Goal: Task Accomplishment & Management: Manage account settings

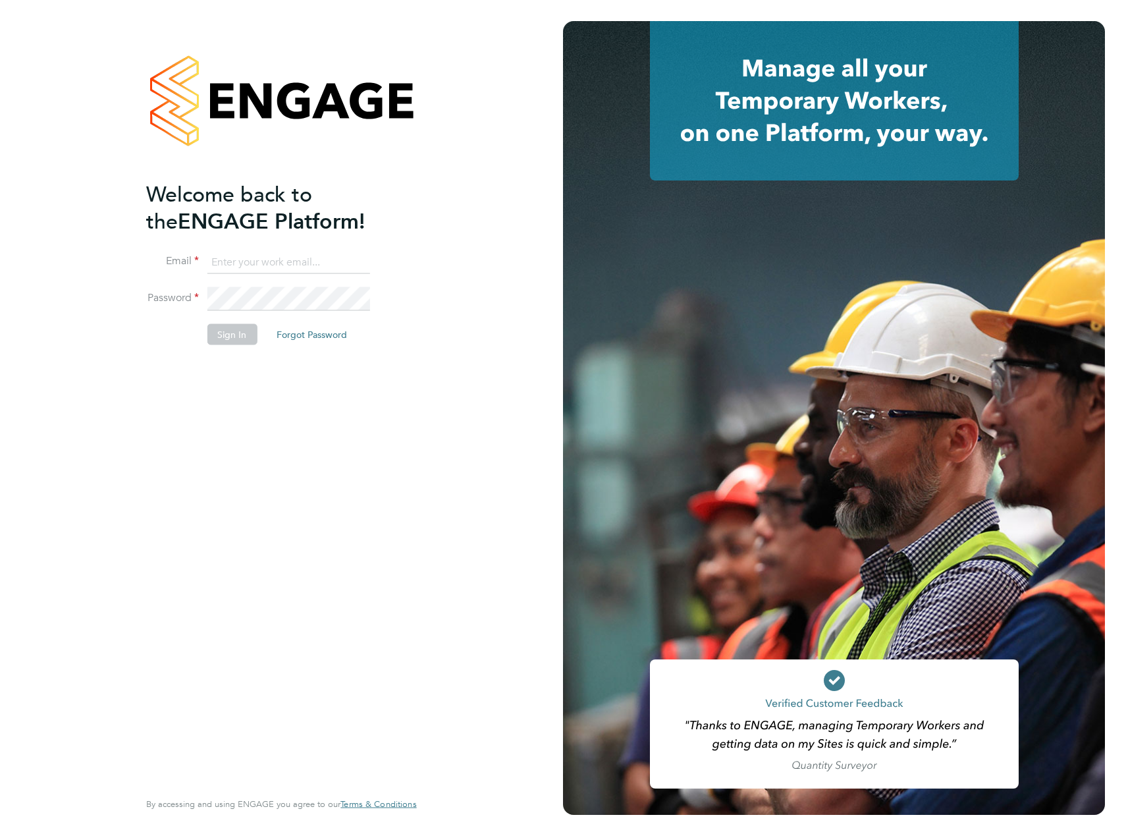
type input "layla.williams@vistry.co.uk"
click at [291, 416] on div "Welcome back to the ENGAGE Platform! Email layla.williams@vistry.co.uk Password…" at bounding box center [274, 483] width 257 height 607
click at [233, 335] on button "Sign In" at bounding box center [232, 333] width 50 height 21
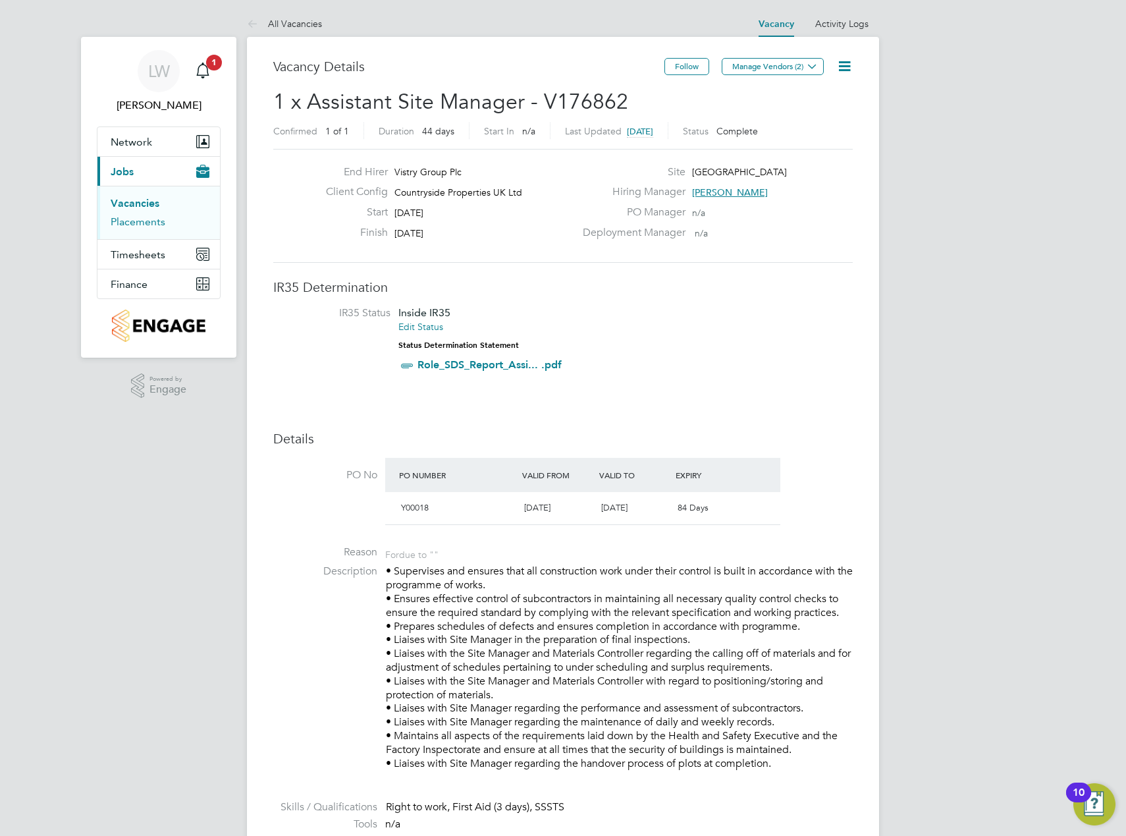
drag, startPoint x: 142, startPoint y: 222, endPoint x: 224, endPoint y: 308, distance: 118.8
click at [142, 222] on link "Placements" at bounding box center [138, 221] width 55 height 13
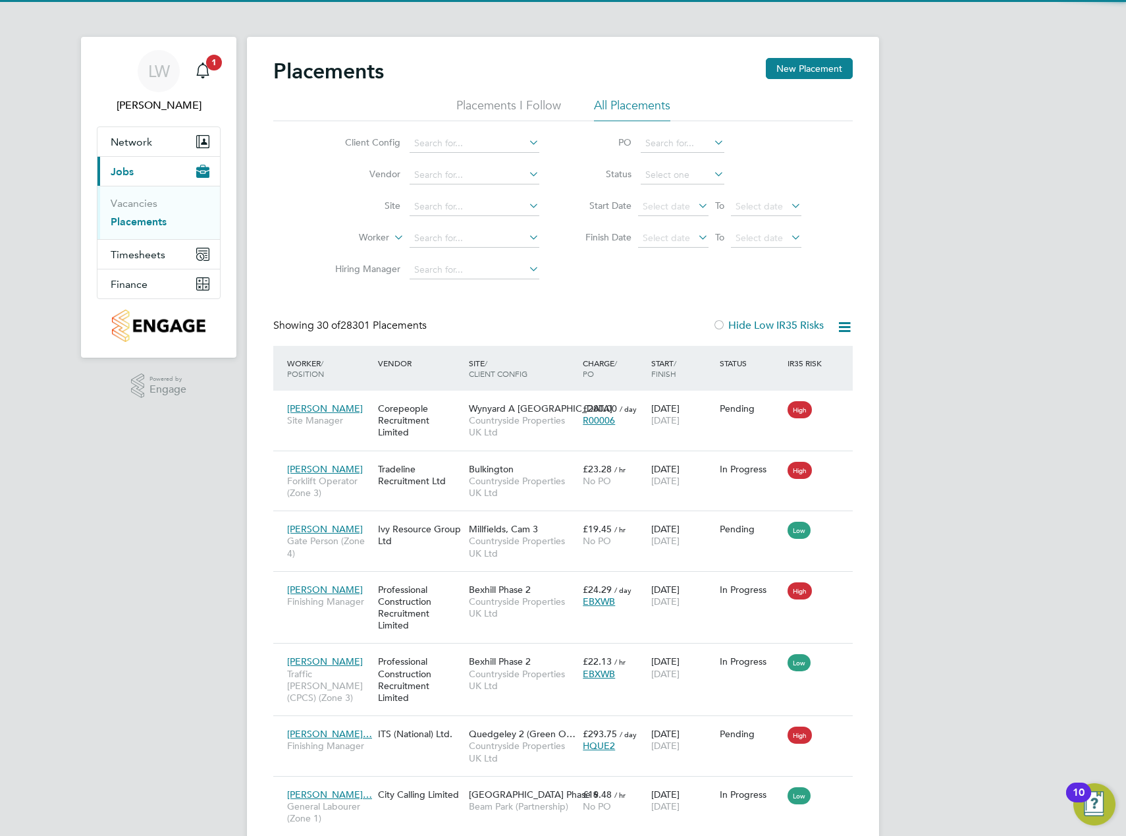
scroll to position [49, 115]
click at [526, 206] on icon at bounding box center [526, 205] width 0 height 18
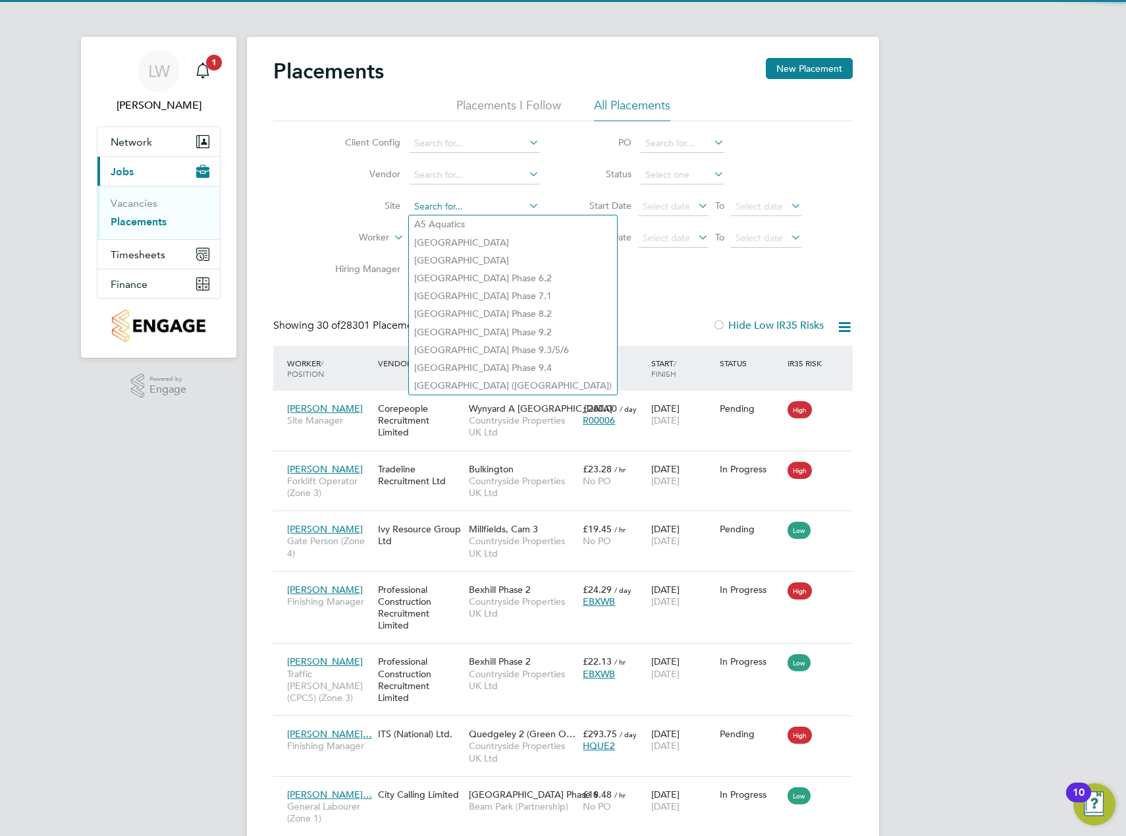
click at [456, 207] on input at bounding box center [475, 207] width 130 height 18
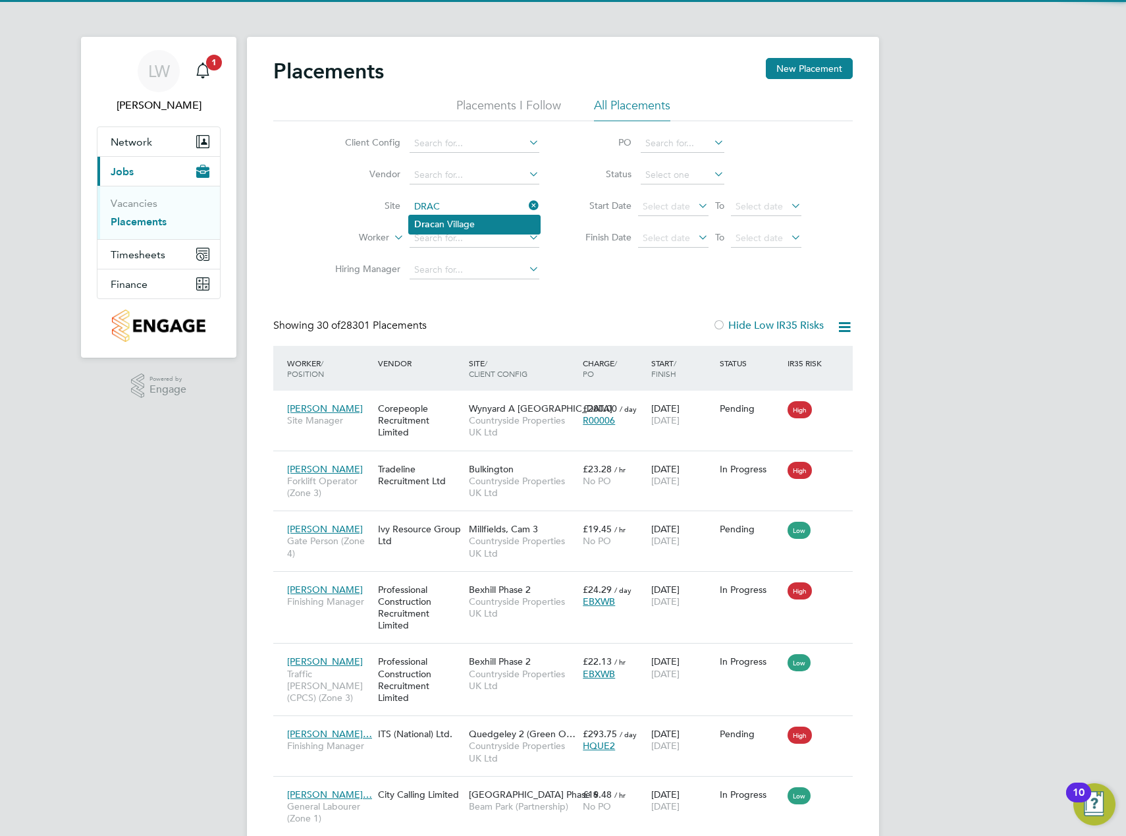
click at [464, 219] on li "Drac an Village" at bounding box center [474, 224] width 131 height 18
type input "[GEOGRAPHIC_DATA]"
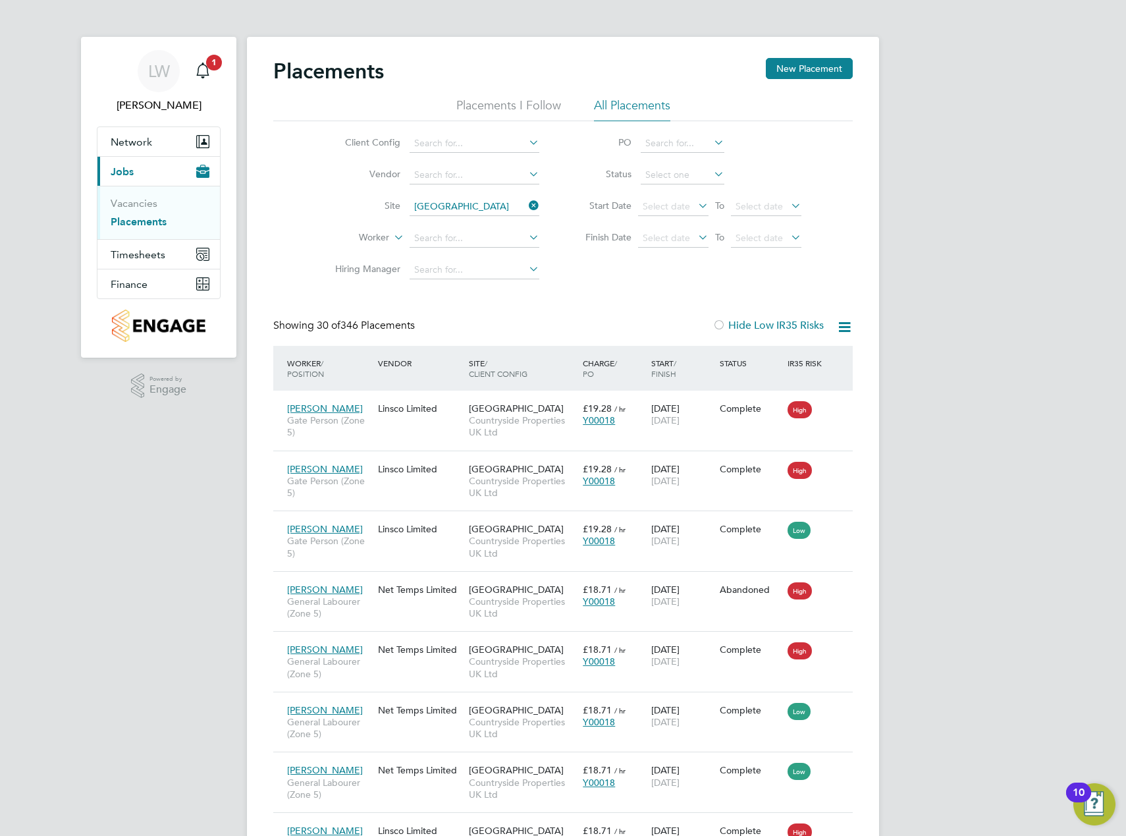
click at [456, 248] on li "Worker" at bounding box center [432, 239] width 248 height 32
click at [457, 242] on input at bounding box center [475, 238] width 130 height 18
click at [476, 256] on li "Jake Cunn ingham" at bounding box center [503, 257] width 188 height 18
type input "[PERSON_NAME]"
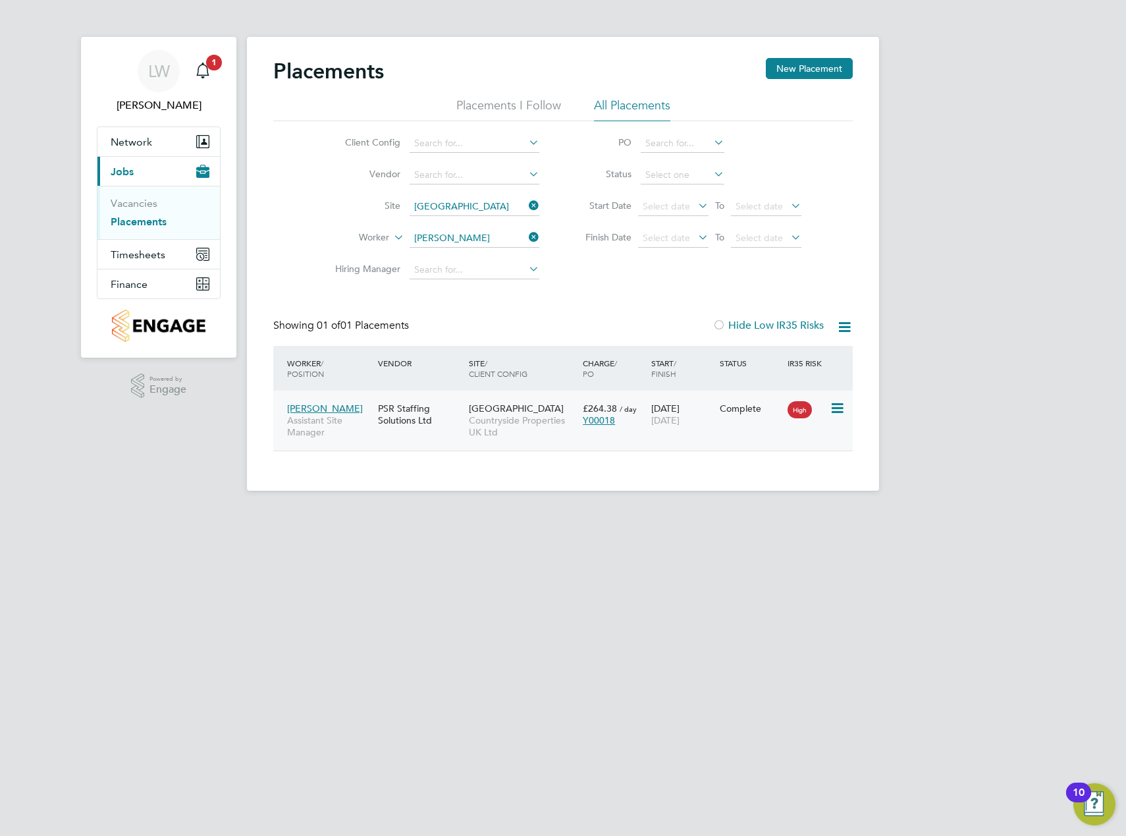
click at [358, 430] on span "Assistant Site Manager" at bounding box center [329, 426] width 84 height 24
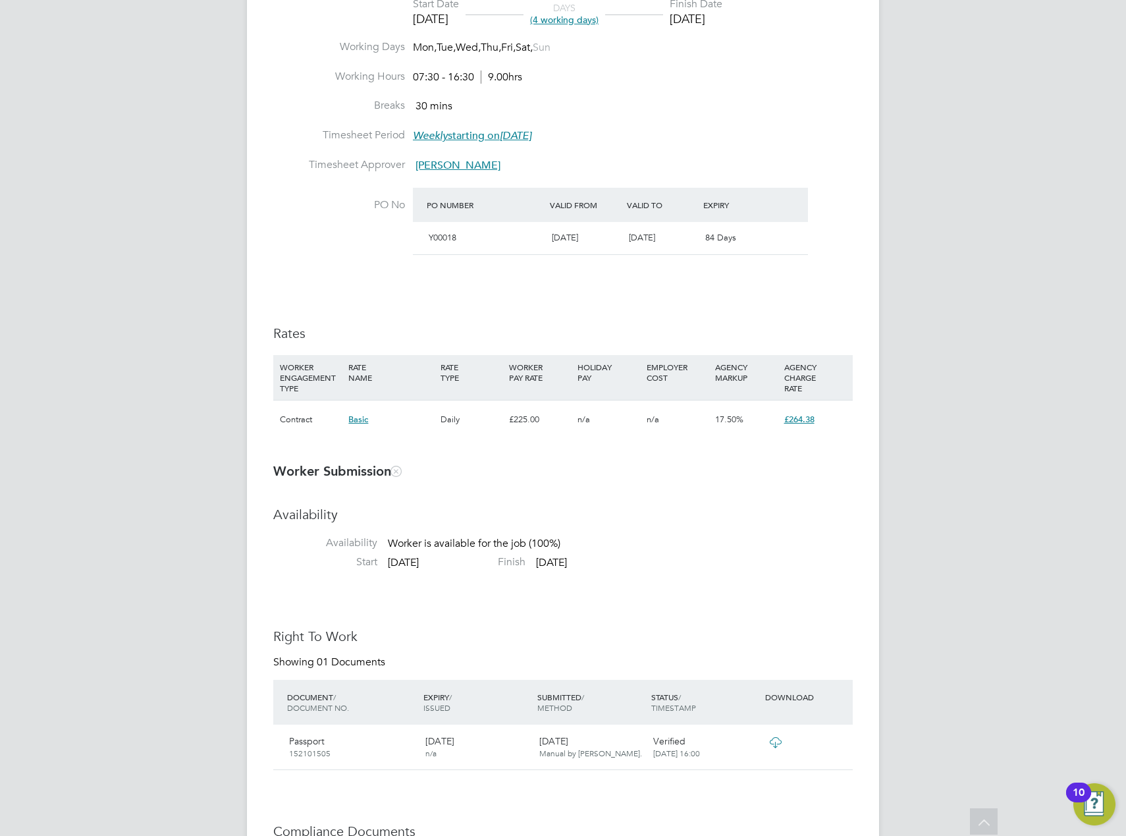
drag, startPoint x: 811, startPoint y: 549, endPoint x: 811, endPoint y: 561, distance: 11.2
click at [811, 549] on li "Availability Availability Worker is available for the job (100%)" at bounding box center [563, 531] width 580 height 50
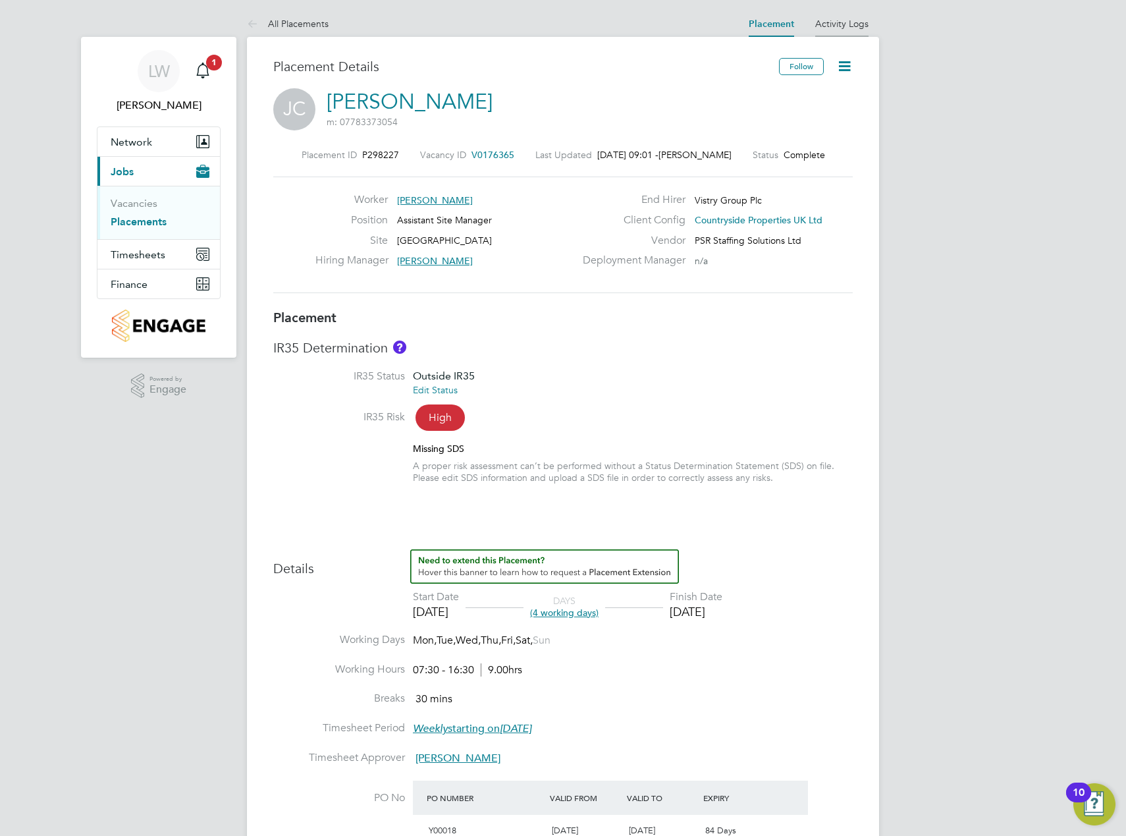
click at [824, 22] on link "Activity Logs" at bounding box center [841, 24] width 53 height 12
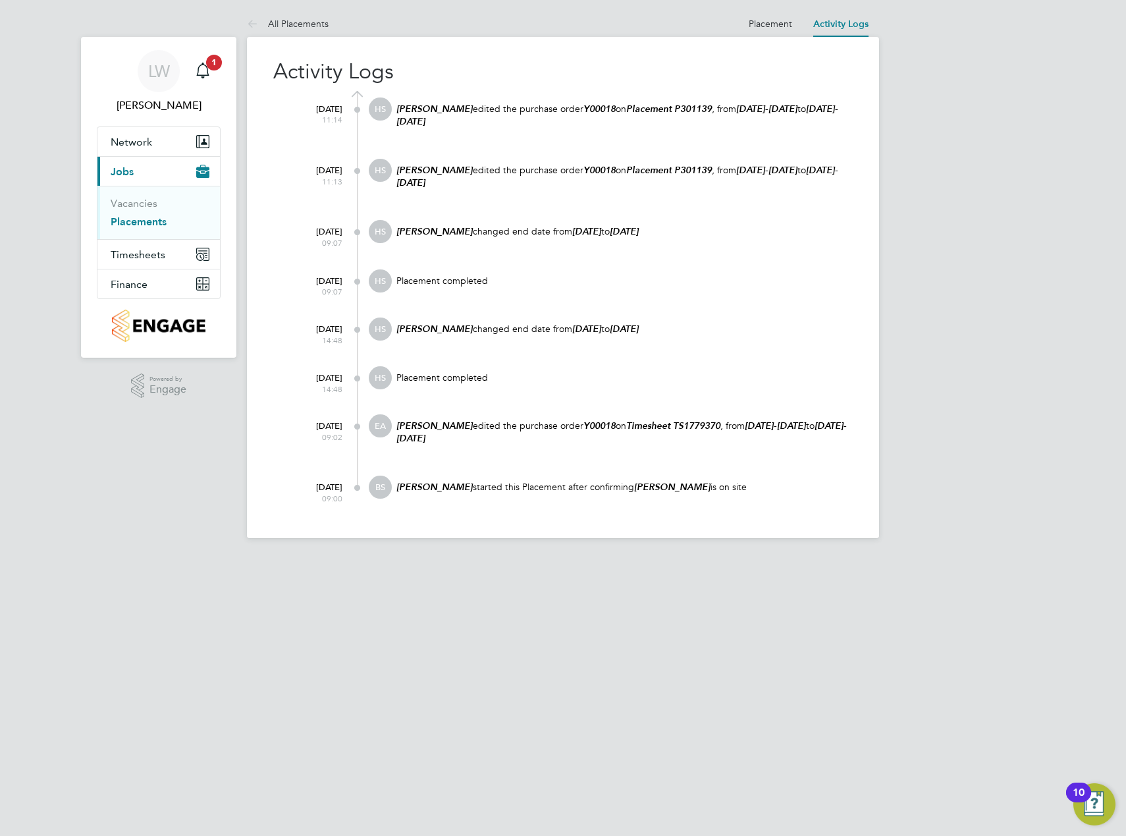
drag, startPoint x: 433, startPoint y: 482, endPoint x: 179, endPoint y: 547, distance: 261.8
click at [433, 482] on em "Beth Seddon" at bounding box center [435, 486] width 76 height 11
click at [208, 64] on span "1" at bounding box center [214, 63] width 16 height 16
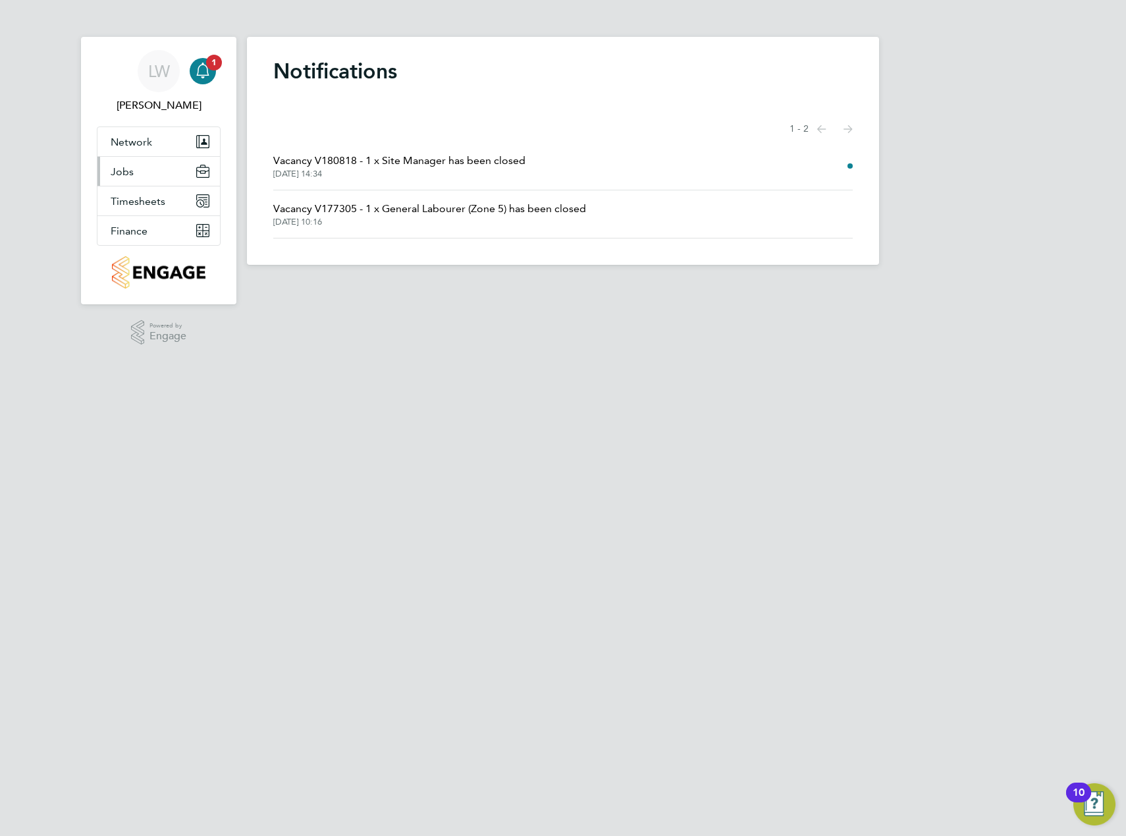
click at [124, 170] on span "Jobs" at bounding box center [122, 171] width 23 height 13
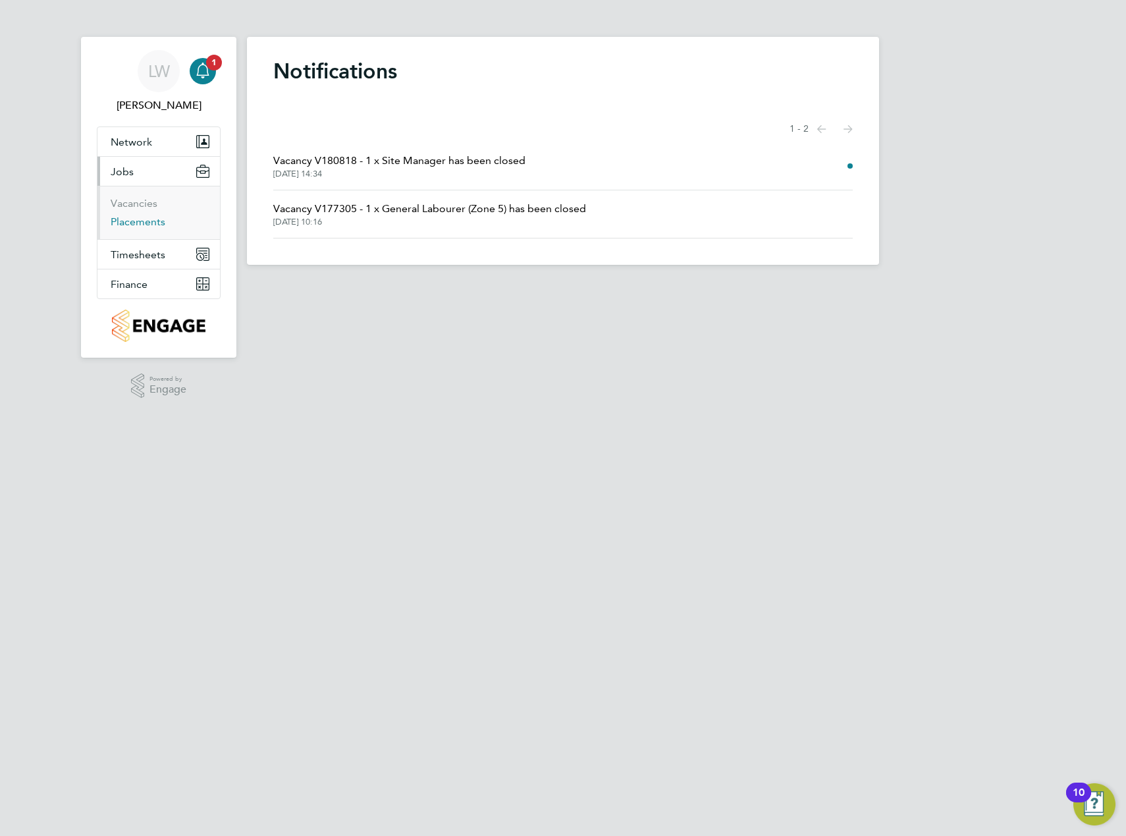
click at [138, 218] on link "Placements" at bounding box center [138, 221] width 55 height 13
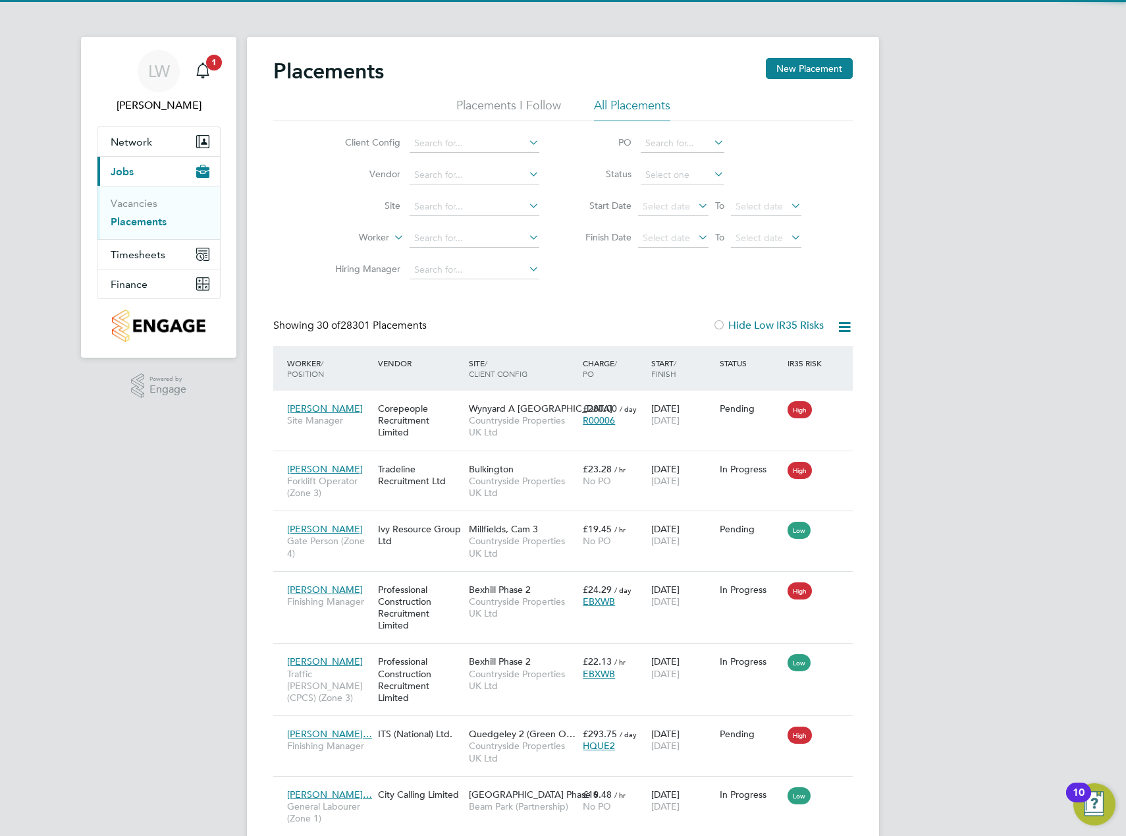
scroll to position [49, 115]
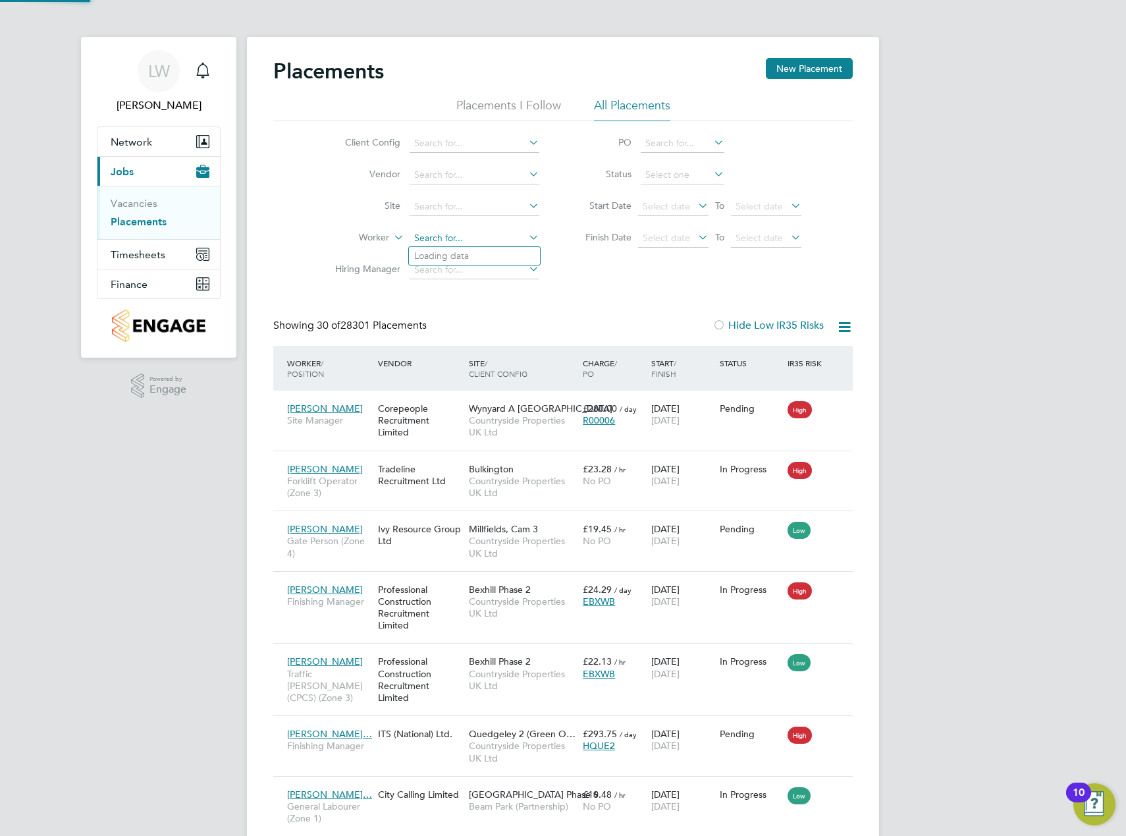
click at [478, 236] on input at bounding box center [475, 238] width 130 height 18
type input "jake cunn"
click at [439, 433] on div "Corepeople Recruitment Limited" at bounding box center [420, 420] width 91 height 49
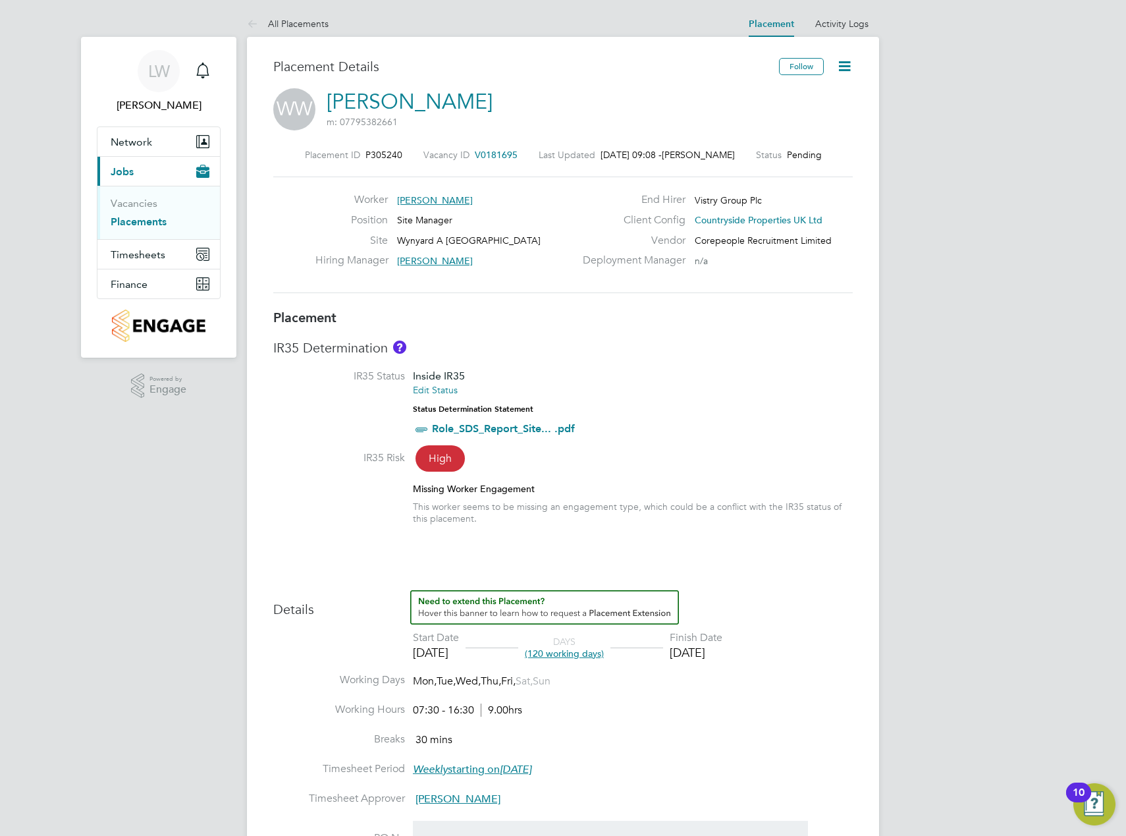
click at [132, 225] on link "Placements" at bounding box center [139, 221] width 56 height 13
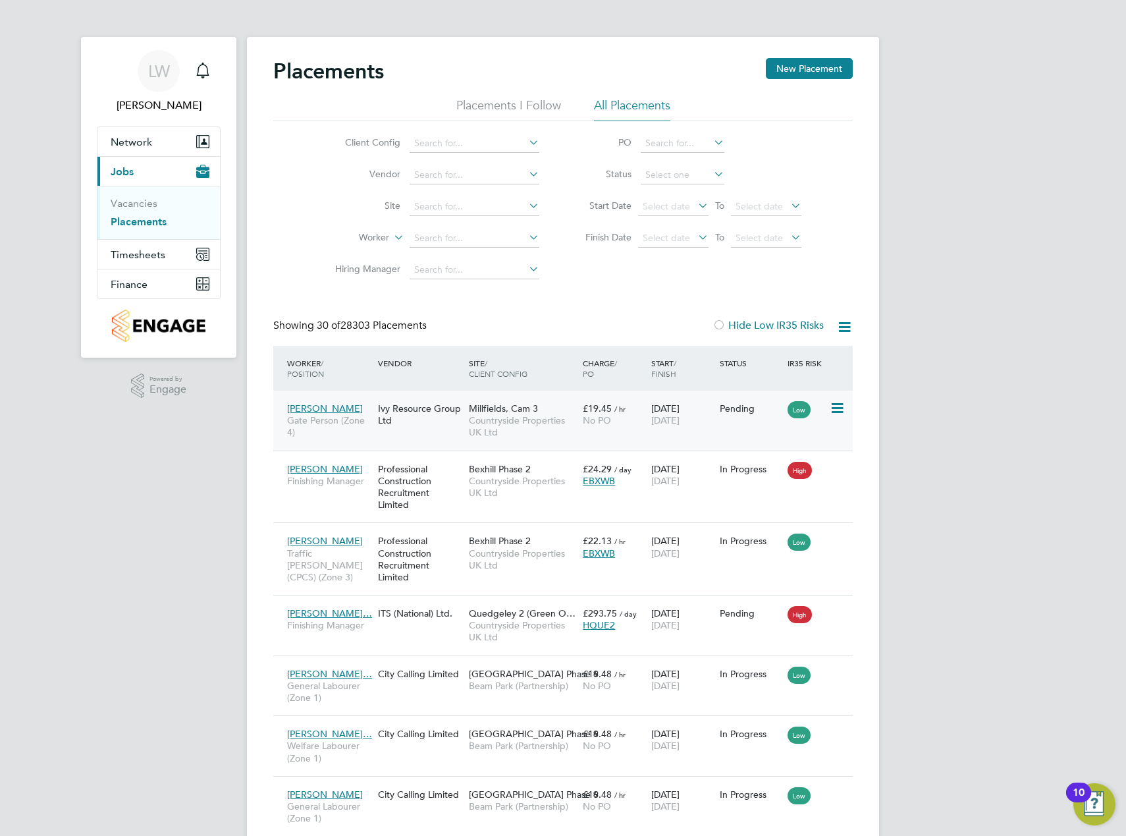
click at [429, 429] on div "Ivy Resource Group Ltd" at bounding box center [420, 414] width 91 height 37
click at [476, 204] on input at bounding box center [475, 207] width 130 height 18
click at [469, 219] on li "Drakelow Riverside" at bounding box center [474, 223] width 131 height 17
type input "Drakelow Riverside"
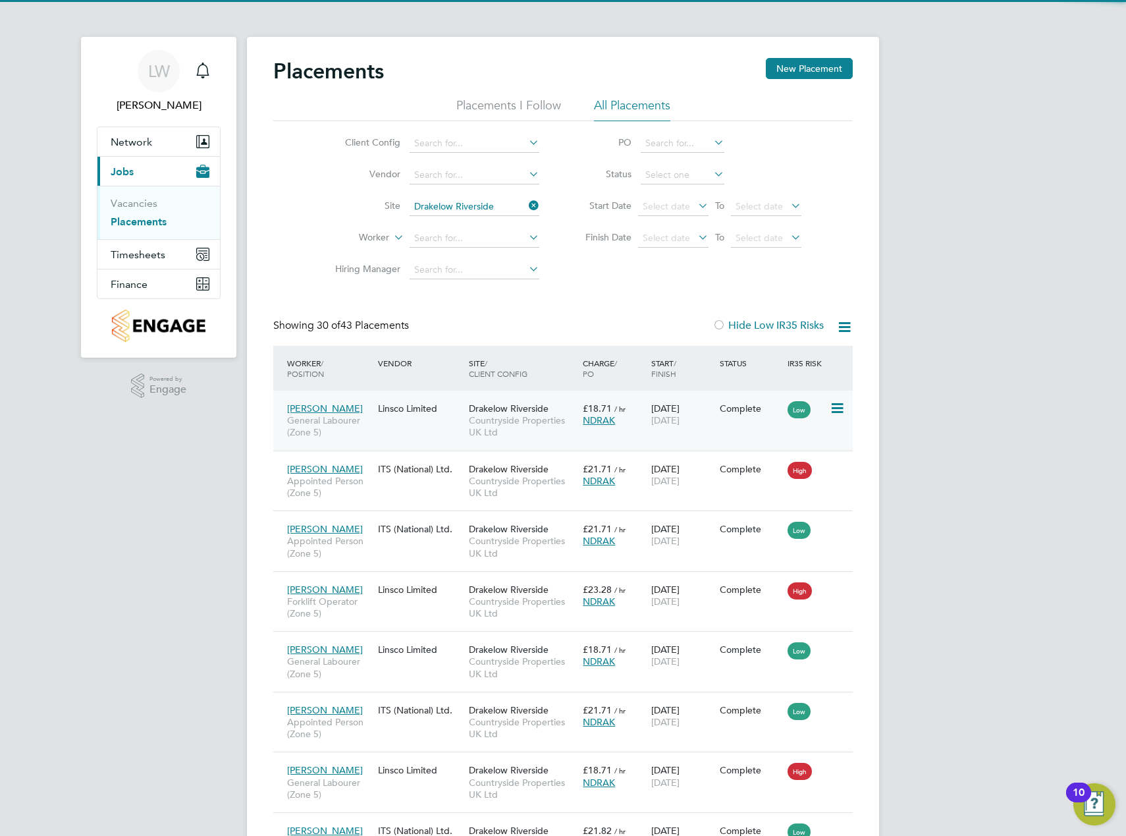
scroll to position [49, 115]
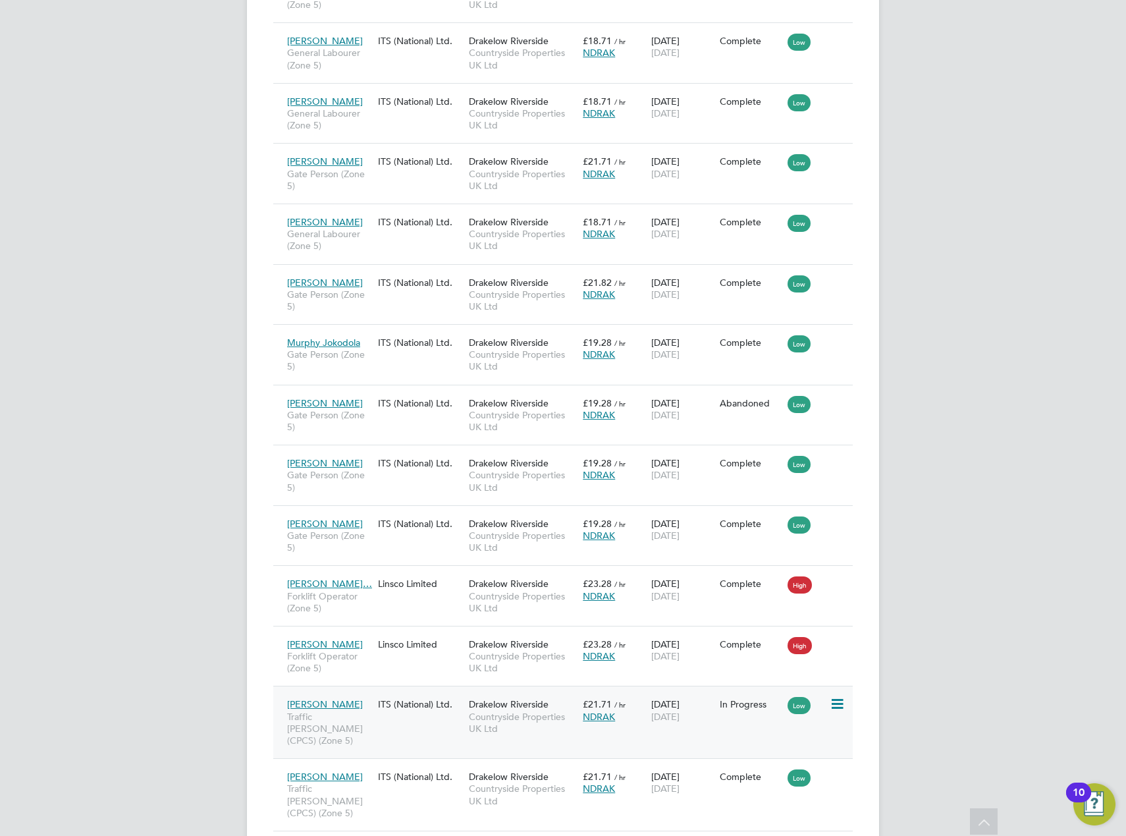
click at [402, 705] on div "Florin Istvan Traffic Marshall (CPCS) (Zone 5) ITS (National) Ltd. Drakelow Riv…" at bounding box center [563, 722] width 580 height 72
click at [416, 704] on div "ITS (National) Ltd." at bounding box center [420, 704] width 91 height 25
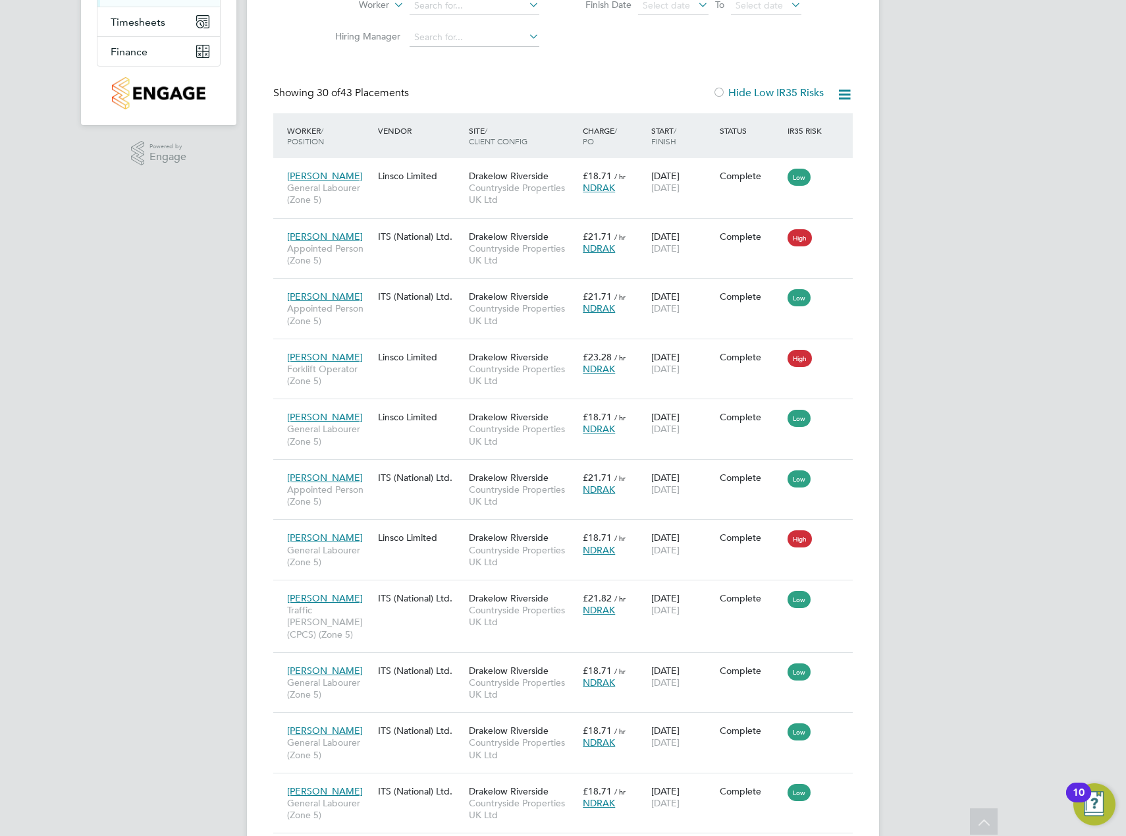
scroll to position [0, 0]
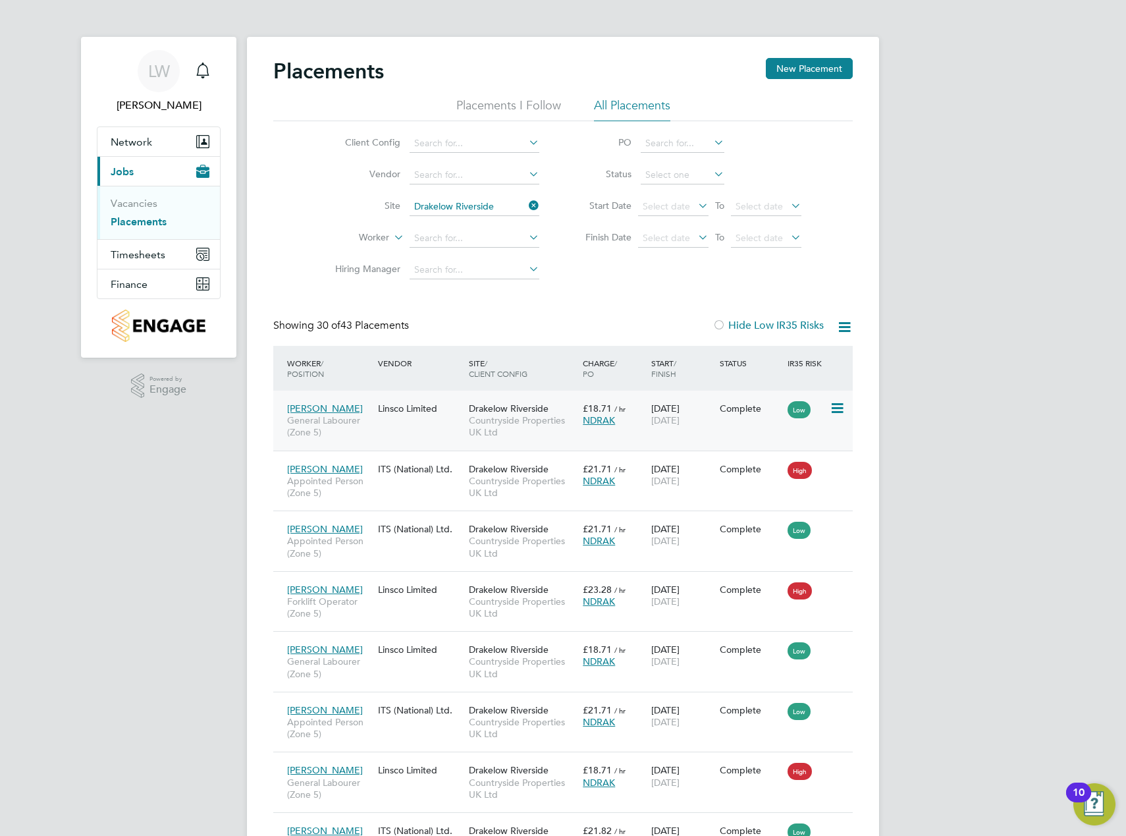
click at [403, 420] on div "Linsco Limited" at bounding box center [420, 408] width 91 height 25
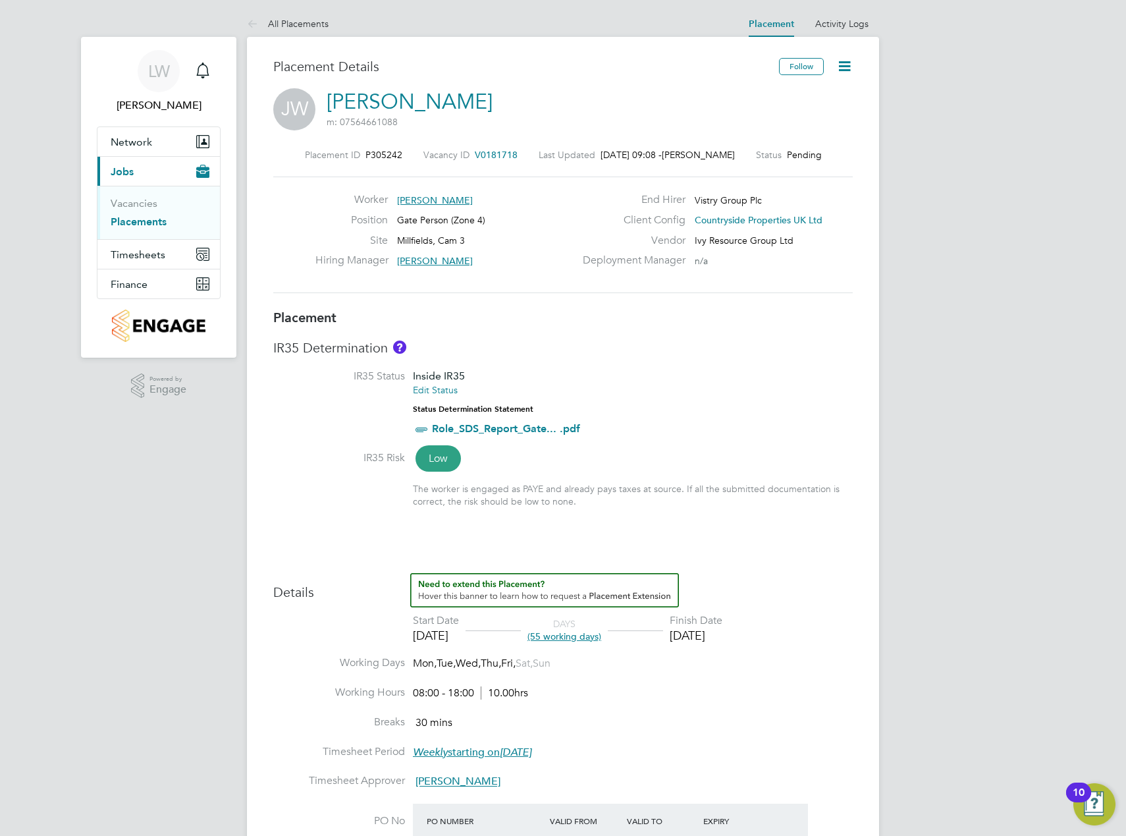
click at [299, 451] on li "IR35 Status Inside IR35 Edit Status Status Determination Statement Role_SDS_Rep…" at bounding box center [563, 410] width 580 height 81
click at [669, 360] on div "IR35 Determination IR35 Status Inside IR35 Edit Status Status Determination Sta…" at bounding box center [563, 429] width 580 height 180
click at [136, 221] on link "Placements" at bounding box center [139, 221] width 56 height 13
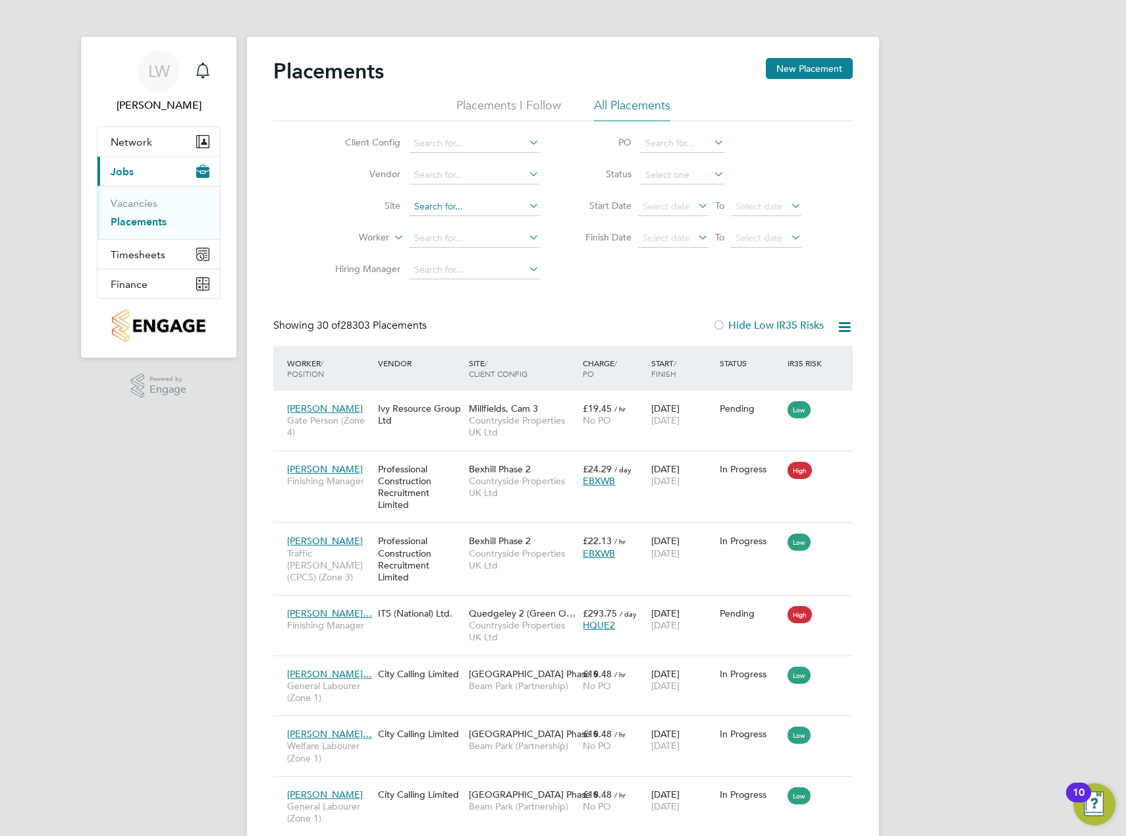
click at [464, 223] on li "Drac an Village" at bounding box center [474, 224] width 131 height 18
type input "[GEOGRAPHIC_DATA]"
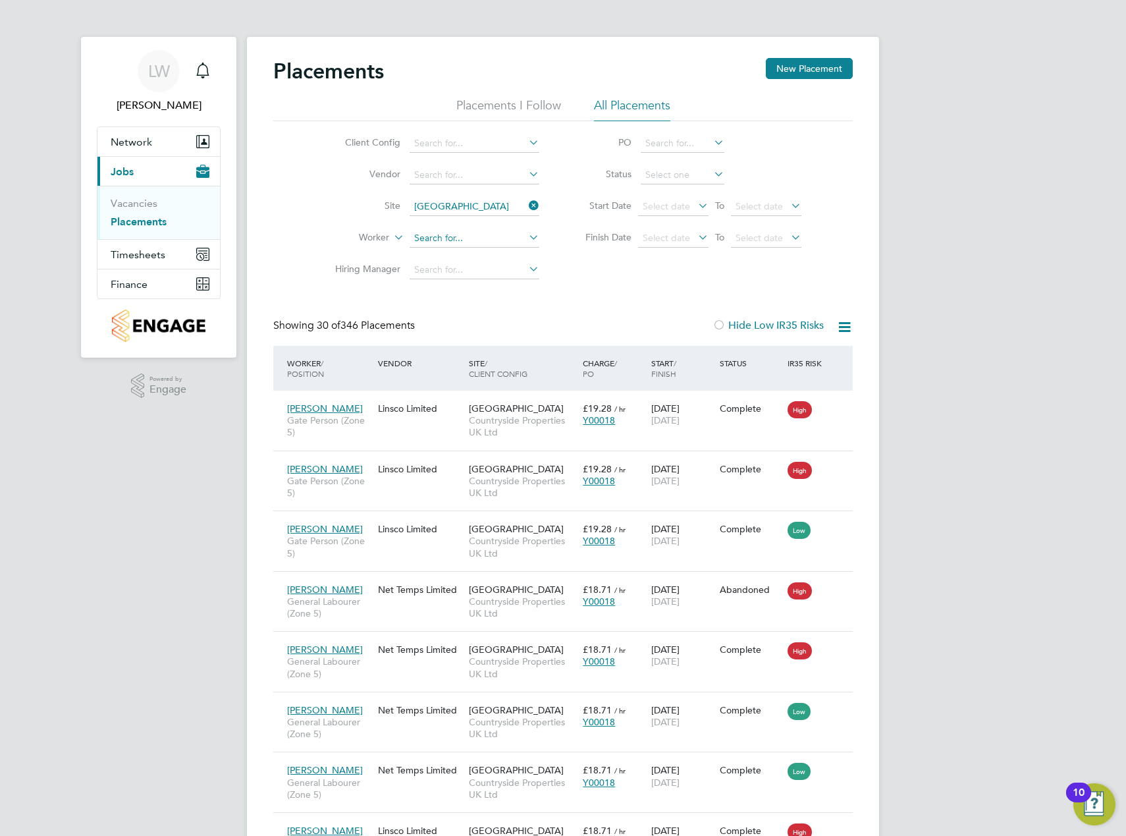
click at [439, 243] on input at bounding box center [475, 238] width 130 height 18
type input "jake cunni"
click at [442, 233] on input at bounding box center [475, 238] width 130 height 18
type input "jake cunn"
drag, startPoint x: 451, startPoint y: 246, endPoint x: 457, endPoint y: 250, distance: 7.1
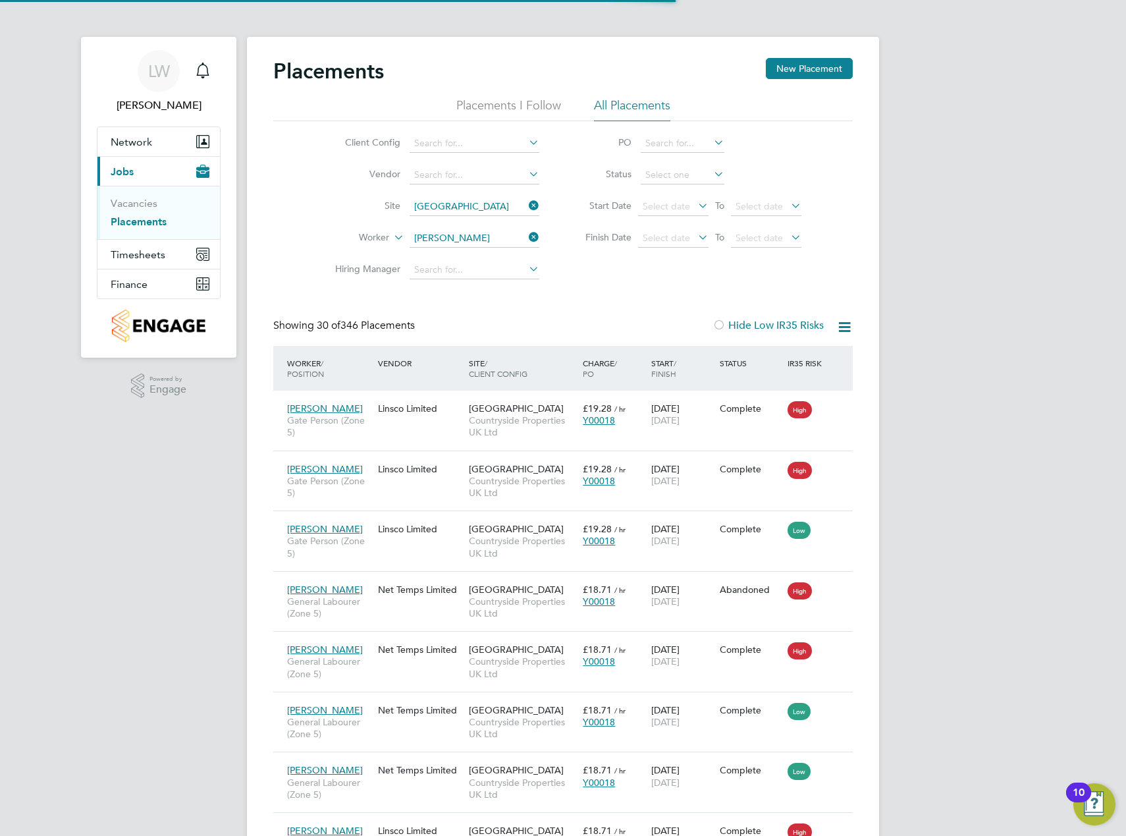
click at [452, 247] on ul "Jake Cunni ngham" at bounding box center [480, 256] width 145 height 19
click at [460, 253] on li "Worker" at bounding box center [432, 239] width 248 height 32
click at [460, 238] on input at bounding box center [475, 238] width 130 height 18
click at [485, 256] on li "Jake Cunn ingham" at bounding box center [503, 257] width 188 height 18
type input "Jake Cunningham"
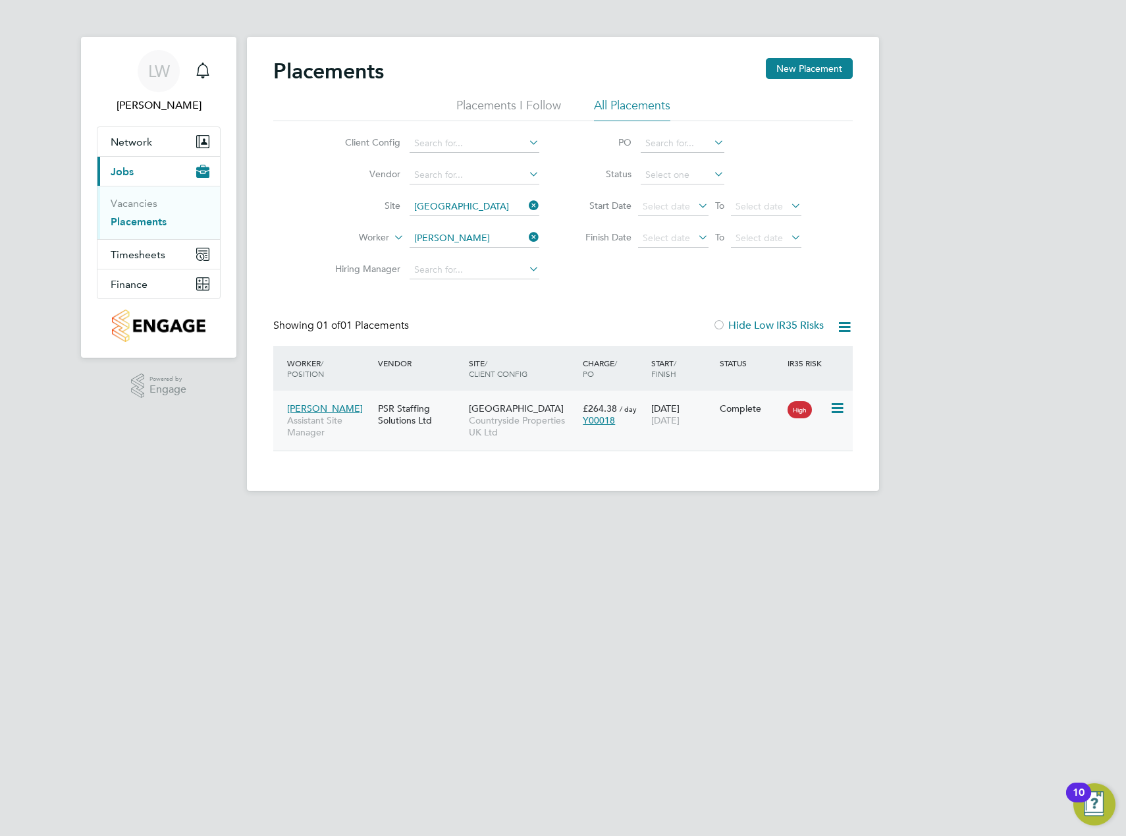
click at [443, 424] on div "PSR Staffing Solutions Ltd" at bounding box center [420, 414] width 91 height 37
click at [446, 427] on div "PSR Staffing Solutions Ltd" at bounding box center [420, 414] width 91 height 37
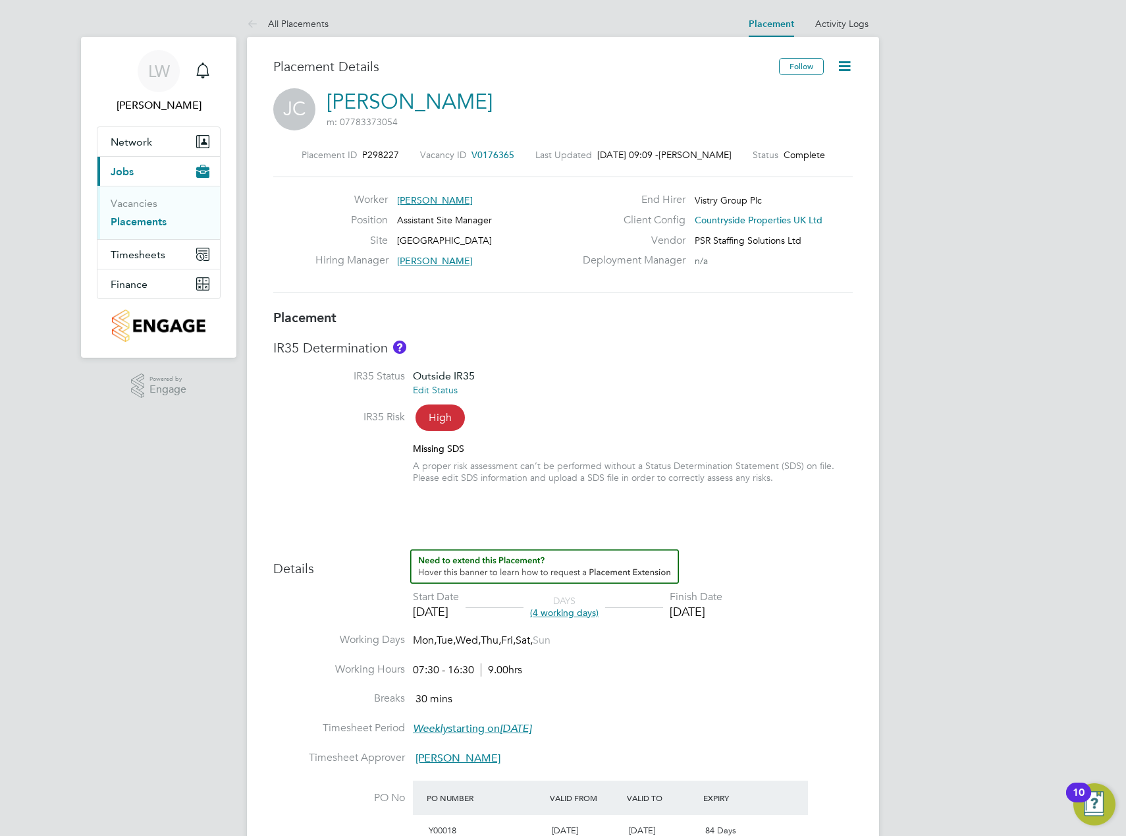
drag, startPoint x: 630, startPoint y: 331, endPoint x: 661, endPoint y: 401, distance: 76.4
click at [631, 331] on div "Placement IR35 Determination IR35 Status Outside IR35 Edit Status IR35 Risk Hig…" at bounding box center [563, 676] width 580 height 735
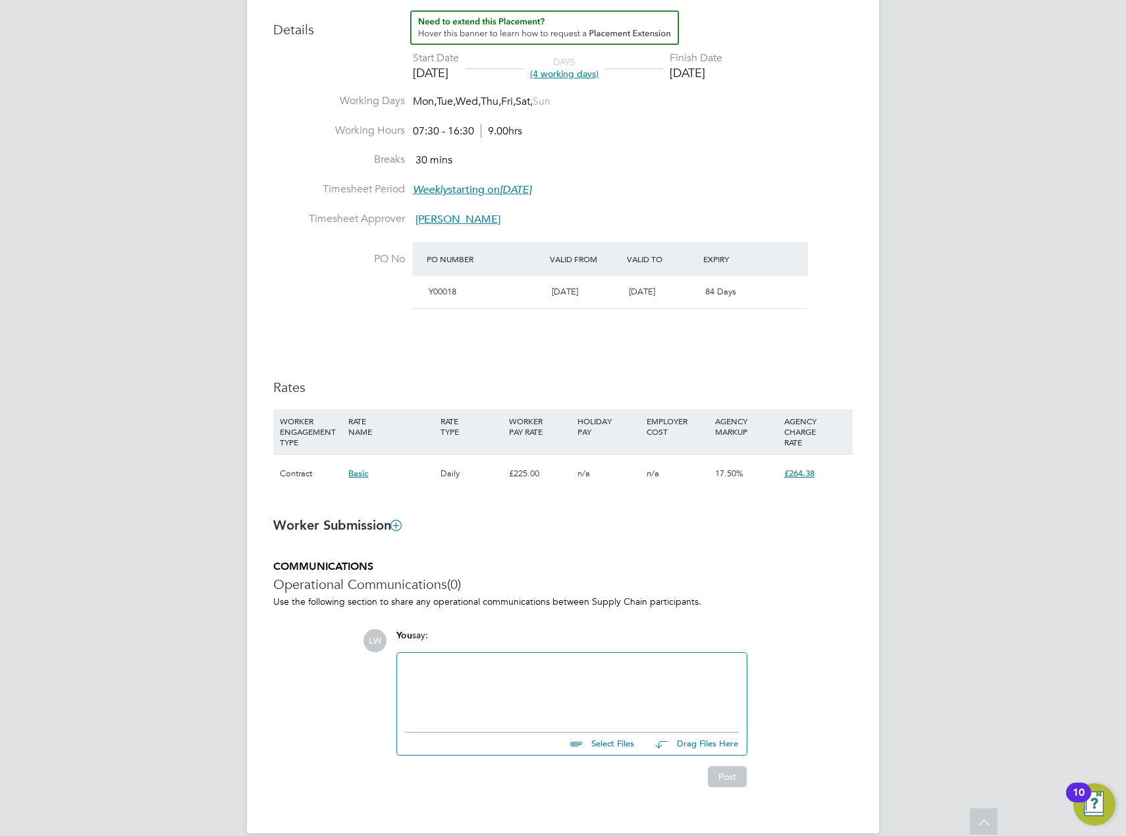
scroll to position [559, 0]
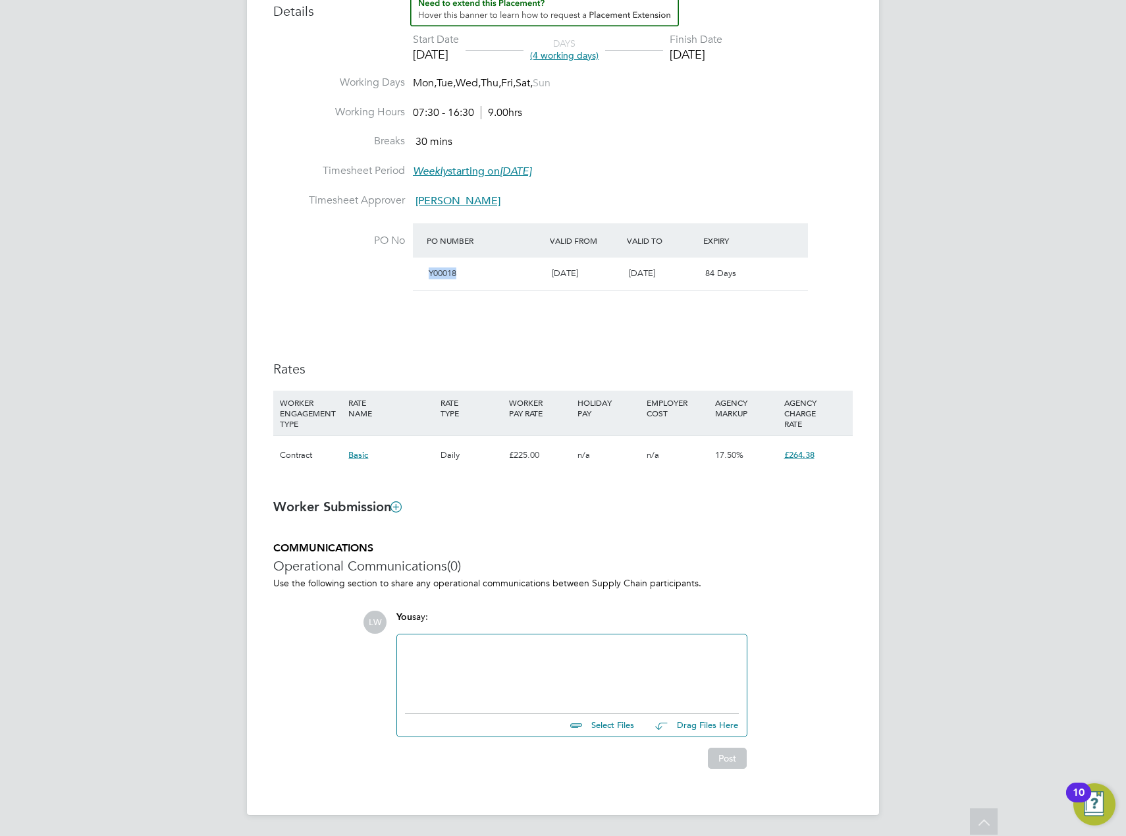
drag, startPoint x: 450, startPoint y: 271, endPoint x: 427, endPoint y: 270, distance: 22.4
click at [427, 270] on div "Y00018" at bounding box center [485, 274] width 123 height 22
drag, startPoint x: 427, startPoint y: 270, endPoint x: 433, endPoint y: 308, distance: 38.0
click at [431, 308] on div "Details Start Date [DATE] DAYS (4 working days) Finish Date [DATE] Working Days…" at bounding box center [563, 239] width 580 height 495
click at [446, 275] on span "Y00018" at bounding box center [443, 272] width 28 height 11
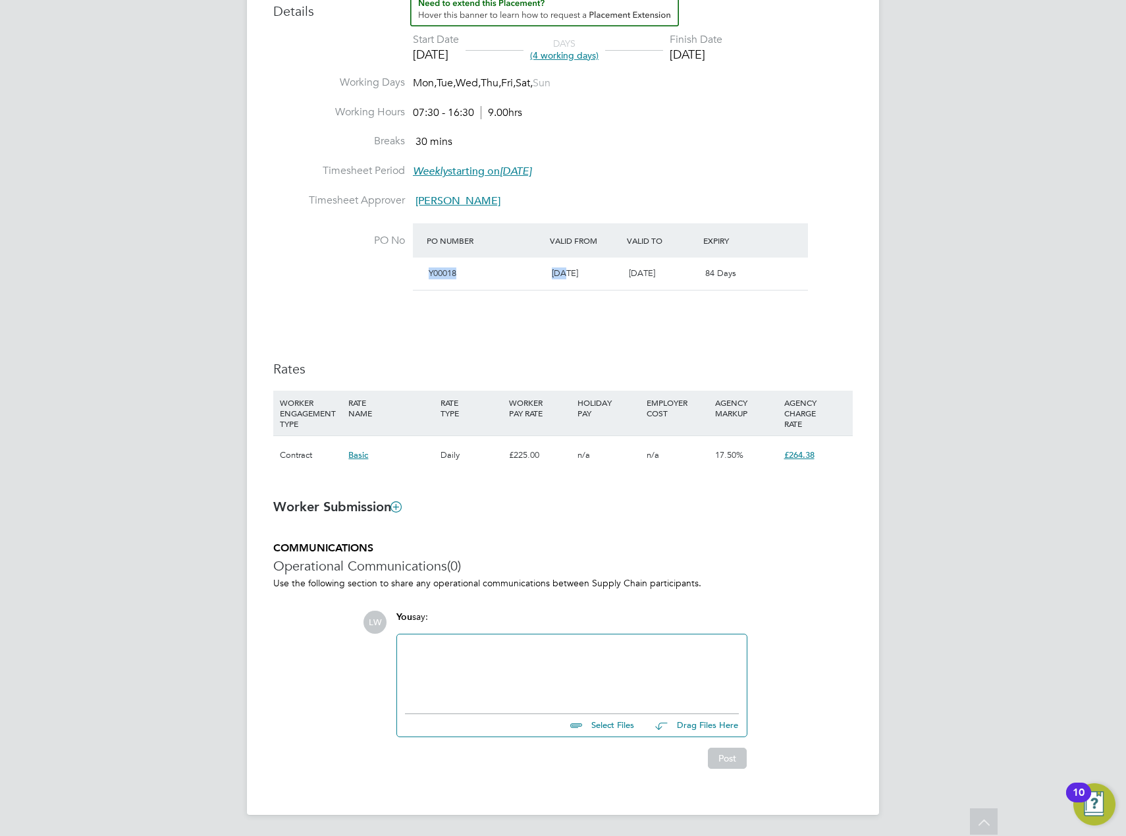
click at [446, 275] on span "Y00018" at bounding box center [443, 272] width 28 height 11
drag, startPoint x: 446, startPoint y: 275, endPoint x: 454, endPoint y: 331, distance: 56.5
click at [454, 331] on div "Details Start Date 15 Jul 2025 DAYS (4 working days) Finish Date 18 Jul 2025 Wo…" at bounding box center [563, 239] width 580 height 495
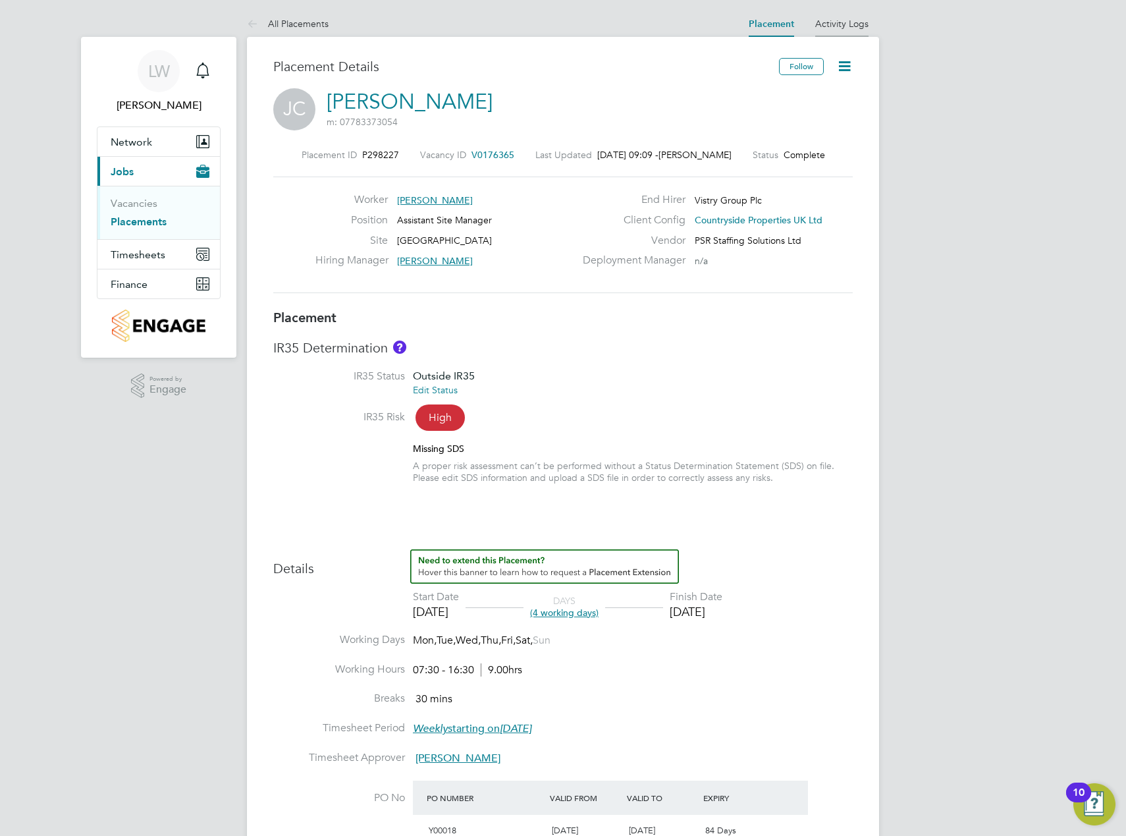
click at [838, 23] on link "Activity Logs" at bounding box center [841, 24] width 53 height 12
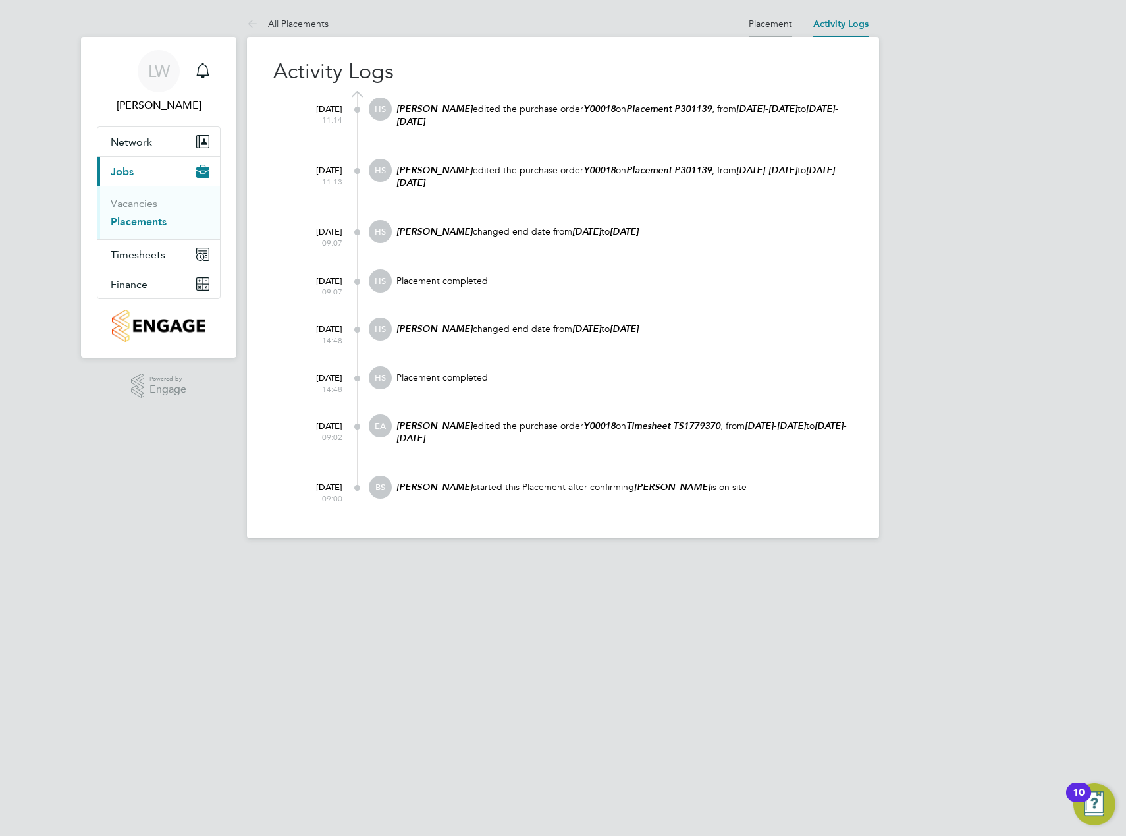
click at [755, 23] on link "Placement" at bounding box center [770, 24] width 43 height 12
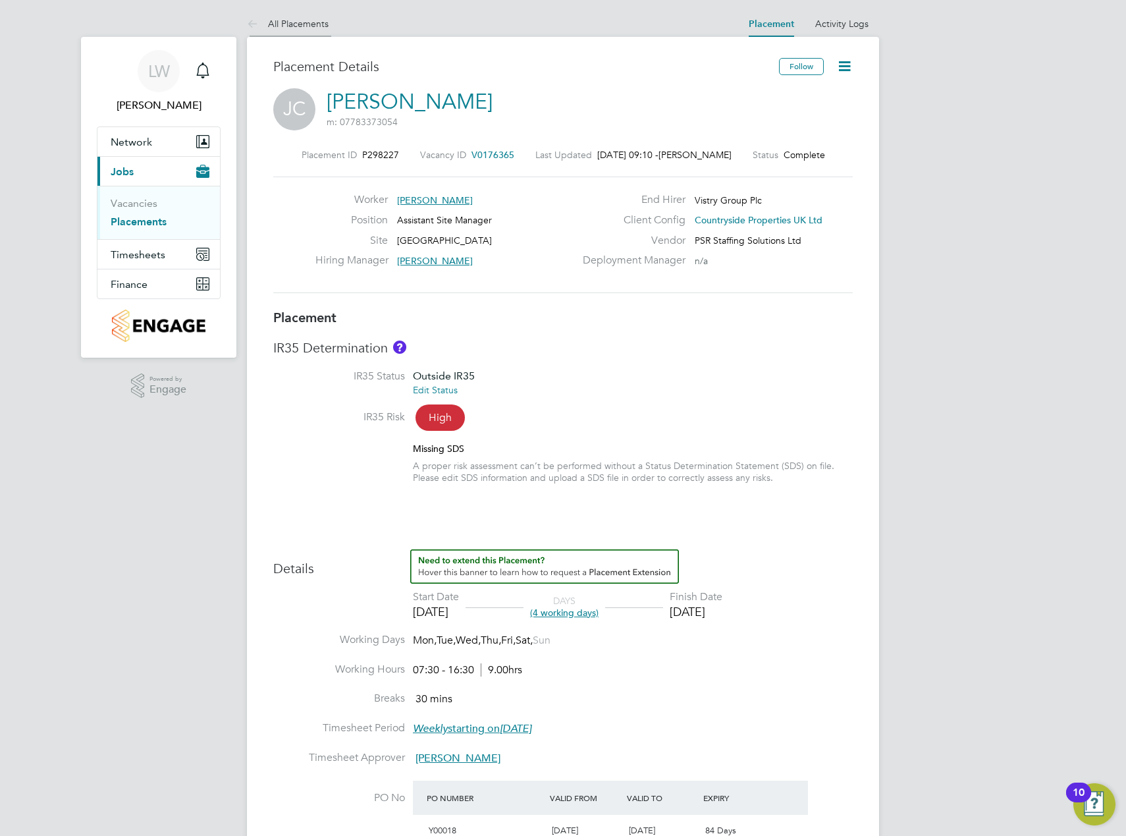
click at [255, 20] on icon at bounding box center [255, 24] width 16 height 16
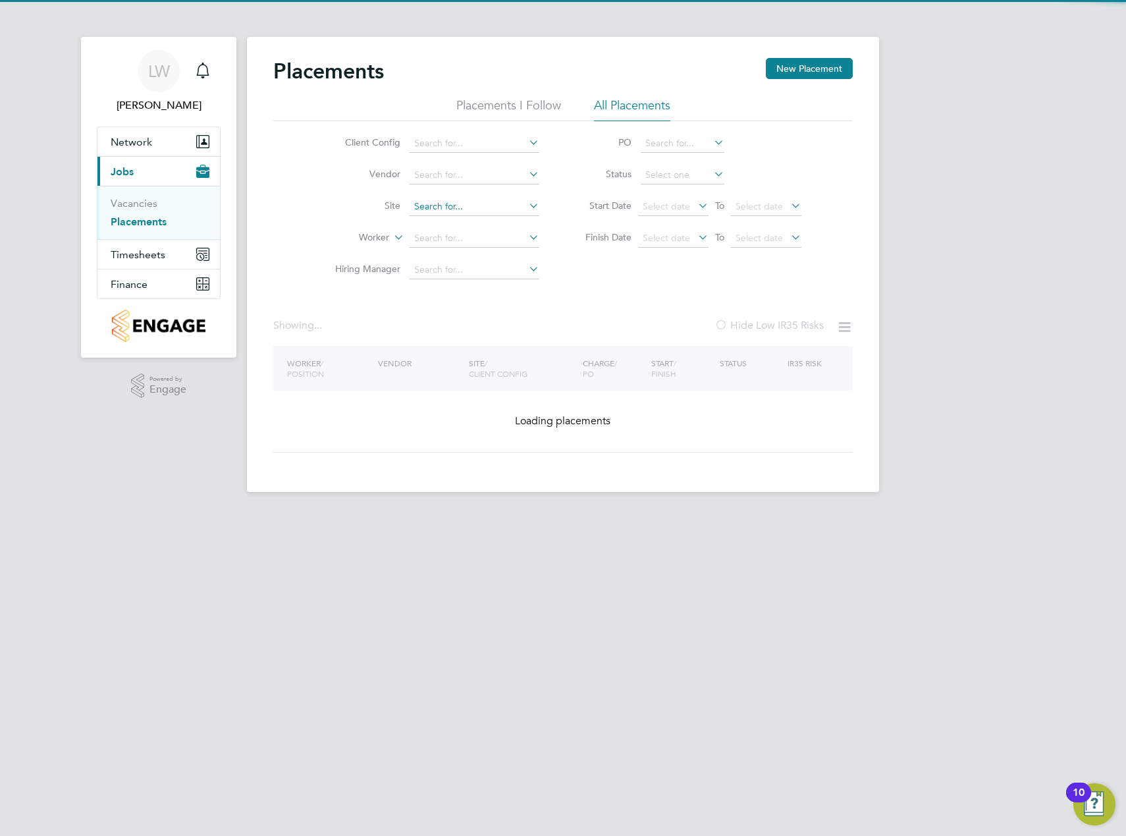
click at [447, 206] on input at bounding box center [475, 207] width 130 height 18
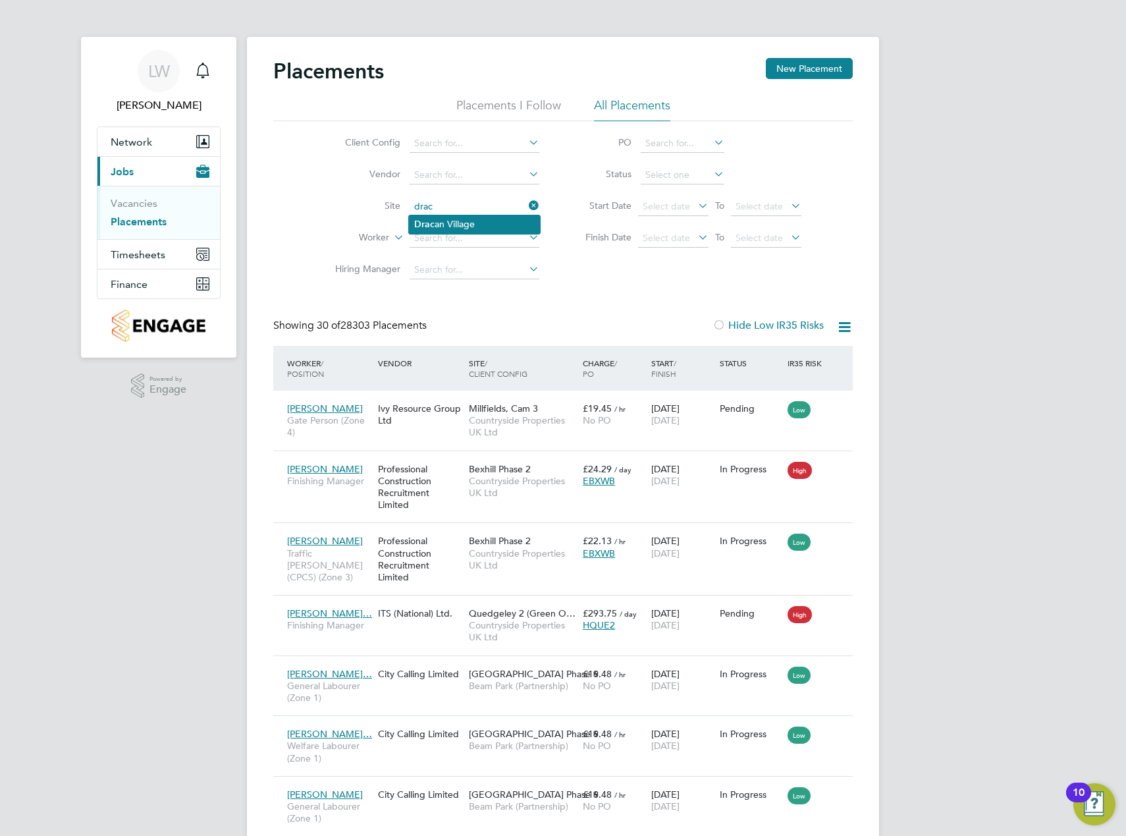
click at [450, 221] on li "Drac an Village" at bounding box center [474, 224] width 131 height 18
type input "[GEOGRAPHIC_DATA]"
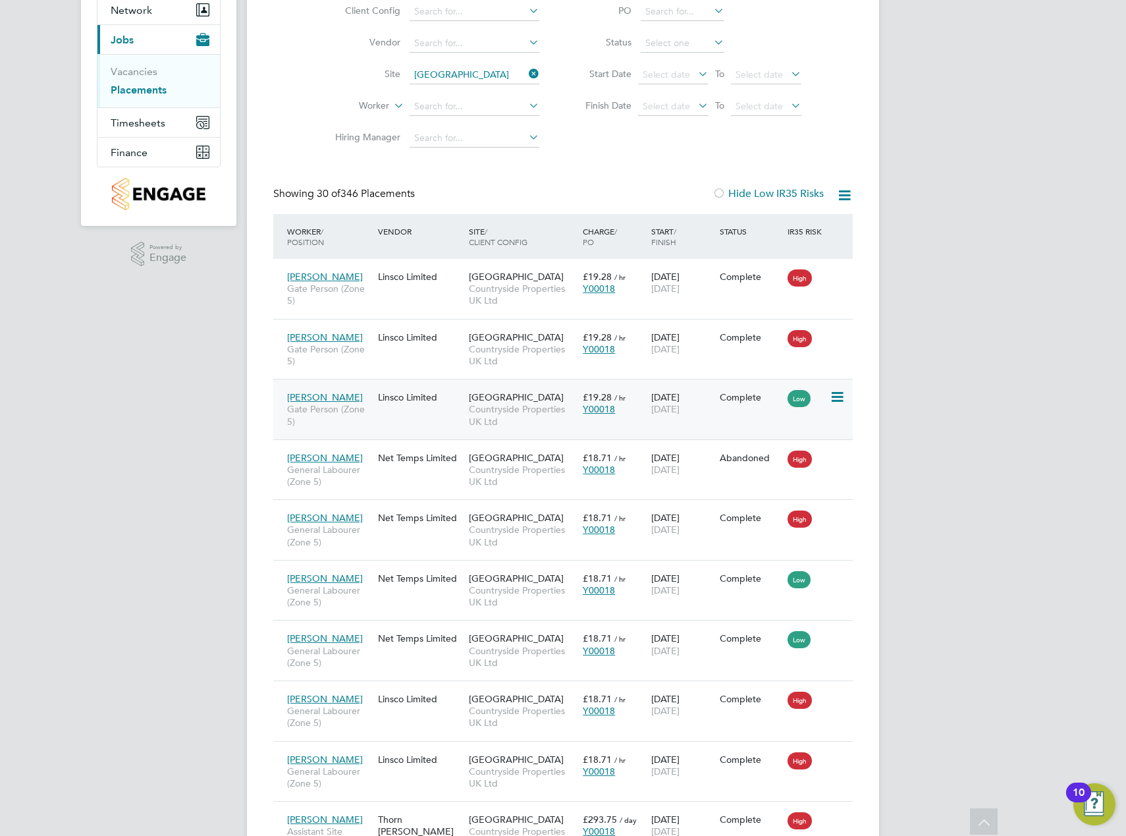
click at [443, 412] on div "Mandeep Singh Gate Person (Zone 5) Linsco Limited Dracan Village Countryside Pr…" at bounding box center [563, 409] width 580 height 61
click at [447, 415] on div "Mandeep Singh Gate Person (Zone 5) Linsco Limited Dracan Village Countryside Pr…" at bounding box center [563, 409] width 580 height 61
click at [395, 394] on div "Linsco Limited" at bounding box center [420, 397] width 91 height 25
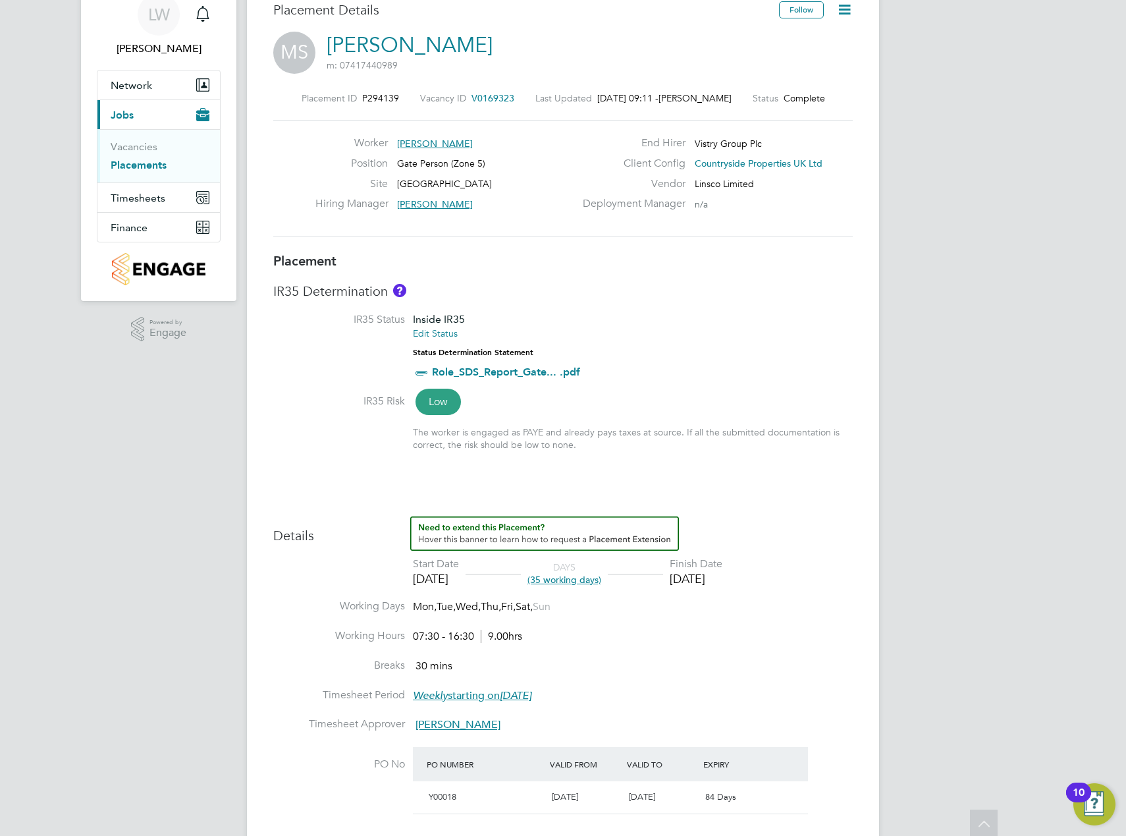
scroll to position [7, 0]
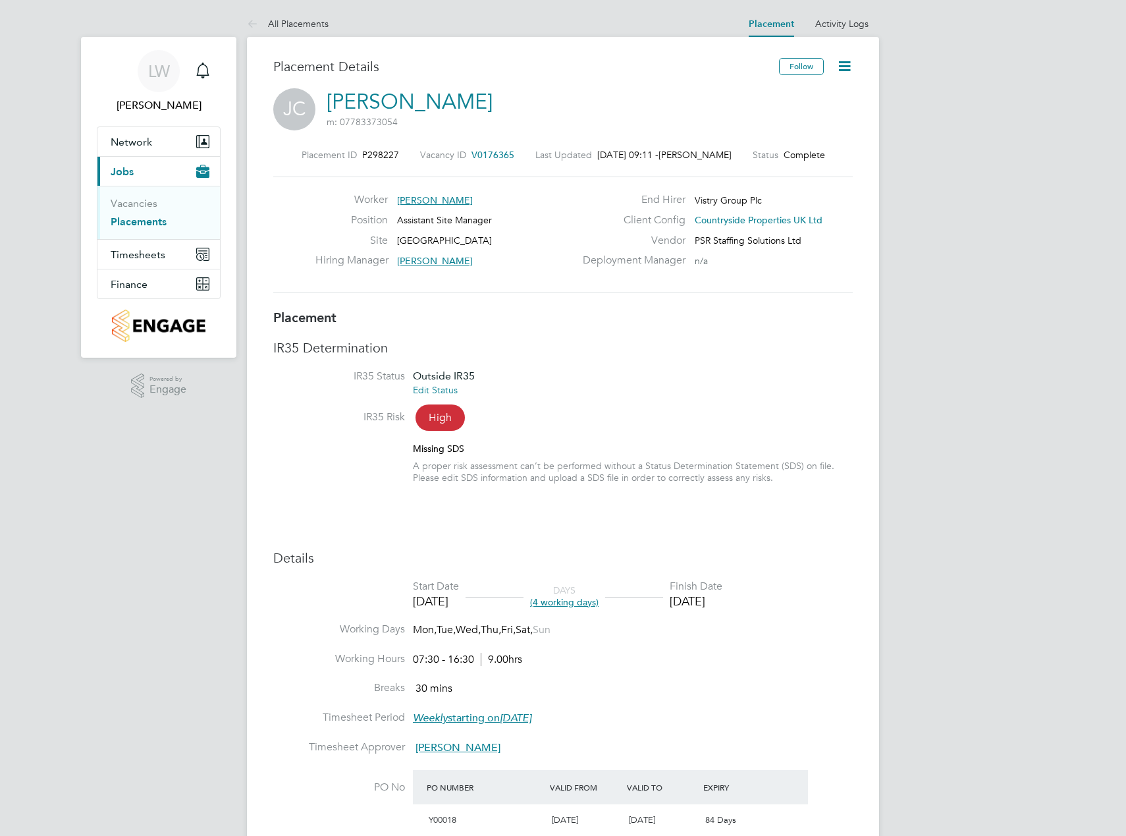
click at [778, 394] on li "IR35 Status Outside IR35 Edit Status" at bounding box center [563, 390] width 580 height 41
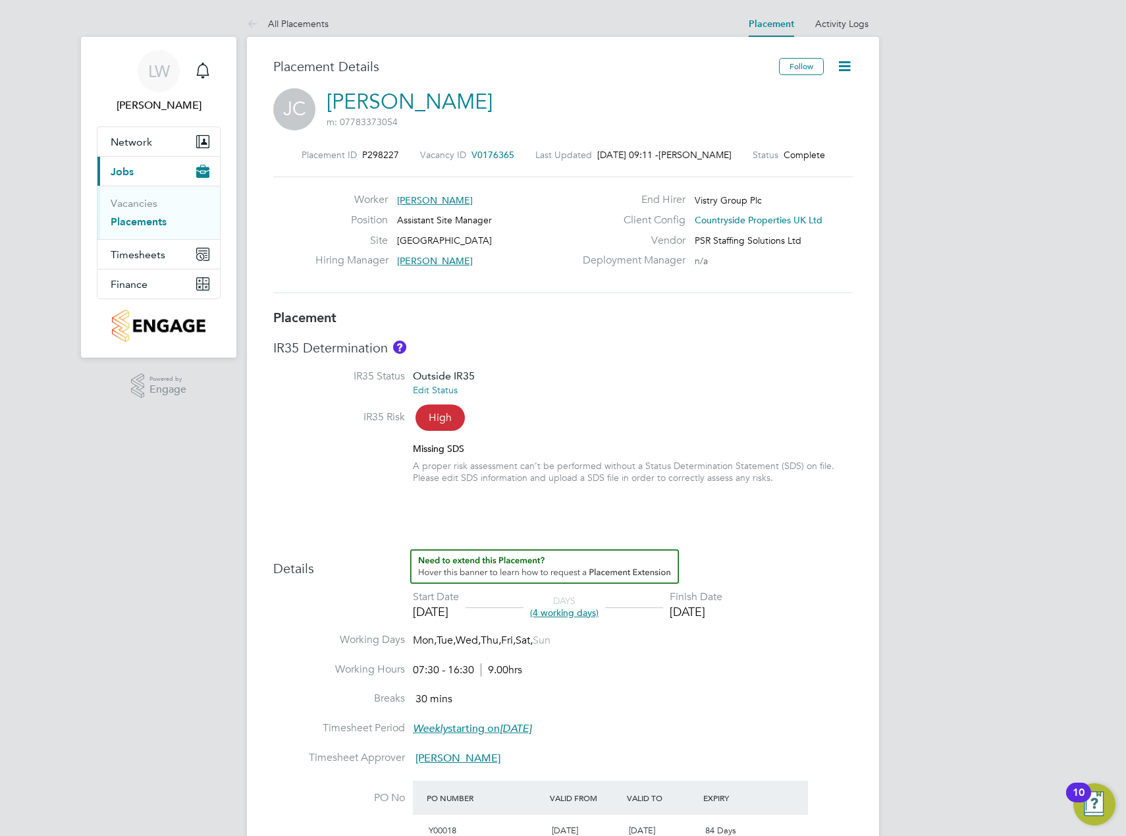
click at [534, 98] on div "[PERSON_NAME] [PERSON_NAME] m: 07783373054" at bounding box center [563, 110] width 580 height 45
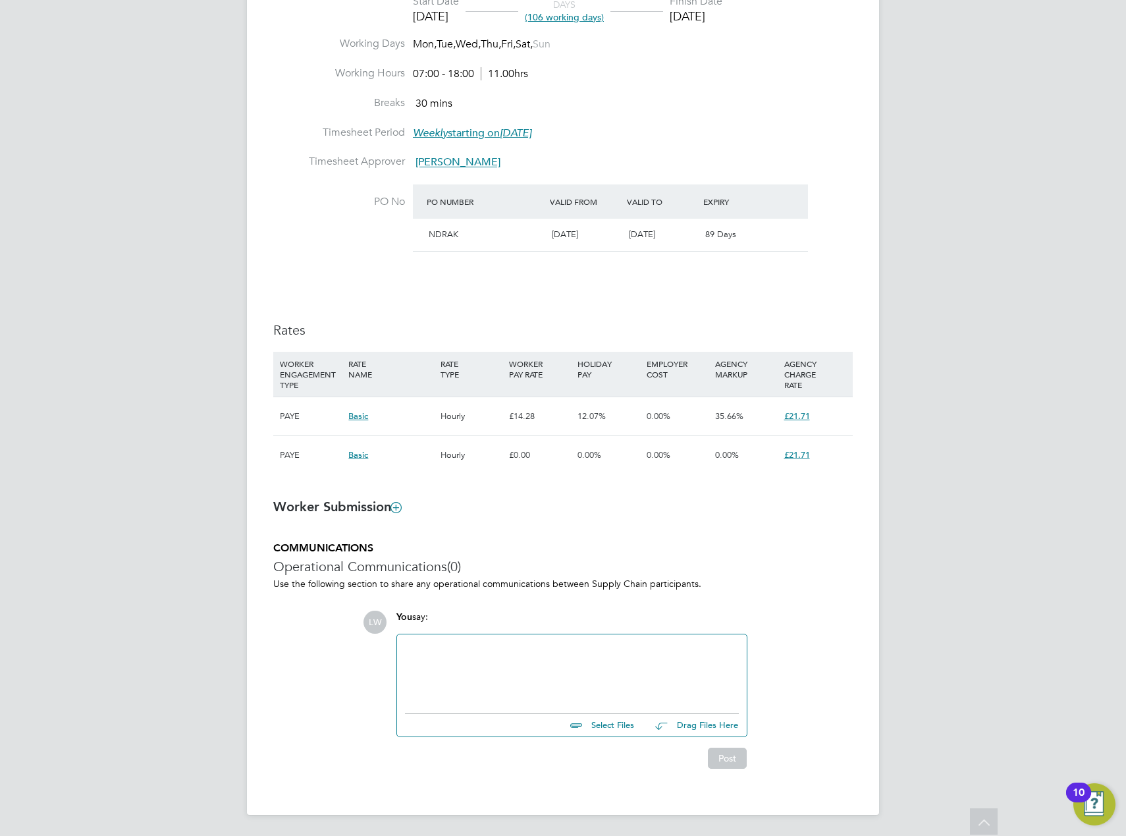
click at [521, 294] on div "Details Start Date 25 Aug 2025 DAYS (106 working days) Finish Date 25 Dec 2025 …" at bounding box center [563, 221] width 580 height 534
click at [541, 289] on div "Details Start Date 25 Aug 2025 DAYS (106 working days) Finish Date 25 Dec 2025 …" at bounding box center [563, 221] width 580 height 534
click at [954, 291] on div "LW Layla Williams Notifications Applications: Network Team Members Sites Worker…" at bounding box center [563, 108] width 1126 height 1455
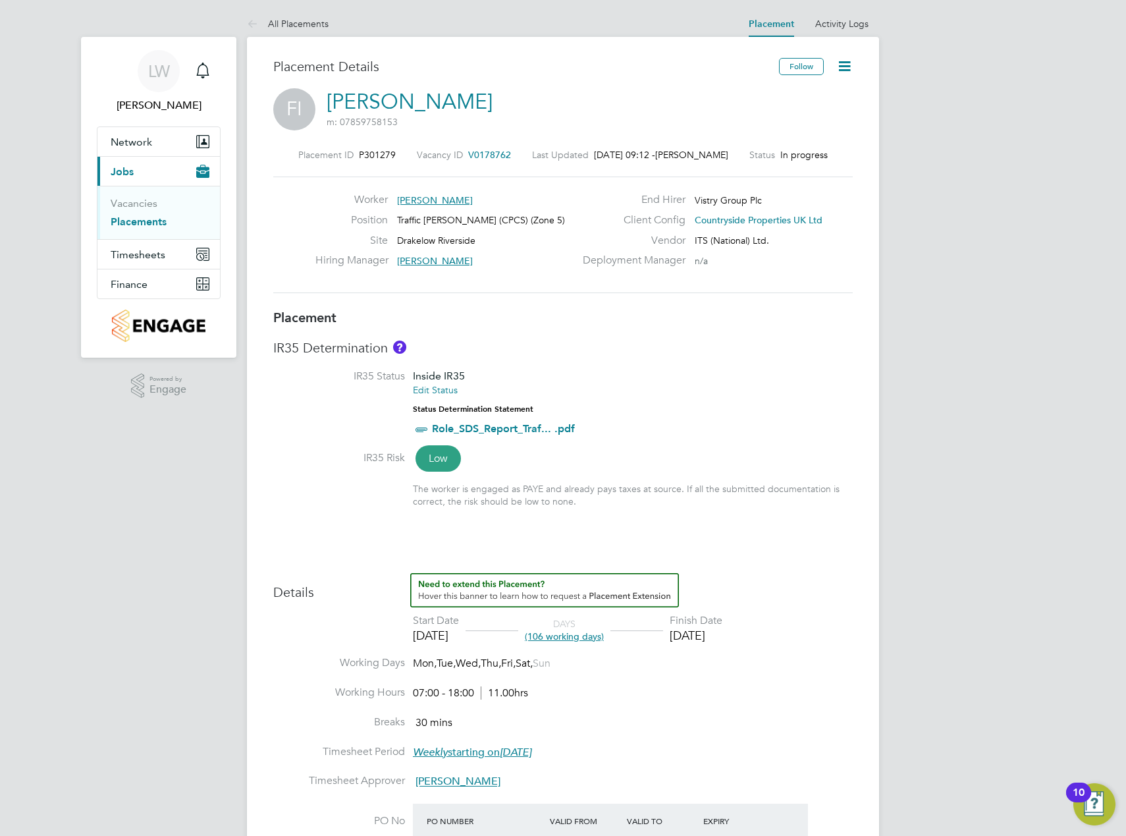
click at [1006, 236] on div "LW Layla Williams Notifications Applications: Network Team Members Sites Worker…" at bounding box center [563, 727] width 1126 height 1455
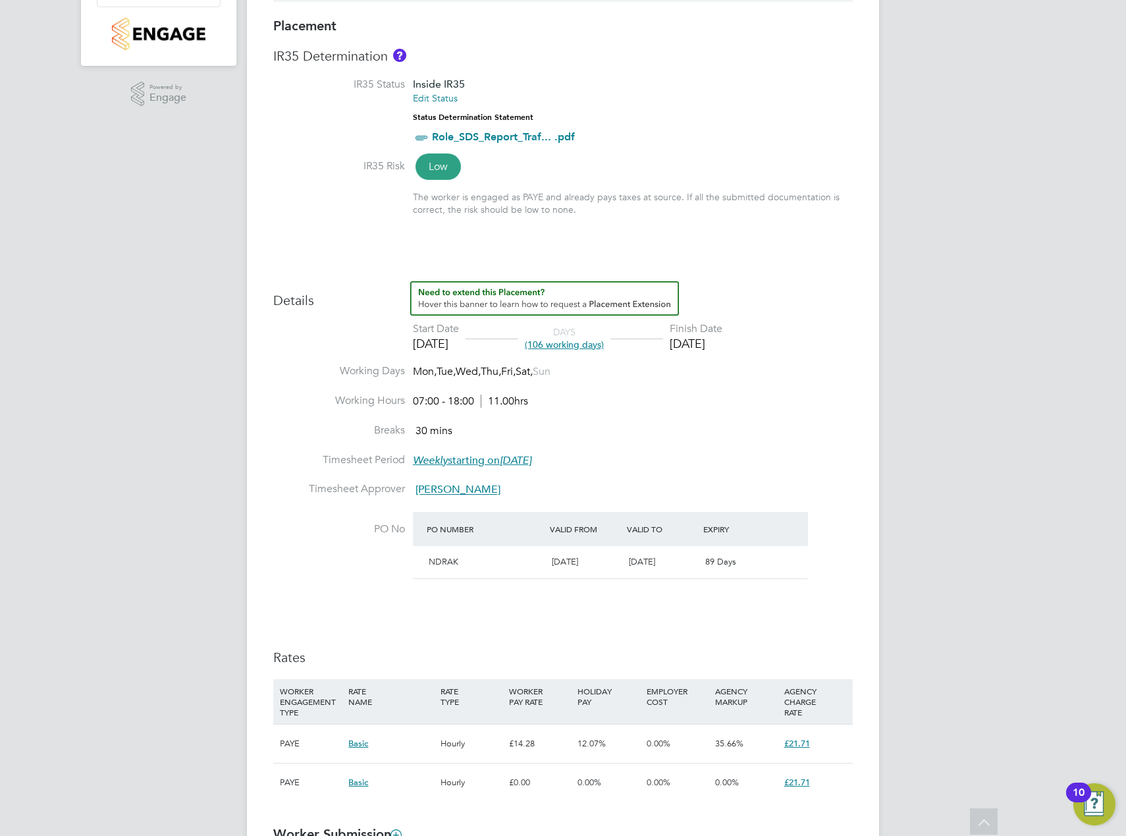
scroll to position [226, 0]
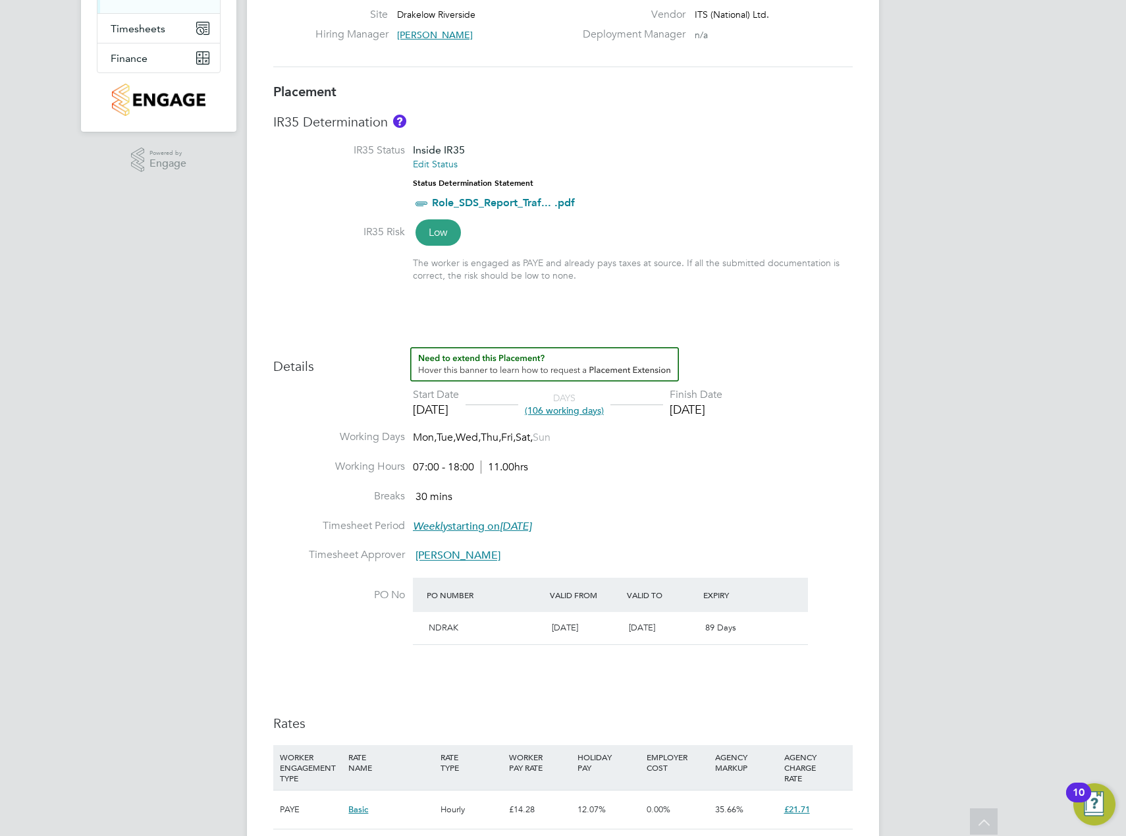
click at [777, 343] on div "Placement IR35 Determination IR35 Status Inside IR35 Edit Status Status Determi…" at bounding box center [563, 482] width 580 height 798
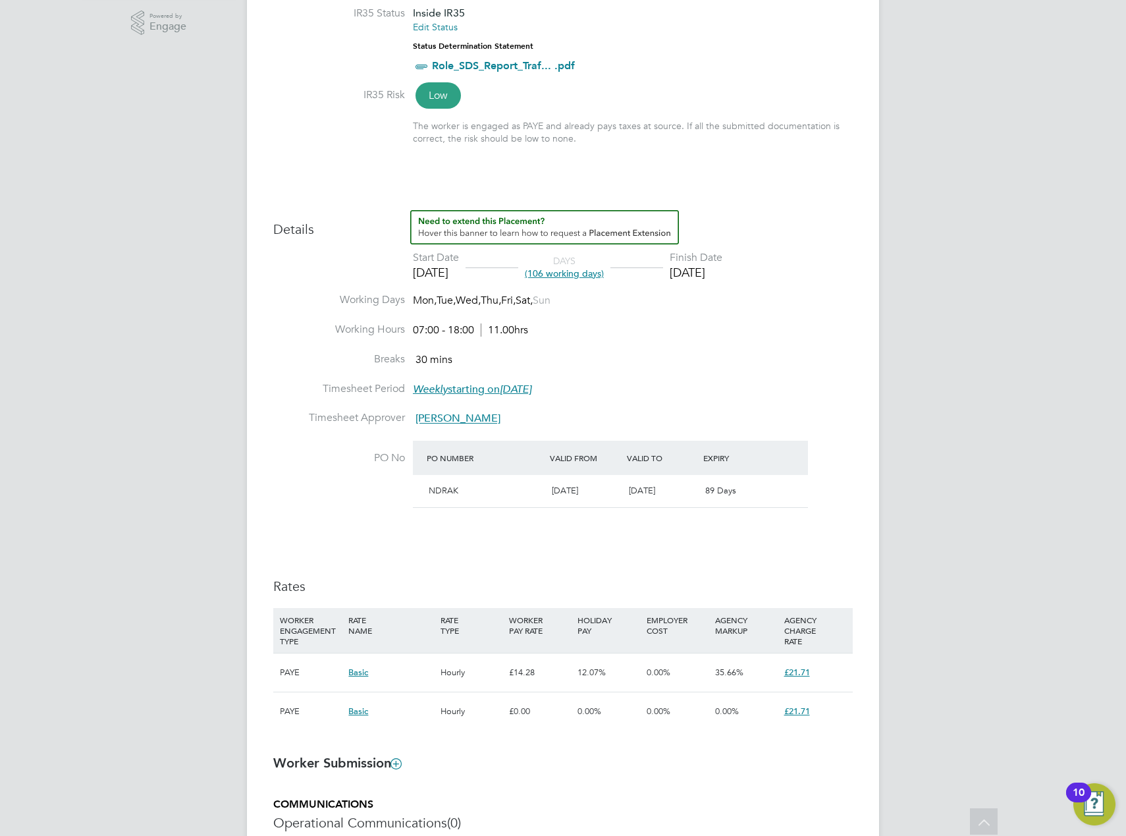
scroll to position [461, 0]
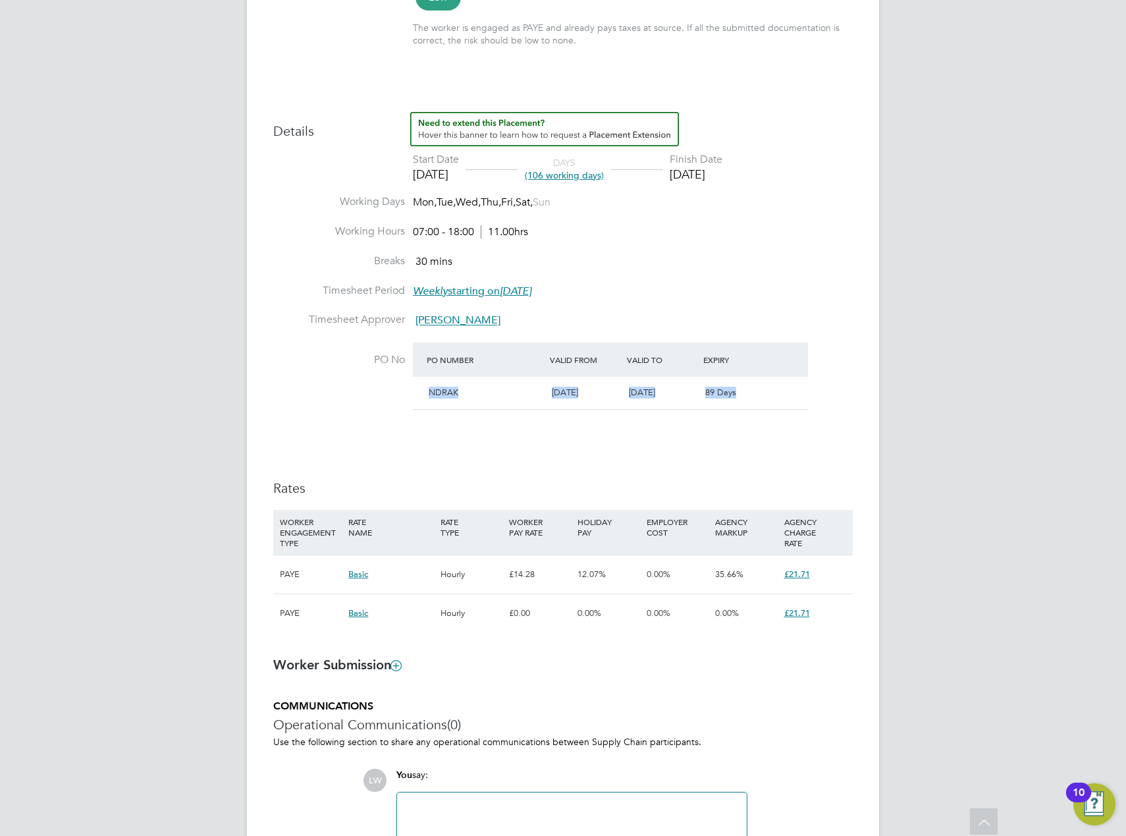
drag, startPoint x: 427, startPoint y: 391, endPoint x: 767, endPoint y: 403, distance: 340.8
click at [767, 403] on div "NDRAK 01 Apr 2024 31 Dec 2025 89 Days" at bounding box center [610, 393] width 395 height 32
drag, startPoint x: 767, startPoint y: 403, endPoint x: 767, endPoint y: 447, distance: 43.5
click at [767, 447] on div "Details Start Date 25 Aug 2025 DAYS (106 working days) Finish Date 25 Dec 2025 …" at bounding box center [563, 379] width 580 height 534
drag, startPoint x: 748, startPoint y: 404, endPoint x: 399, endPoint y: 402, distance: 348.4
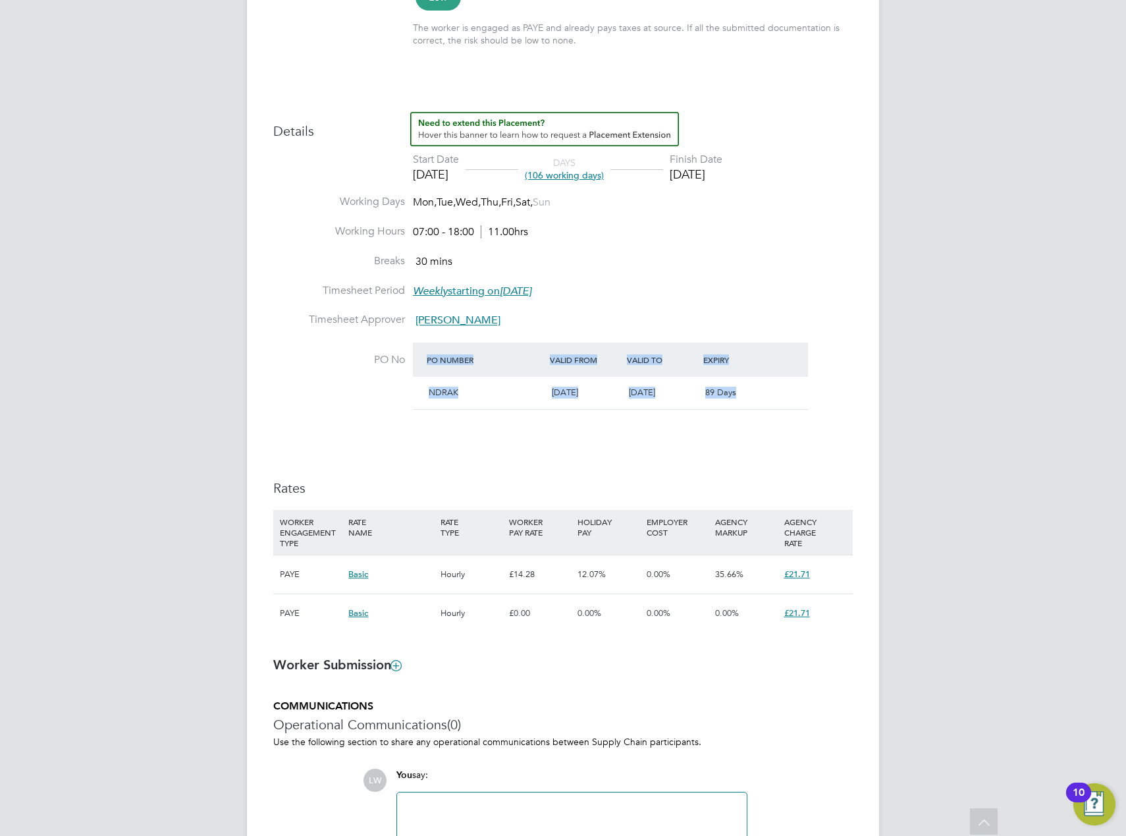
click at [399, 402] on li "PO No PO Number Valid From Valid To Expiry NDRAK 01 Apr 2024 31 Dec 2025 89 Days" at bounding box center [563, 385] width 580 height 84
drag, startPoint x: 399, startPoint y: 402, endPoint x: 502, endPoint y: 497, distance: 139.8
click at [489, 507] on div "Rates WORKER ENGAGEMENT TYPE RATE NAME RATE TYPE WORKER PAY RATE HOLIDAY PAY EM…" at bounding box center [563, 563] width 580 height 166
click at [899, 242] on div "LW Layla Williams Notifications Applications: Network Team Members Sites Worker…" at bounding box center [563, 266] width 1126 height 1455
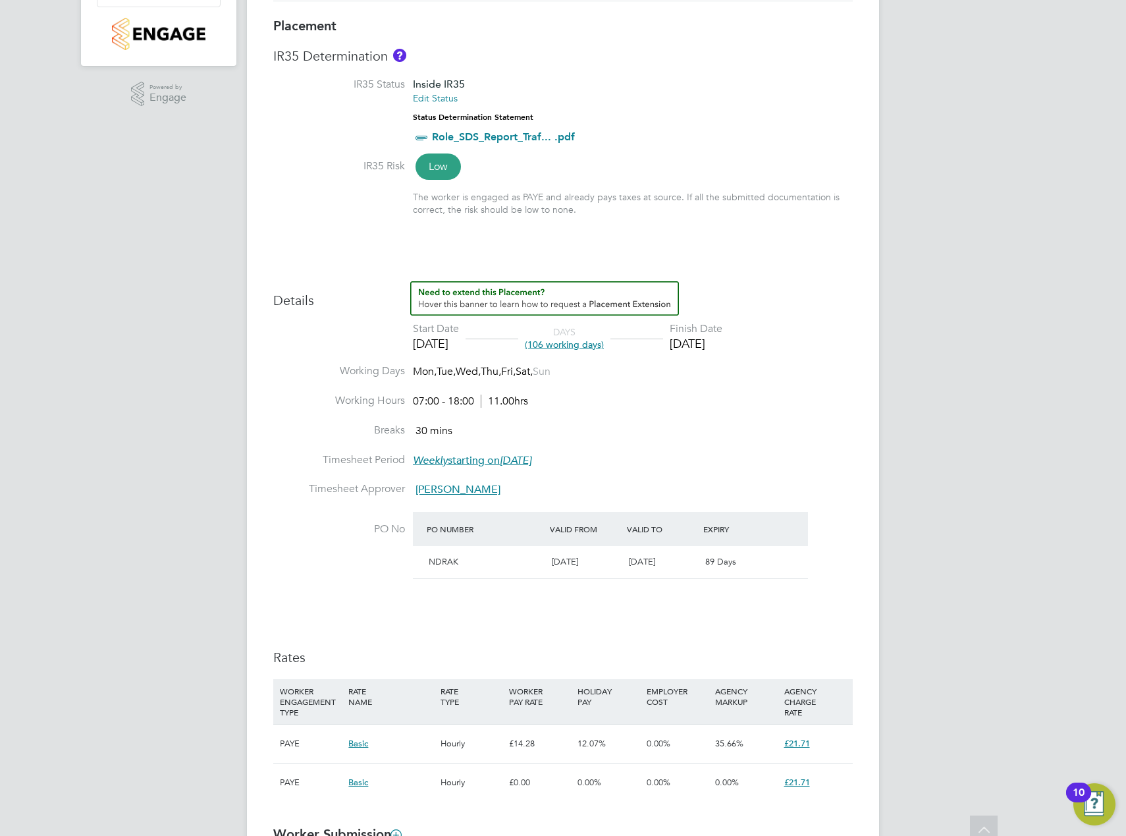
scroll to position [0, 0]
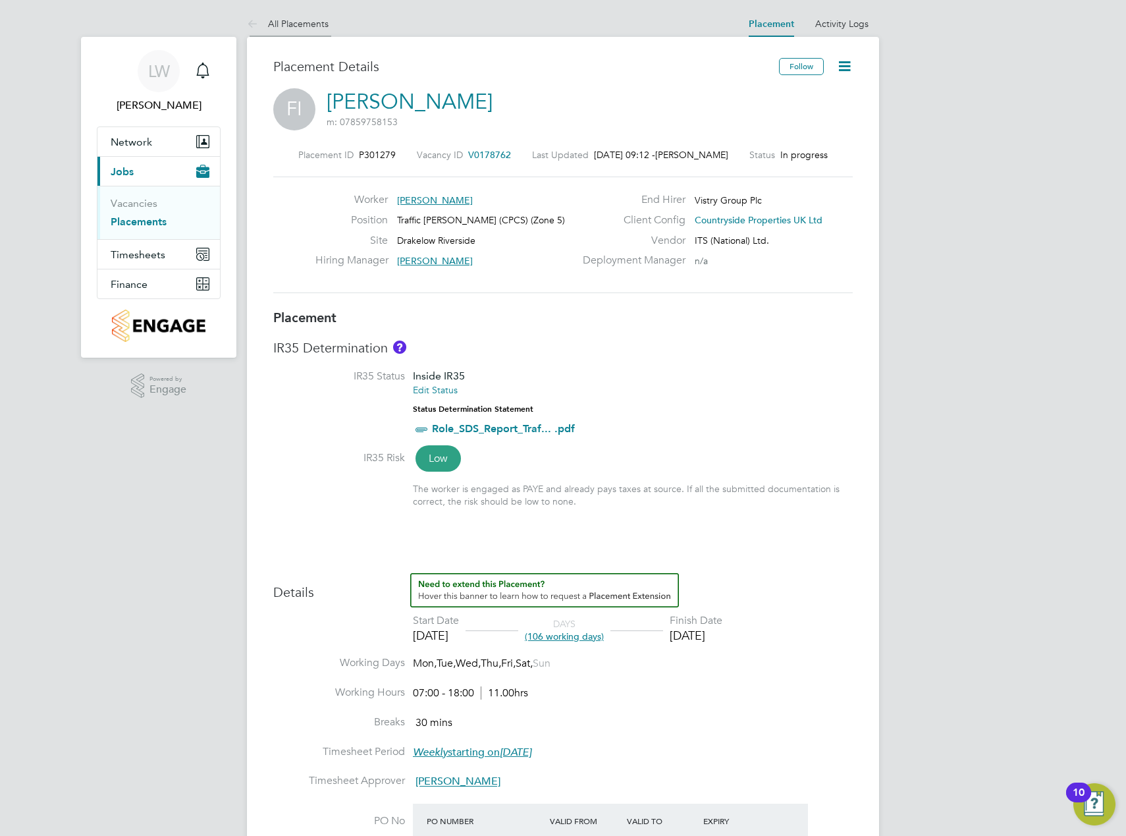
click at [252, 21] on icon at bounding box center [255, 24] width 16 height 16
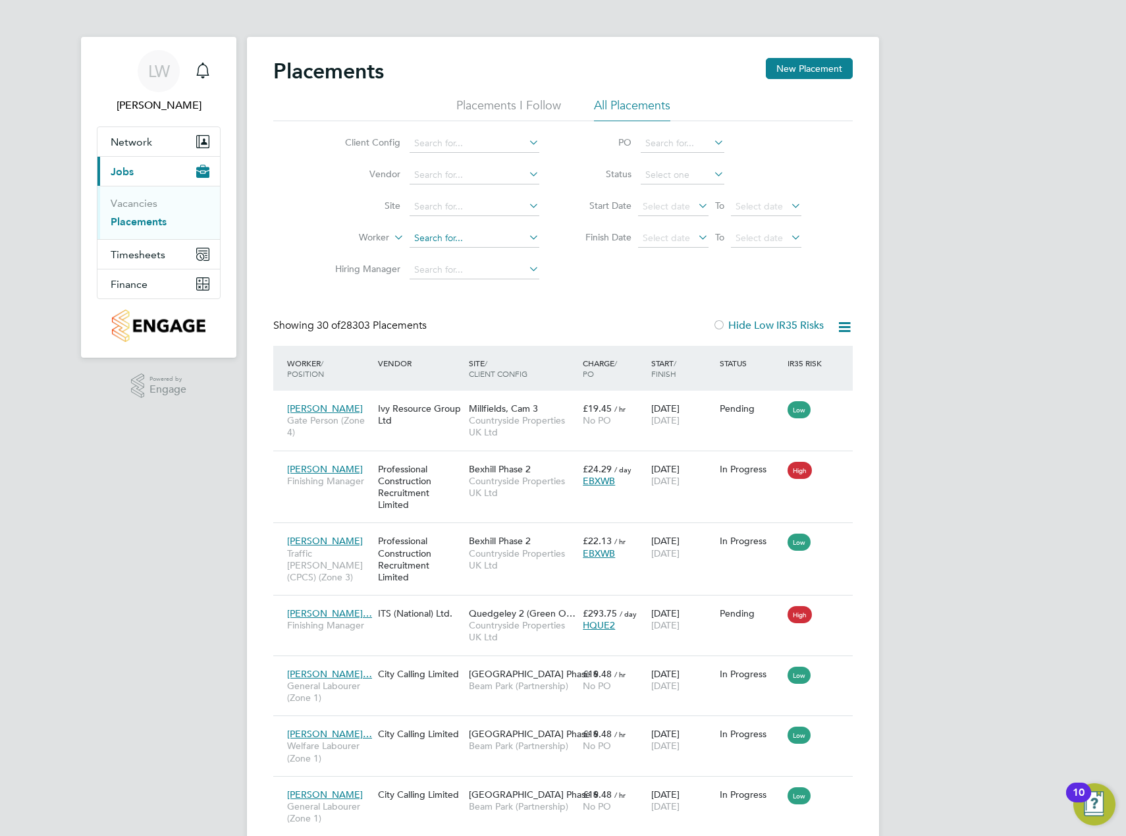
scroll to position [13, 62]
click at [457, 205] on input at bounding box center [475, 207] width 130 height 18
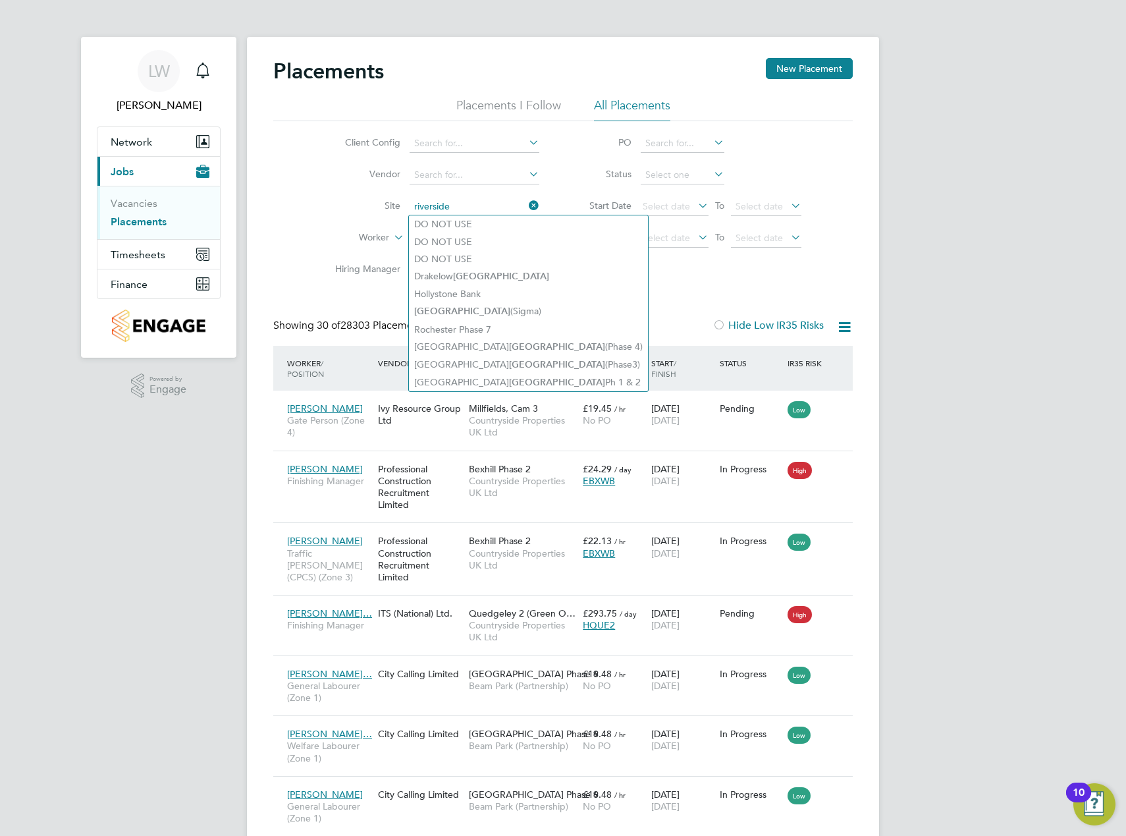
click at [440, 202] on input "riverside" at bounding box center [475, 207] width 130 height 18
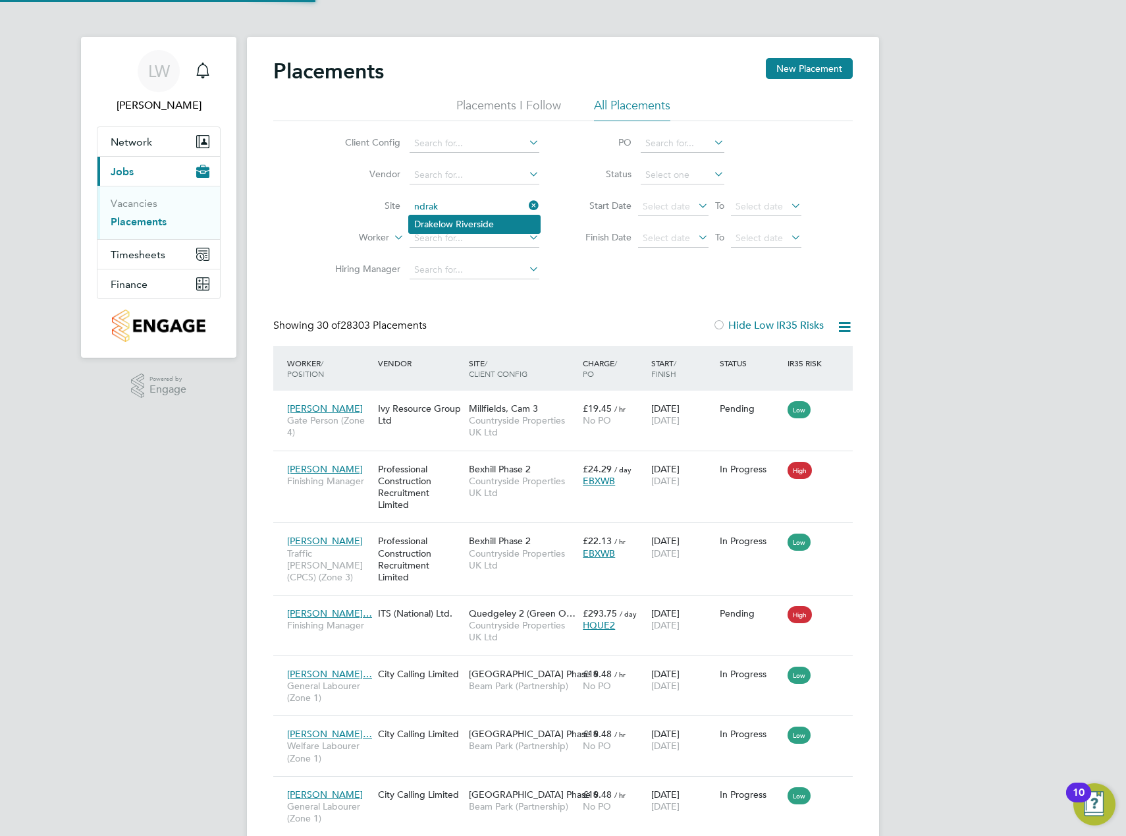
click at [443, 223] on li "Drakelow Riverside" at bounding box center [474, 223] width 131 height 17
type input "Drakelow Riverside"
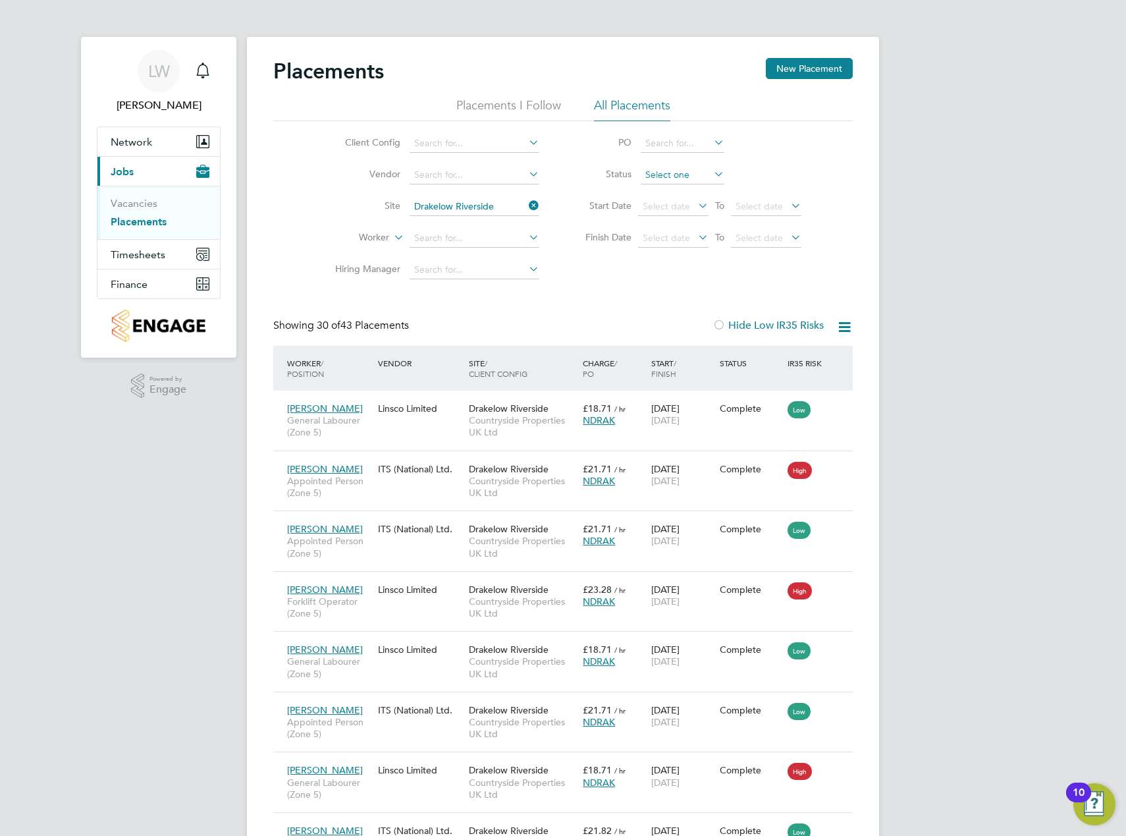
click at [699, 176] on input at bounding box center [683, 175] width 84 height 18
click at [668, 192] on li "Active" at bounding box center [682, 192] width 85 height 17
type input "Active"
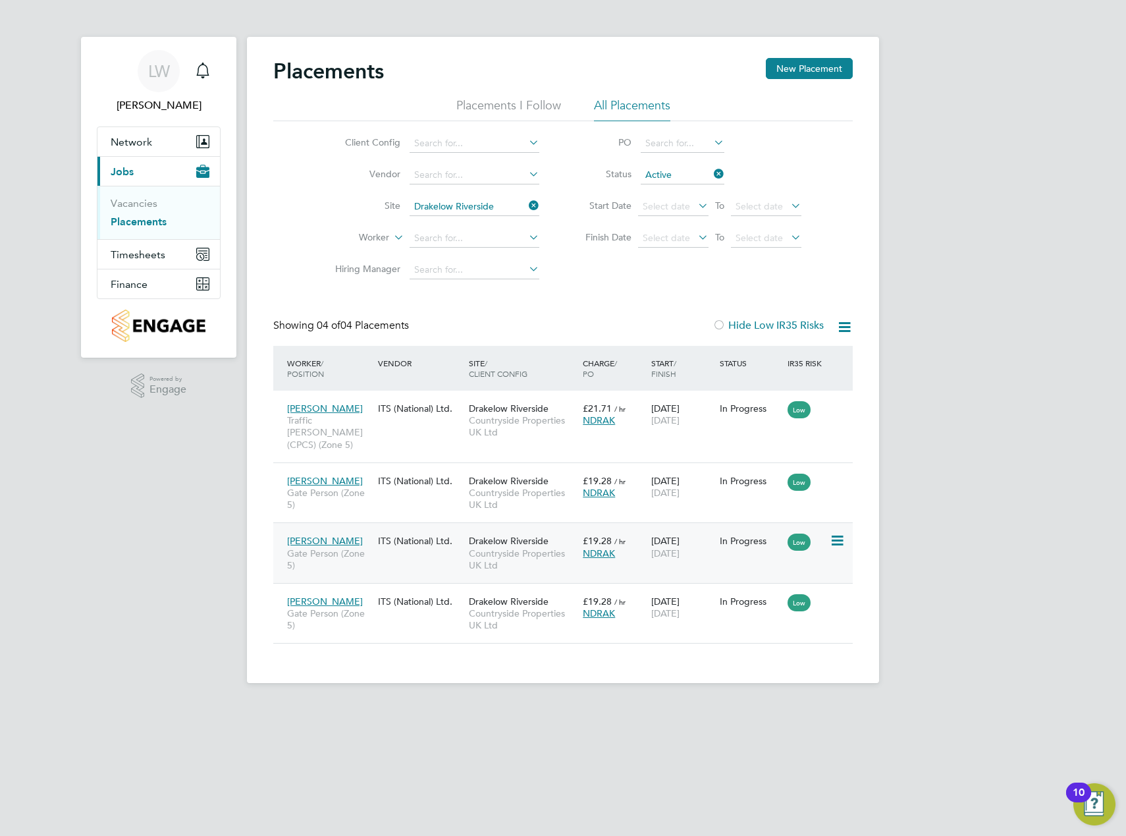
click at [414, 549] on div "Kasim Hussain Gate Person (Zone 5) ITS (National) Ltd. Drakelow Riverside Count…" at bounding box center [563, 552] width 580 height 61
click at [404, 528] on div "ITS (National) Ltd." at bounding box center [420, 540] width 91 height 25
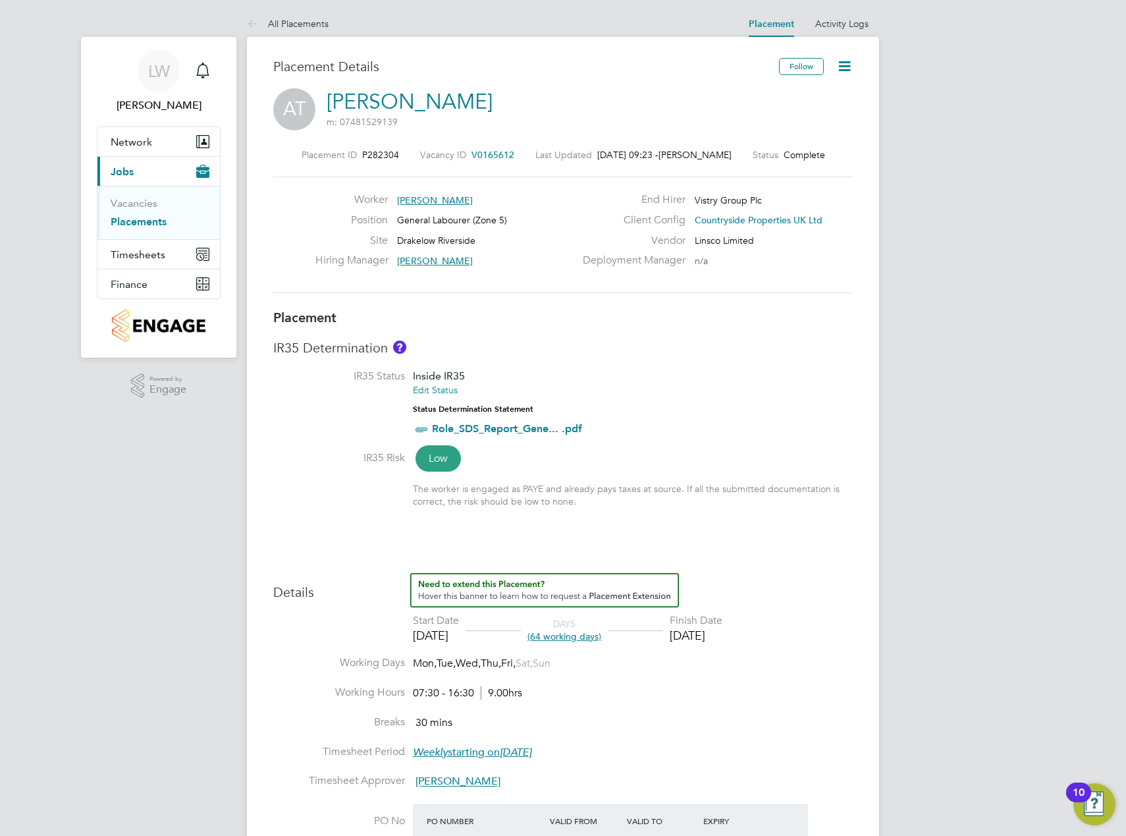
click at [575, 331] on div "Placement IR35 Determination IR35 Status Inside IR35 Edit Status Status Determi…" at bounding box center [563, 688] width 580 height 759
click at [134, 223] on link "Placements" at bounding box center [139, 221] width 56 height 13
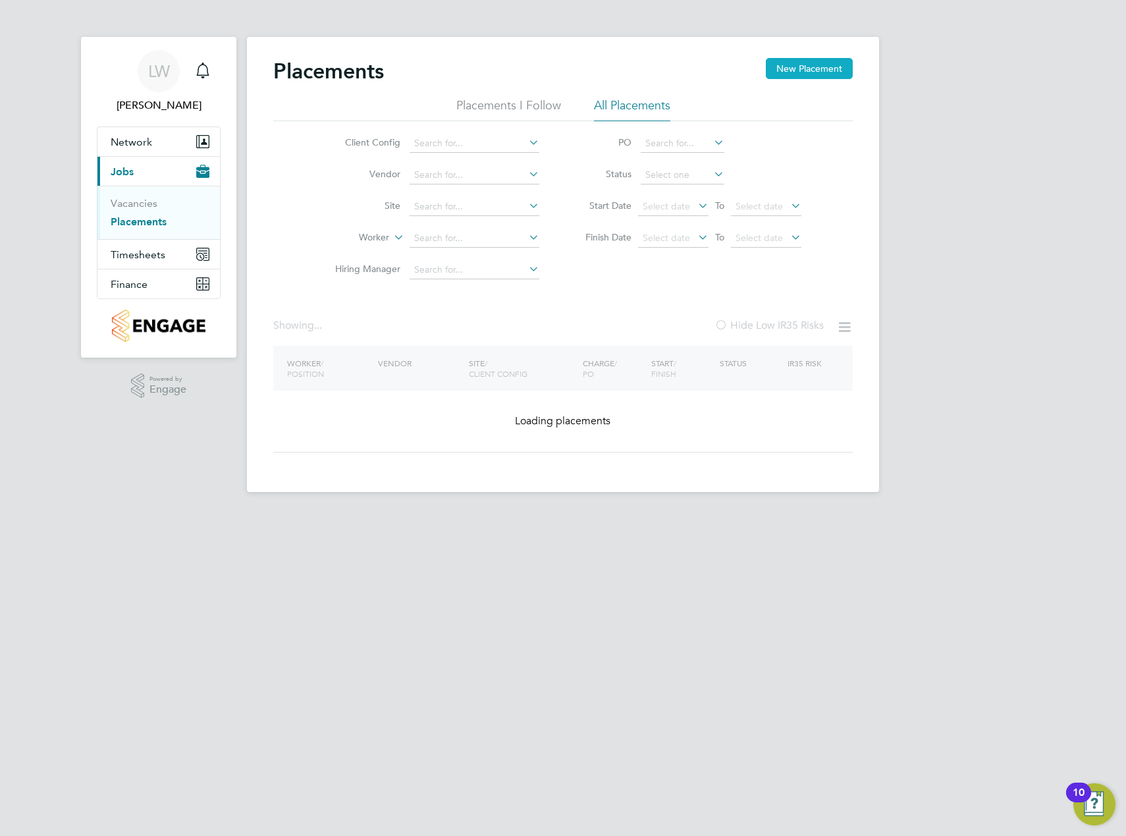
click at [779, 64] on button "New Placement" at bounding box center [809, 68] width 87 height 21
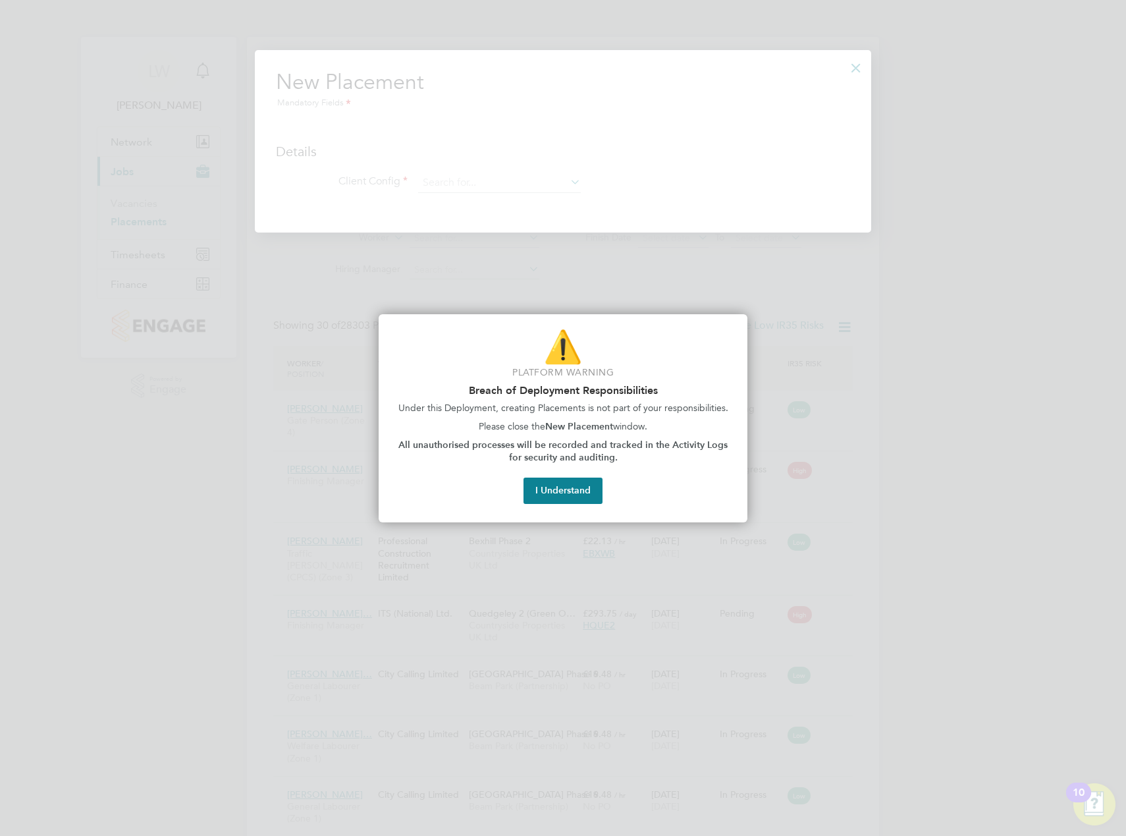
click at [1060, 450] on div at bounding box center [563, 418] width 1126 height 836
click at [570, 489] on button "I Understand" at bounding box center [563, 491] width 79 height 26
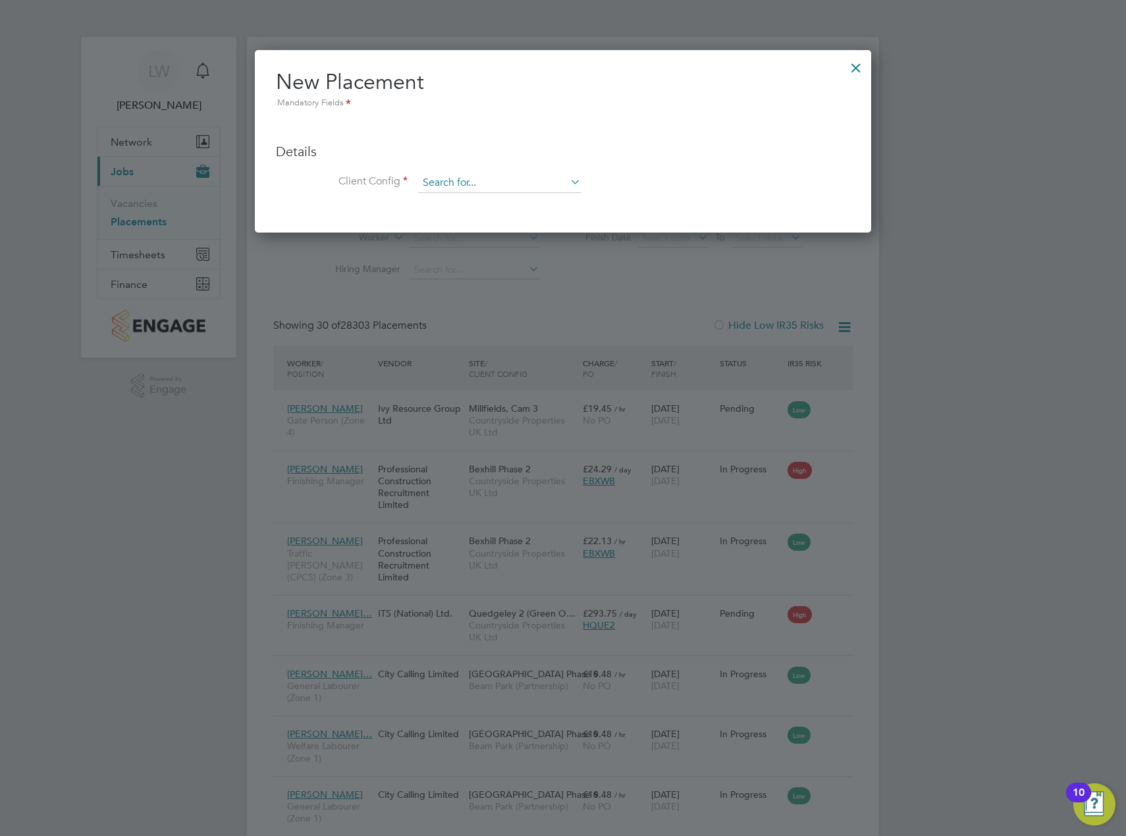
click at [464, 181] on input at bounding box center [499, 183] width 163 height 20
type input "y0018"
click at [441, 183] on input "y0018" at bounding box center [499, 183] width 163 height 20
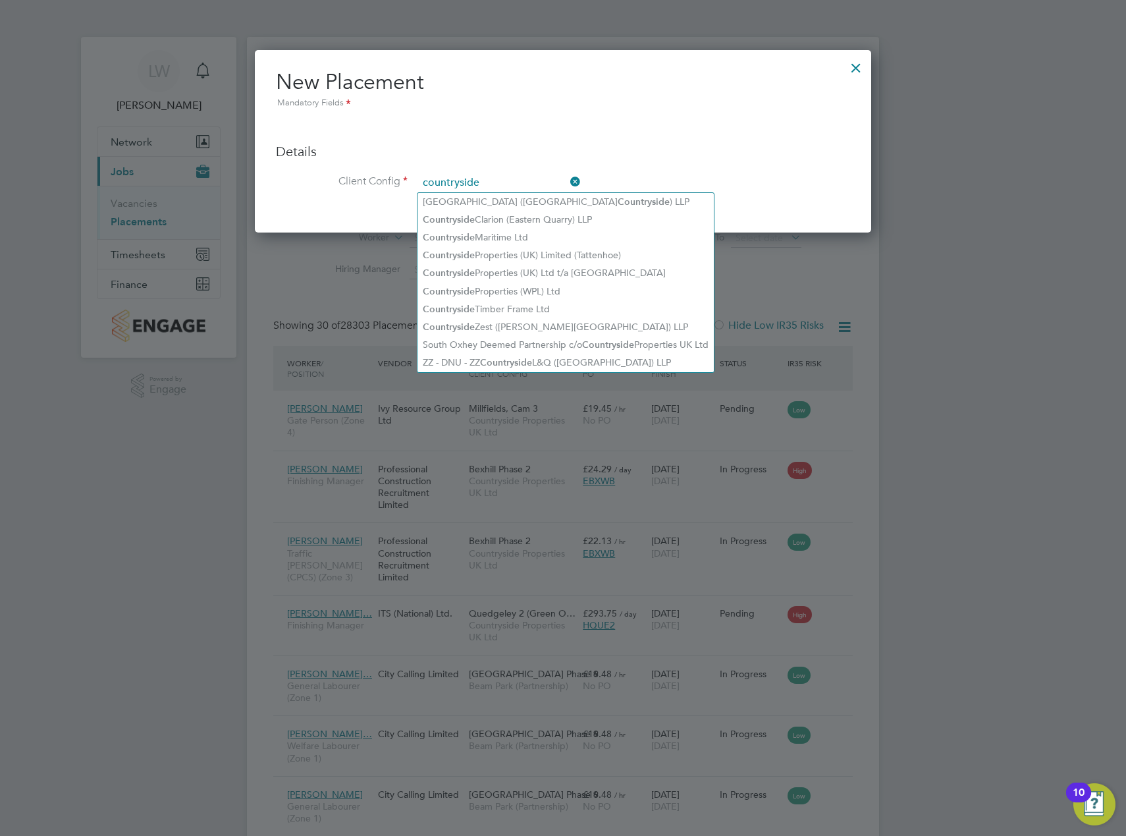
type input "countryside"
click at [568, 178] on icon at bounding box center [568, 182] width 0 height 18
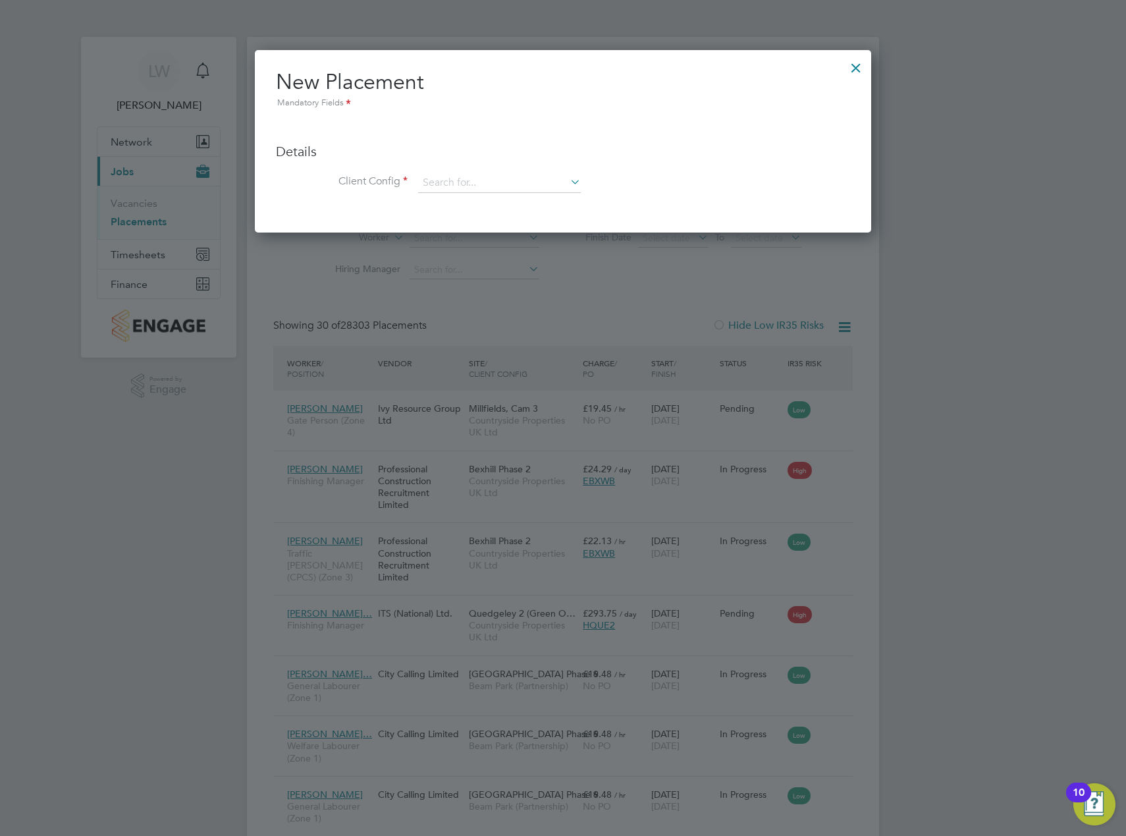
click at [854, 65] on div at bounding box center [856, 65] width 24 height 24
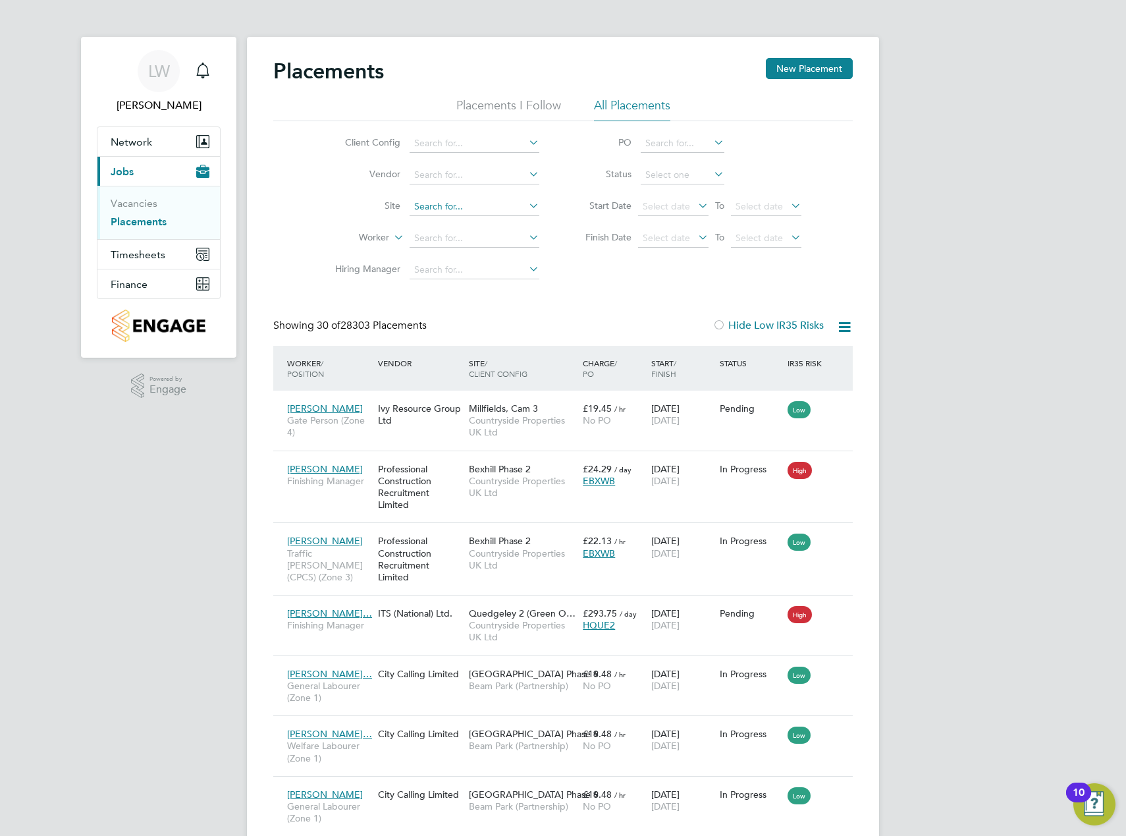
click at [442, 205] on input at bounding box center [475, 207] width 130 height 18
click at [451, 224] on li "Drakelow Riverside" at bounding box center [474, 223] width 131 height 17
type input "Drakelow Riverside"
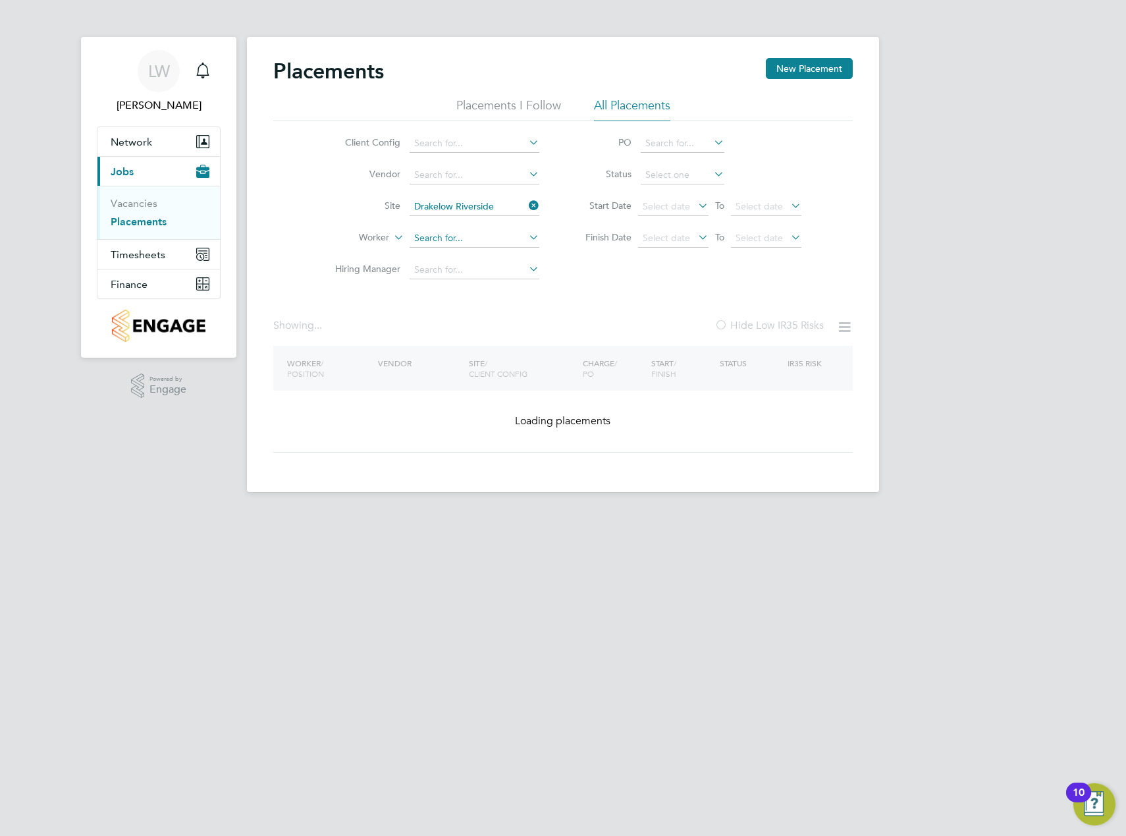
click at [458, 237] on input at bounding box center [475, 238] width 130 height 18
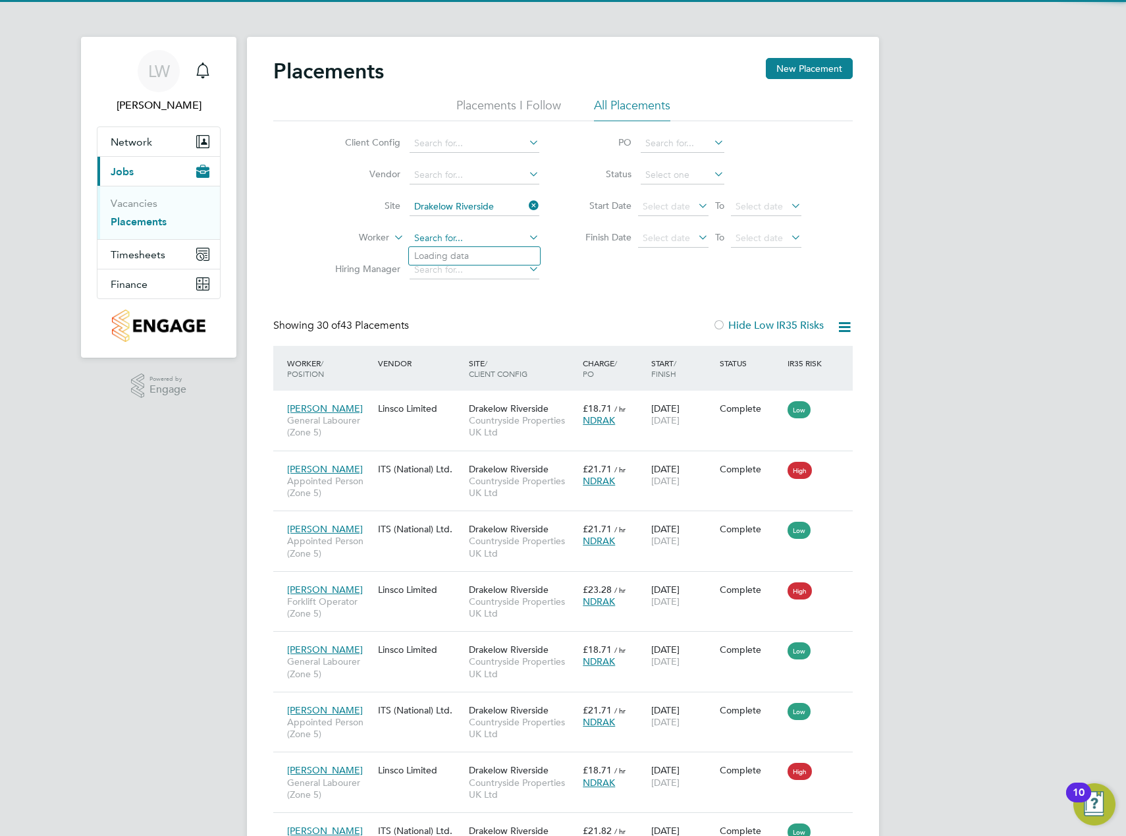
scroll to position [49, 115]
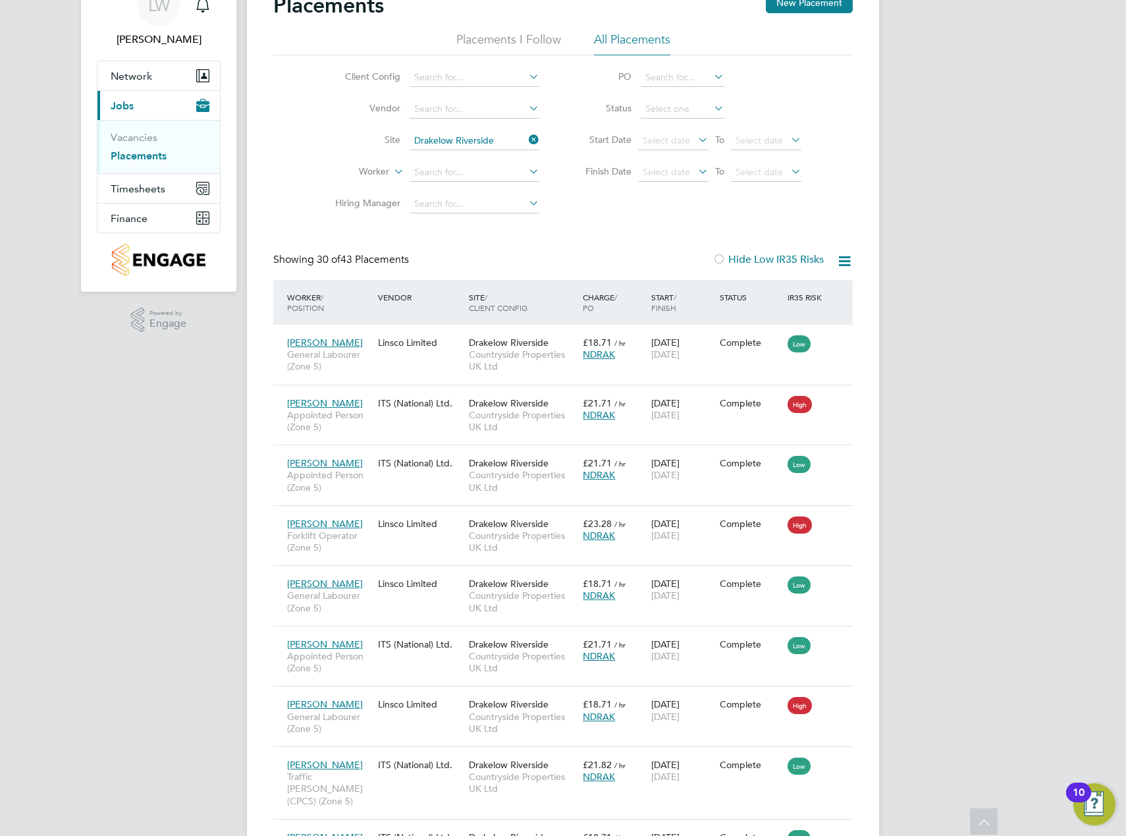
click at [711, 74] on icon at bounding box center [711, 76] width 0 height 18
click at [684, 76] on input at bounding box center [683, 78] width 84 height 18
click at [836, 171] on div "Client Config Vendor Site Drakelow Riverside Worker Hiring Manager PO Status St…" at bounding box center [563, 137] width 580 height 165
click at [700, 111] on input at bounding box center [683, 109] width 84 height 18
click at [682, 128] on li "Active" at bounding box center [682, 127] width 85 height 17
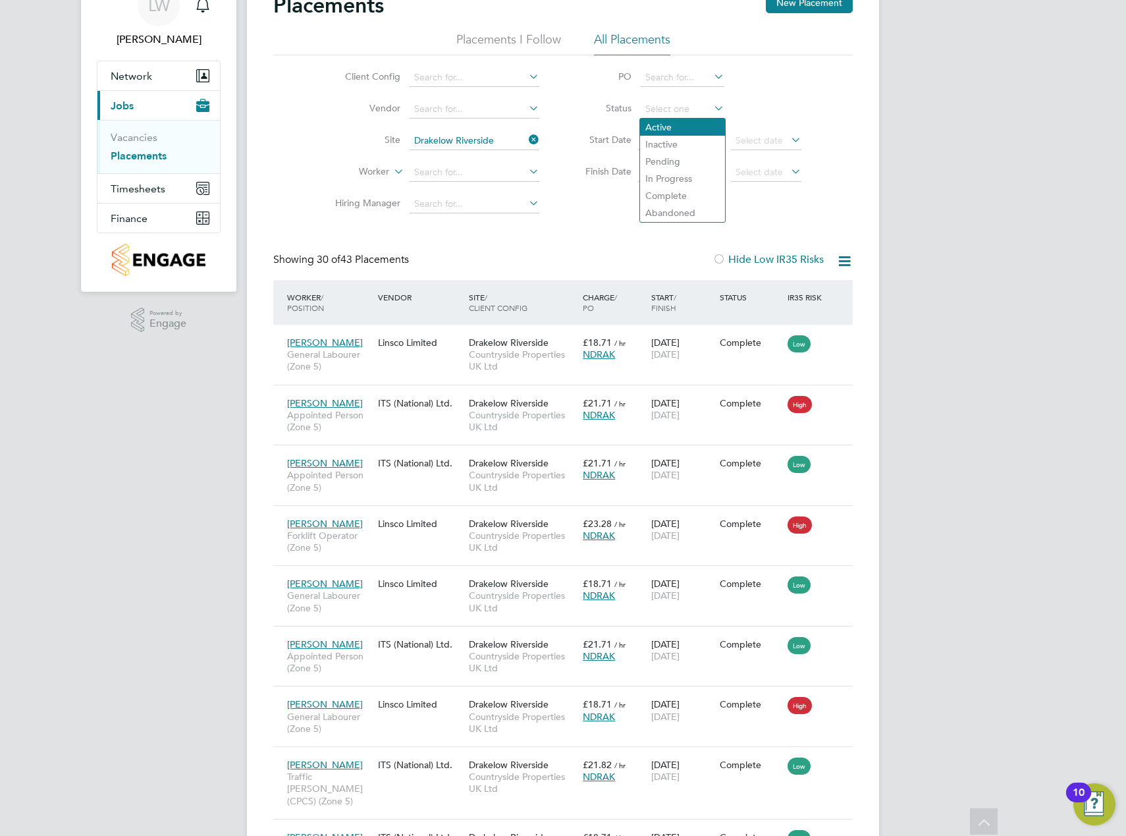
type input "Active"
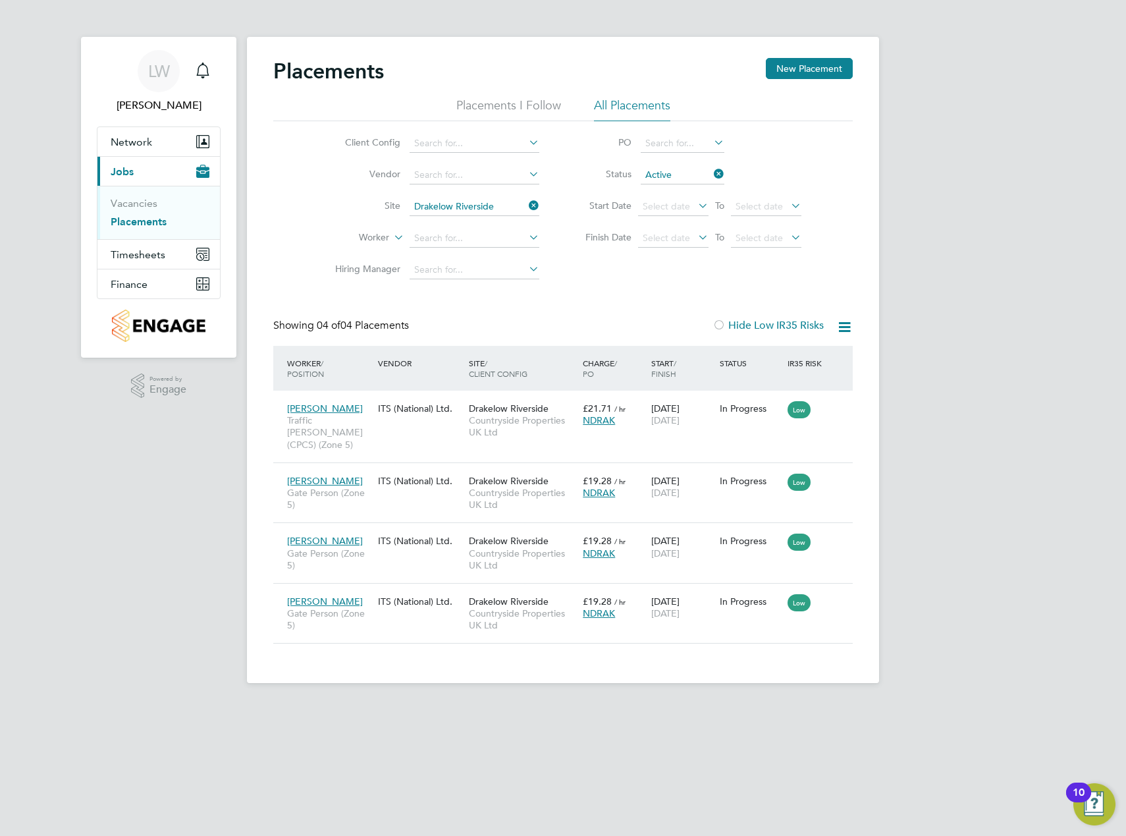
click at [526, 205] on icon at bounding box center [526, 205] width 0 height 18
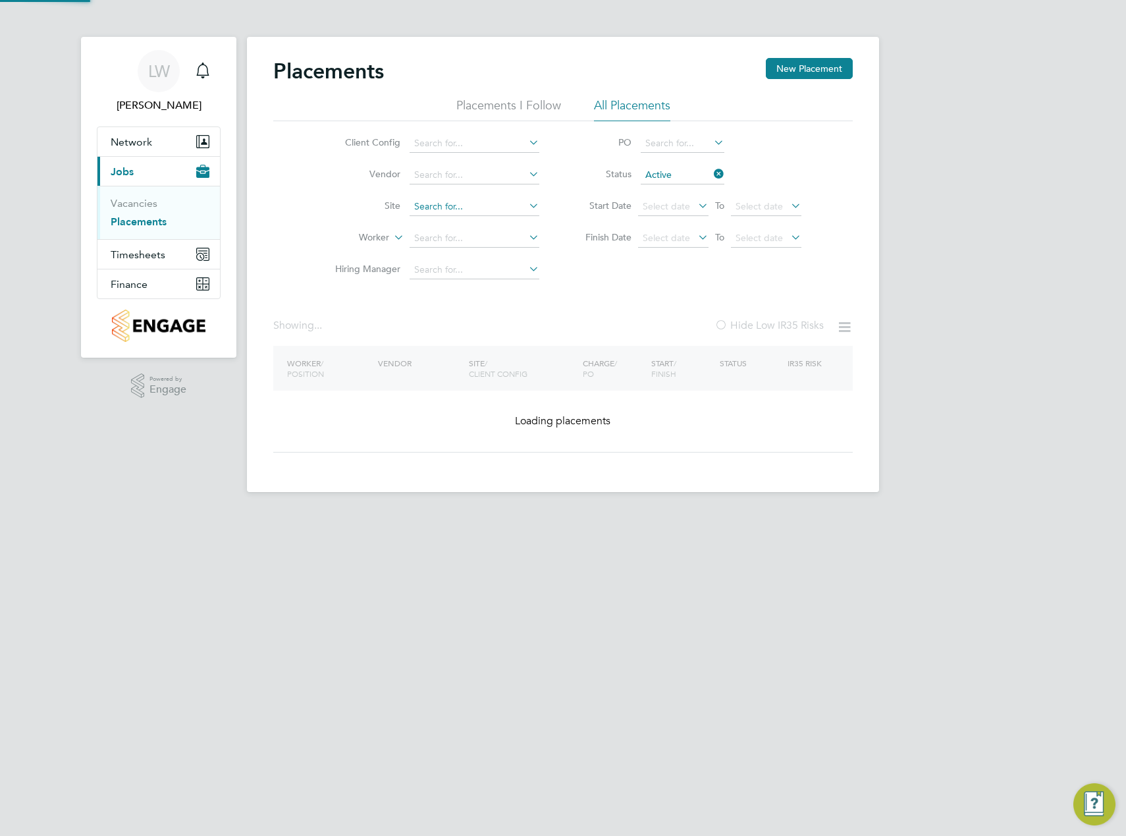
click at [484, 207] on input at bounding box center [475, 207] width 130 height 18
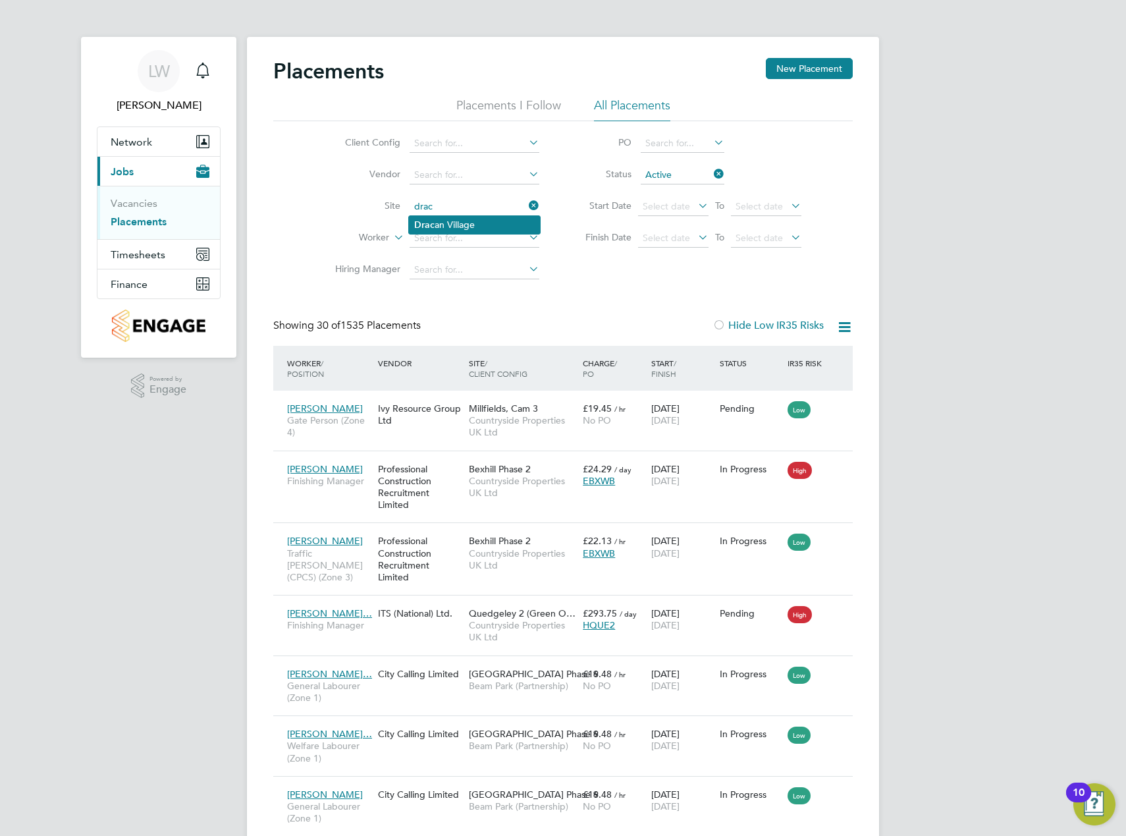
click at [471, 224] on li "Drac an Village" at bounding box center [474, 225] width 131 height 18
type input "[GEOGRAPHIC_DATA]"
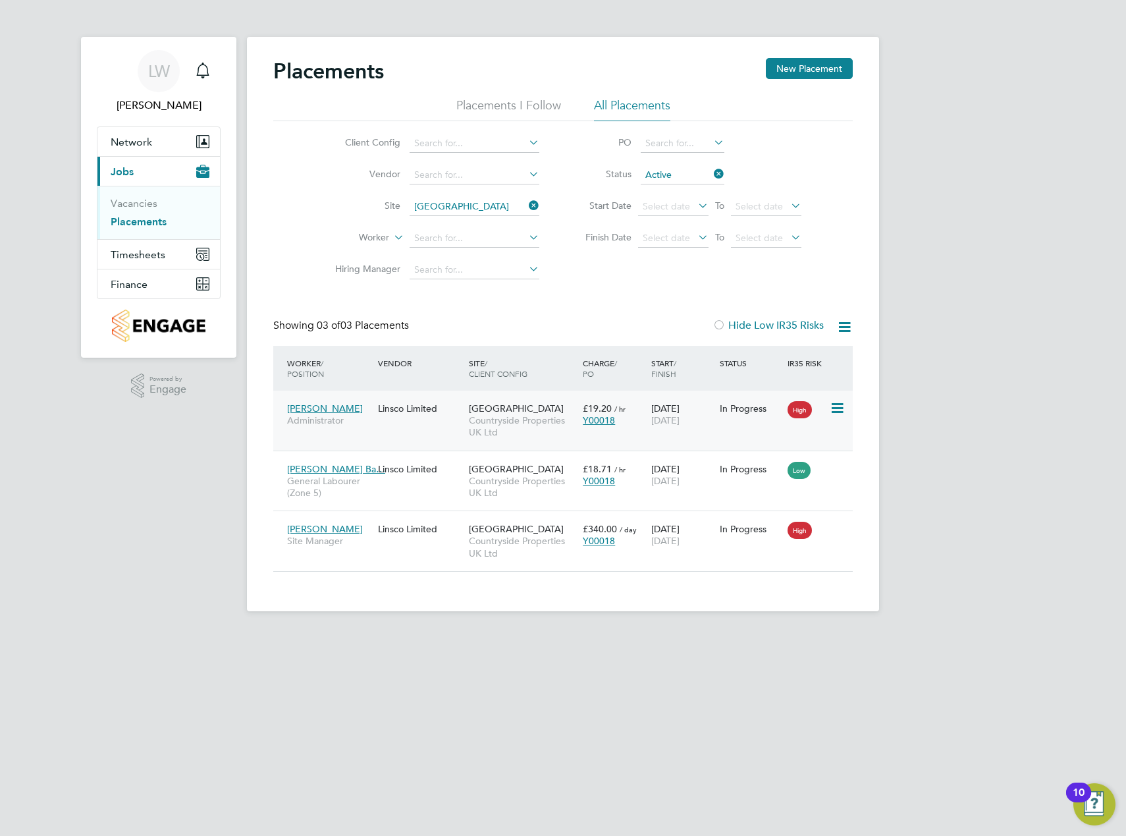
click at [451, 422] on div "Zoe Rothery Administrator Linsco Limited Dracan Village Countryside Properties …" at bounding box center [563, 421] width 580 height 60
click at [419, 405] on div "Linsco Limited" at bounding box center [420, 408] width 91 height 25
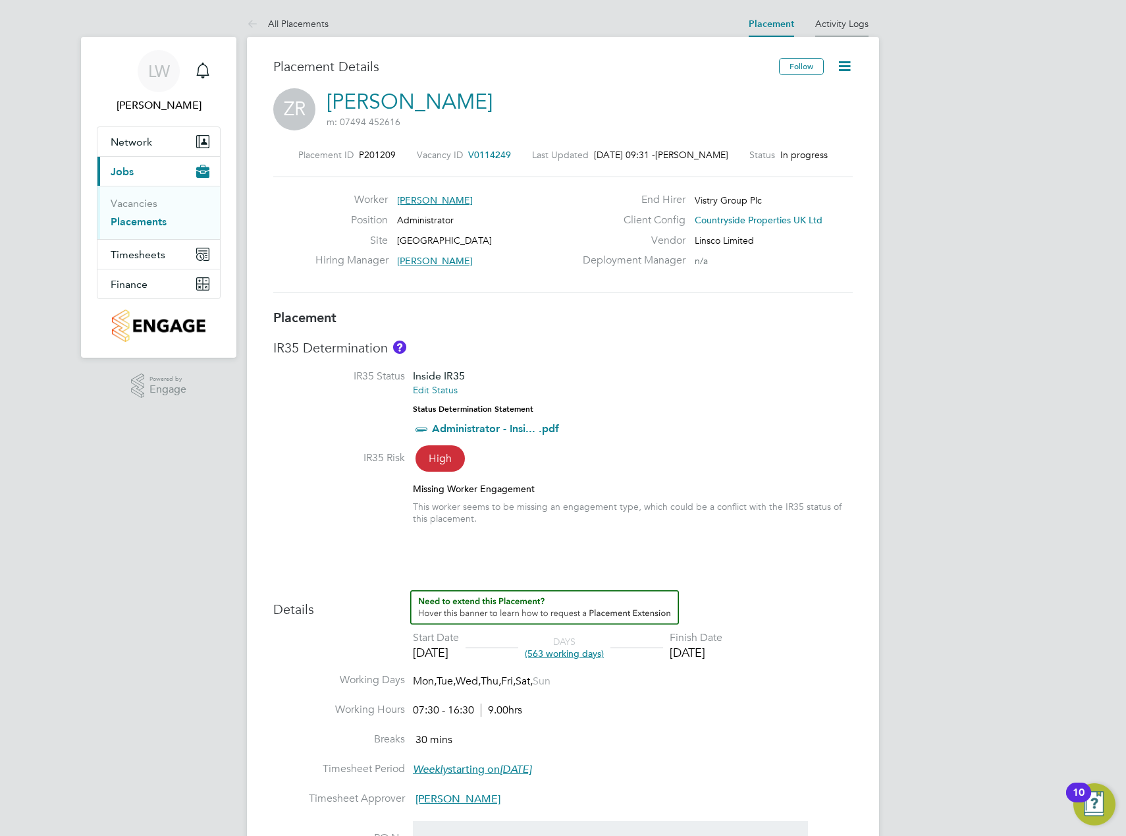
click at [835, 22] on link "Activity Logs" at bounding box center [841, 24] width 53 height 12
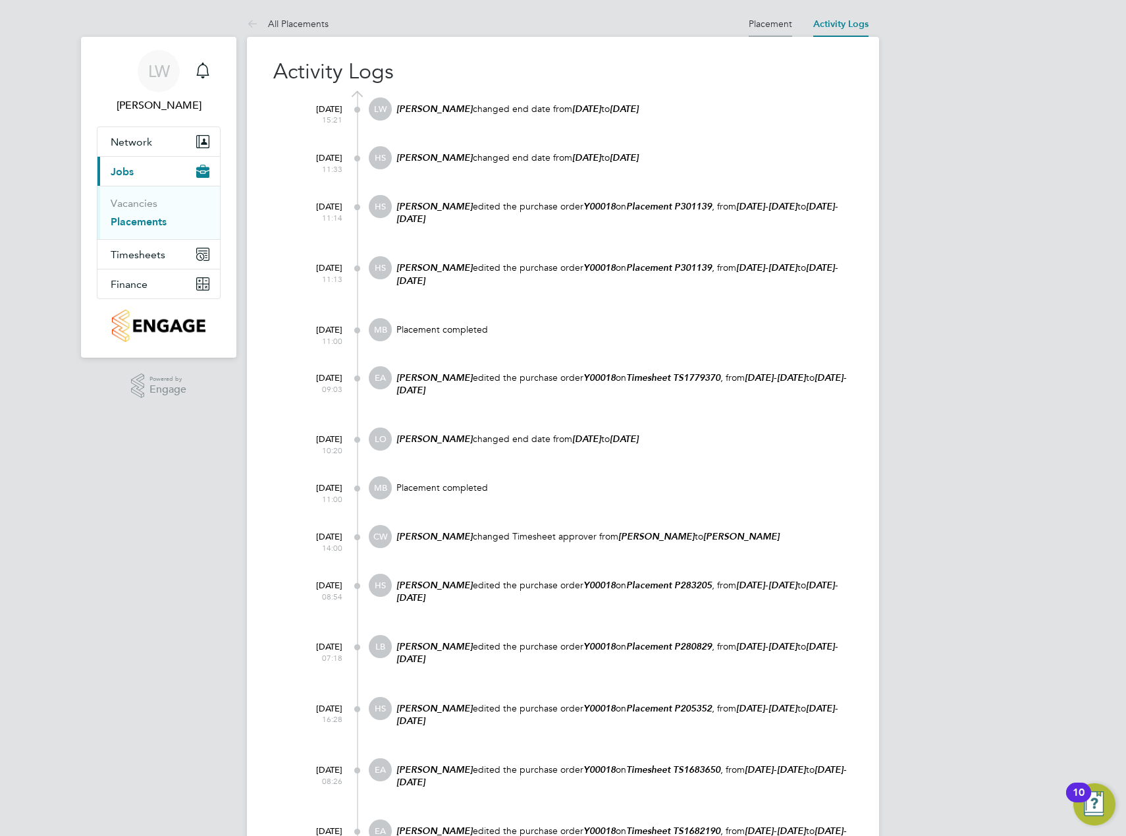
click at [775, 22] on link "Placement" at bounding box center [770, 24] width 43 height 12
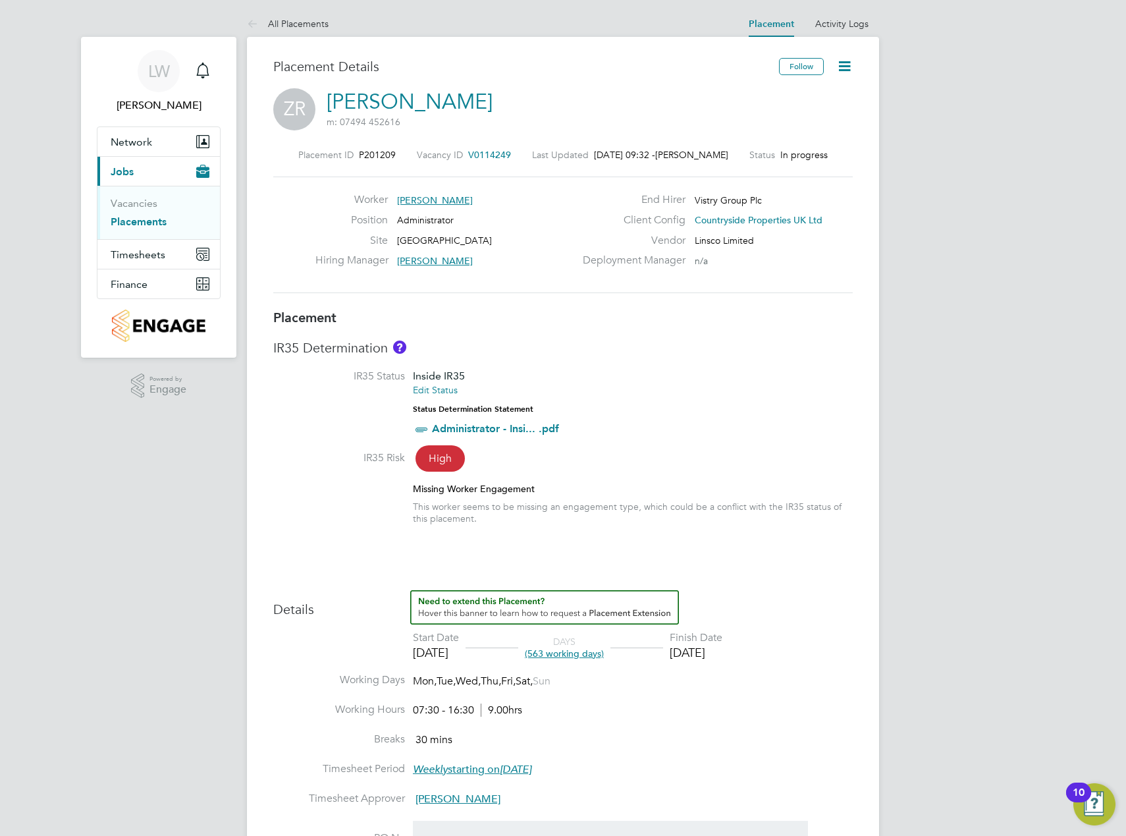
click at [842, 67] on icon at bounding box center [845, 66] width 16 height 16
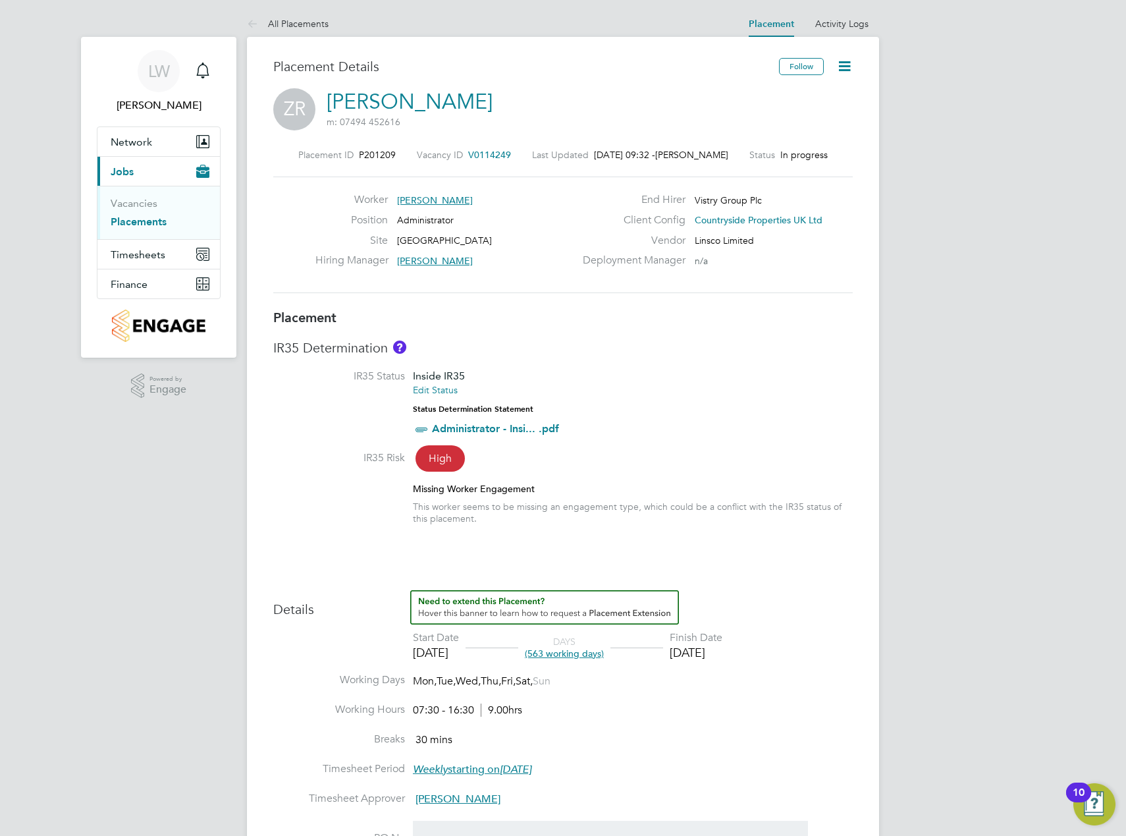
click at [133, 219] on link "Placements" at bounding box center [139, 221] width 56 height 13
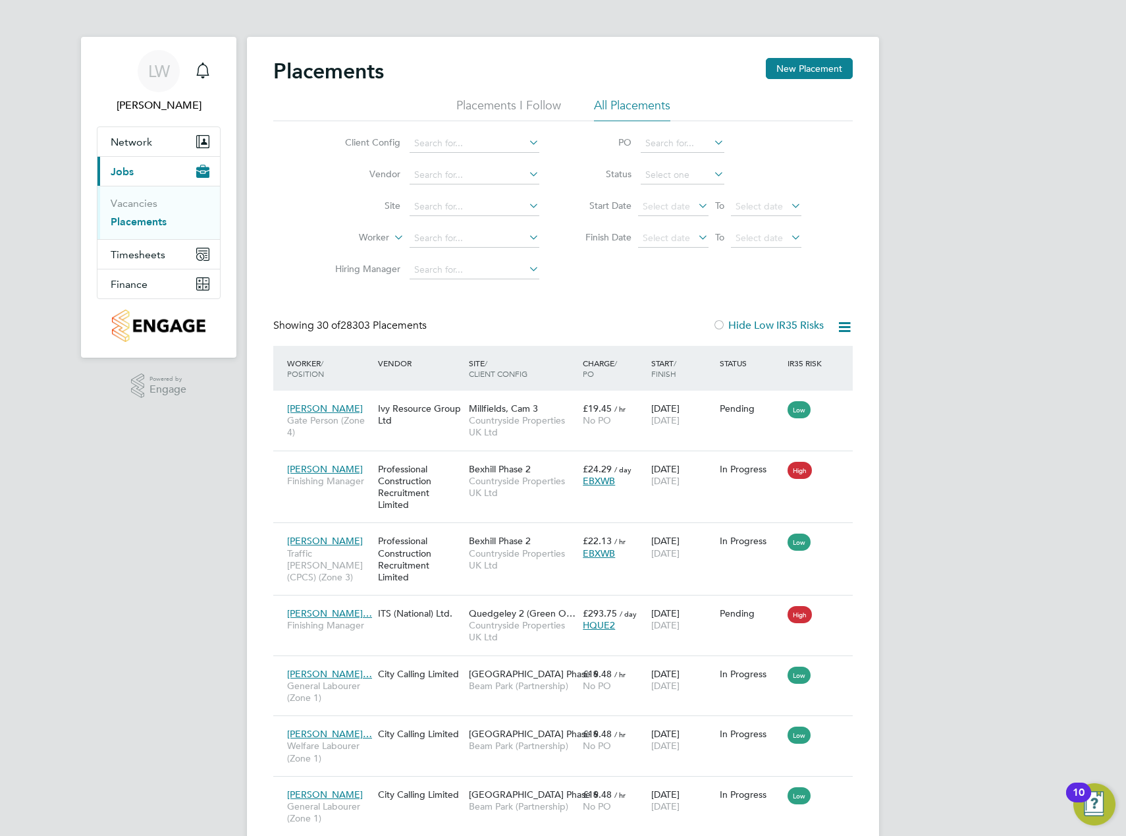
click at [454, 196] on li "Site" at bounding box center [432, 207] width 248 height 32
click at [454, 200] on input at bounding box center [475, 207] width 130 height 18
click at [462, 226] on li "[GEOGRAPHIC_DATA] ([GEOGRAPHIC_DATA])" at bounding box center [513, 223] width 208 height 17
type input "[GEOGRAPHIC_DATA] ([GEOGRAPHIC_DATA])"
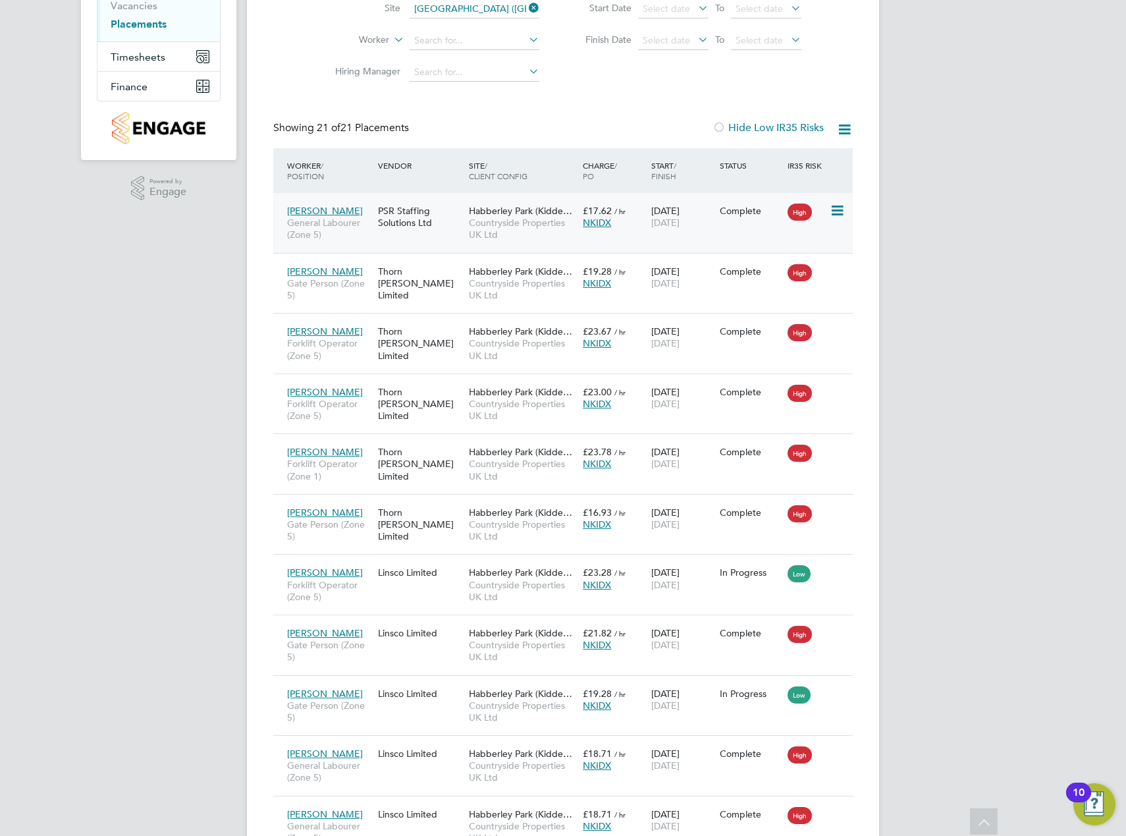
click at [404, 219] on div "PSR Staffing Solutions Ltd" at bounding box center [420, 216] width 91 height 37
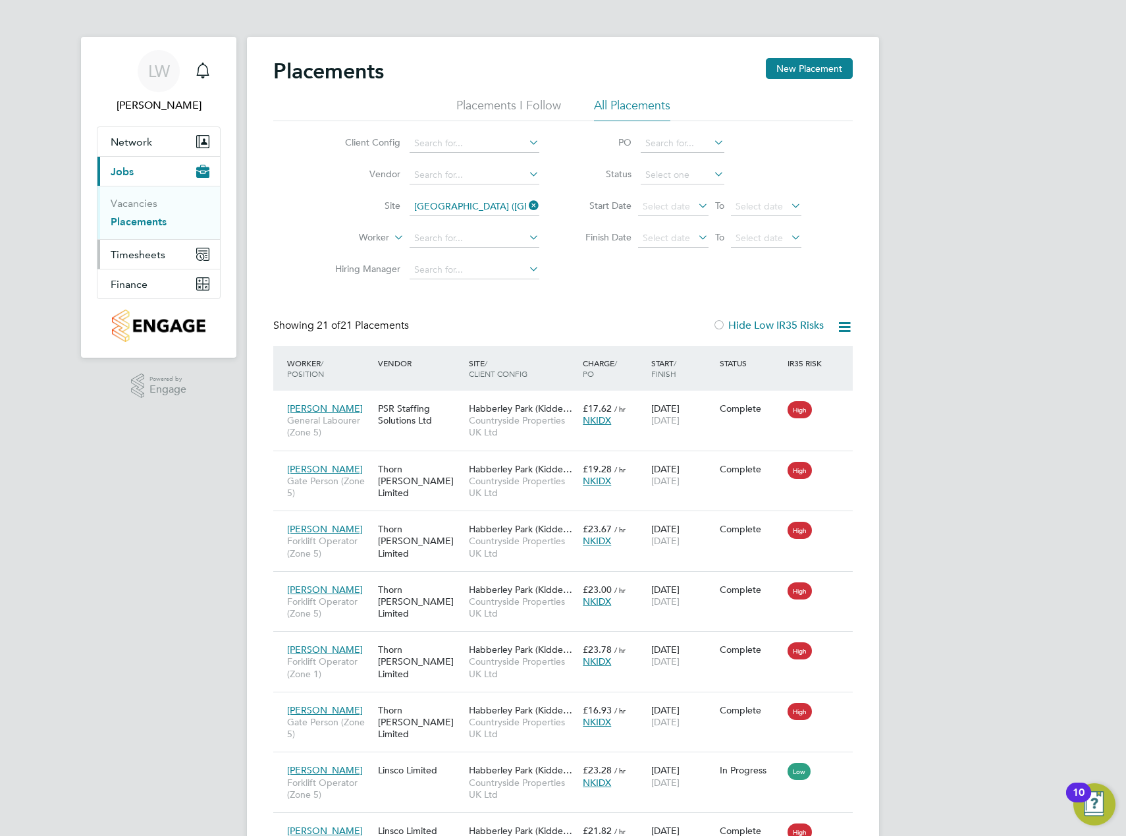
click at [151, 250] on span "Timesheets" at bounding box center [138, 254] width 55 height 13
click at [150, 290] on button "Finance" at bounding box center [158, 283] width 123 height 29
click at [135, 263] on link "Invoices & Credit Notes" at bounding box center [152, 269] width 82 height 26
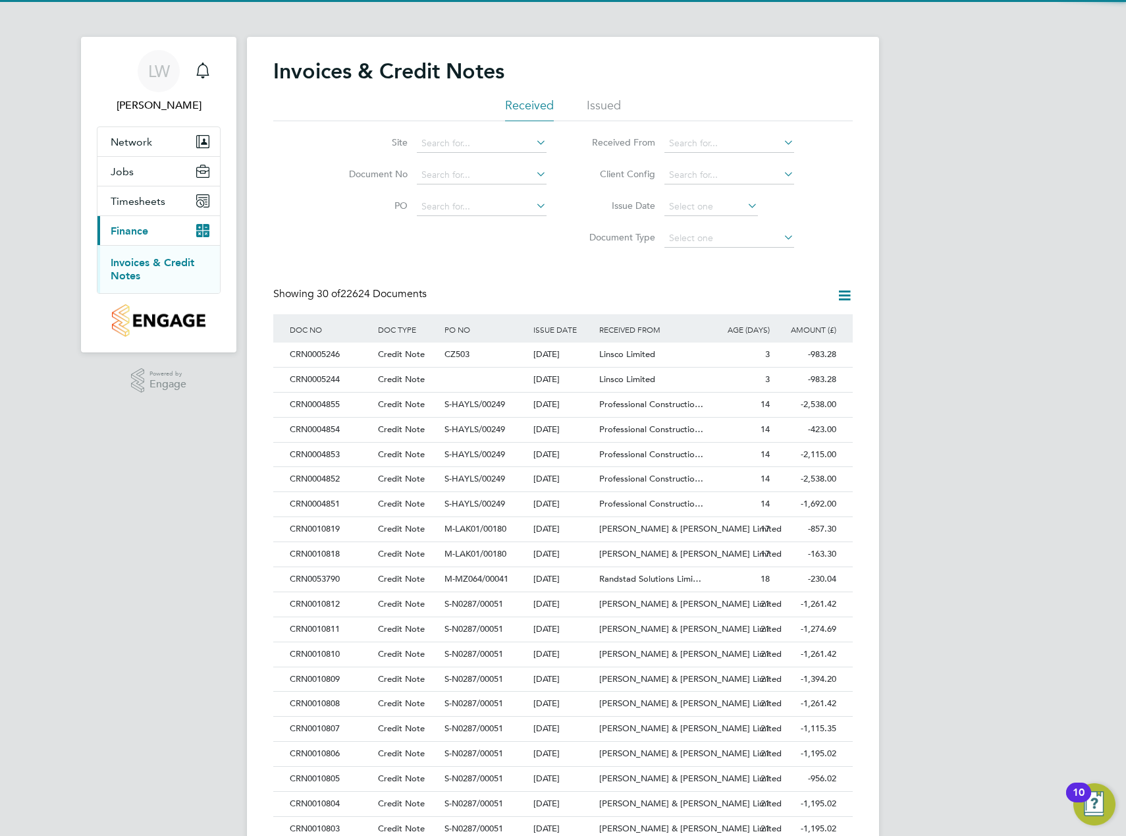
scroll to position [25, 90]
click at [513, 212] on input at bounding box center [482, 207] width 130 height 18
click at [601, 282] on div "Invoices & Credit Notes Received Issued Site Document No PO Status Paid Date Is…" at bounding box center [563, 587] width 580 height 1059
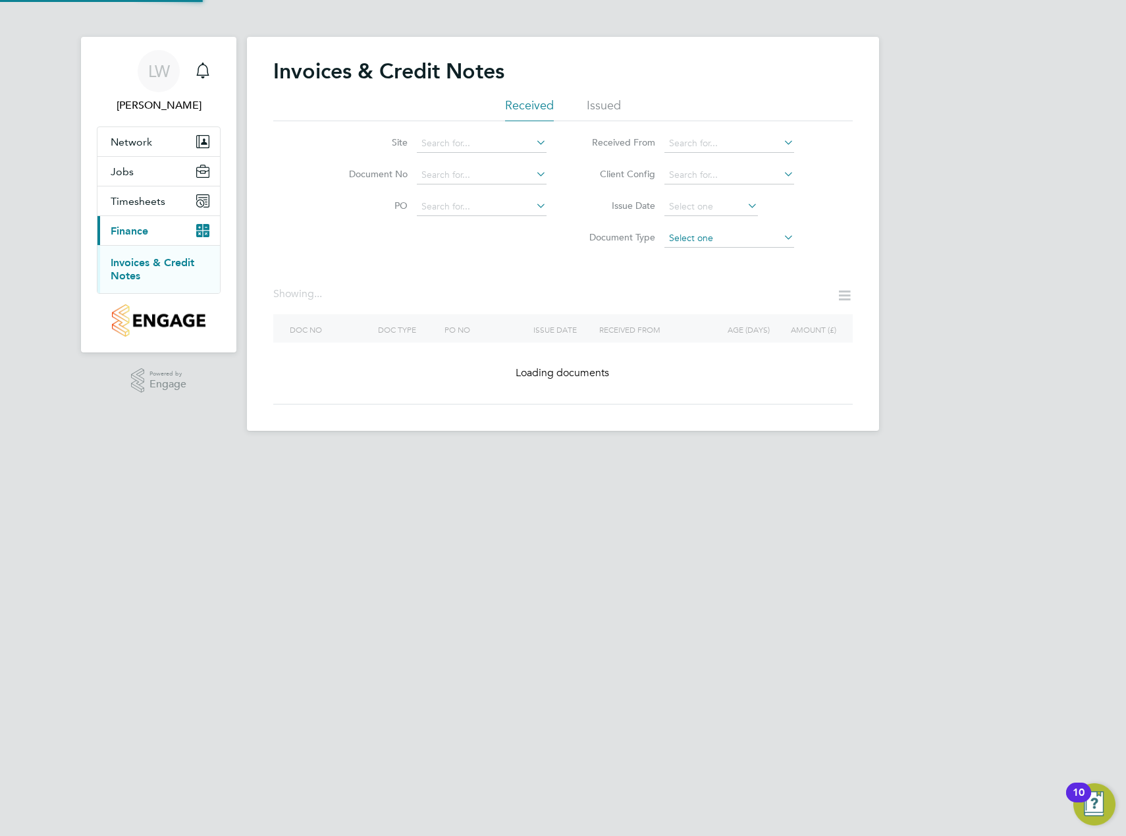
click at [704, 242] on input at bounding box center [730, 238] width 130 height 18
click at [696, 254] on li "Invoices" at bounding box center [729, 256] width 131 height 17
type input "Invoices"
click at [487, 144] on input at bounding box center [482, 143] width 130 height 18
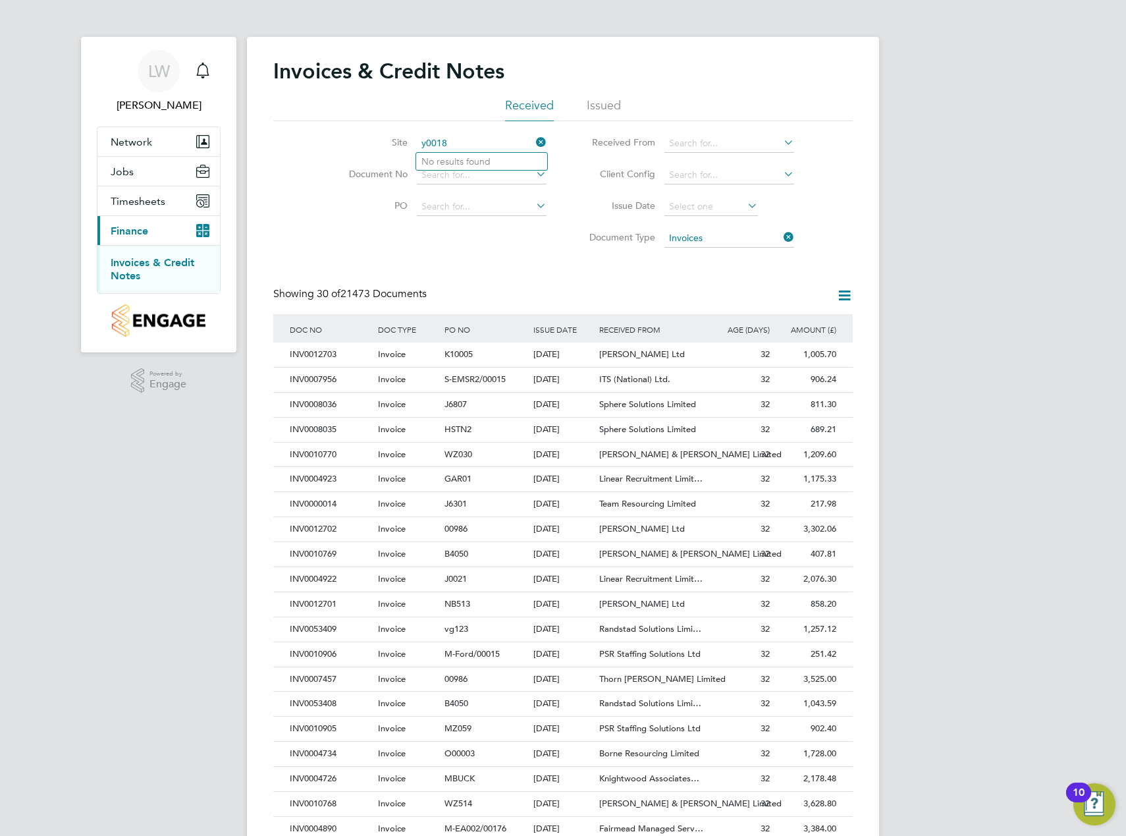
click at [427, 142] on input "y0018" at bounding box center [482, 143] width 130 height 18
click at [458, 159] on li "Drac an Village" at bounding box center [481, 162] width 131 height 18
type input "[GEOGRAPHIC_DATA]"
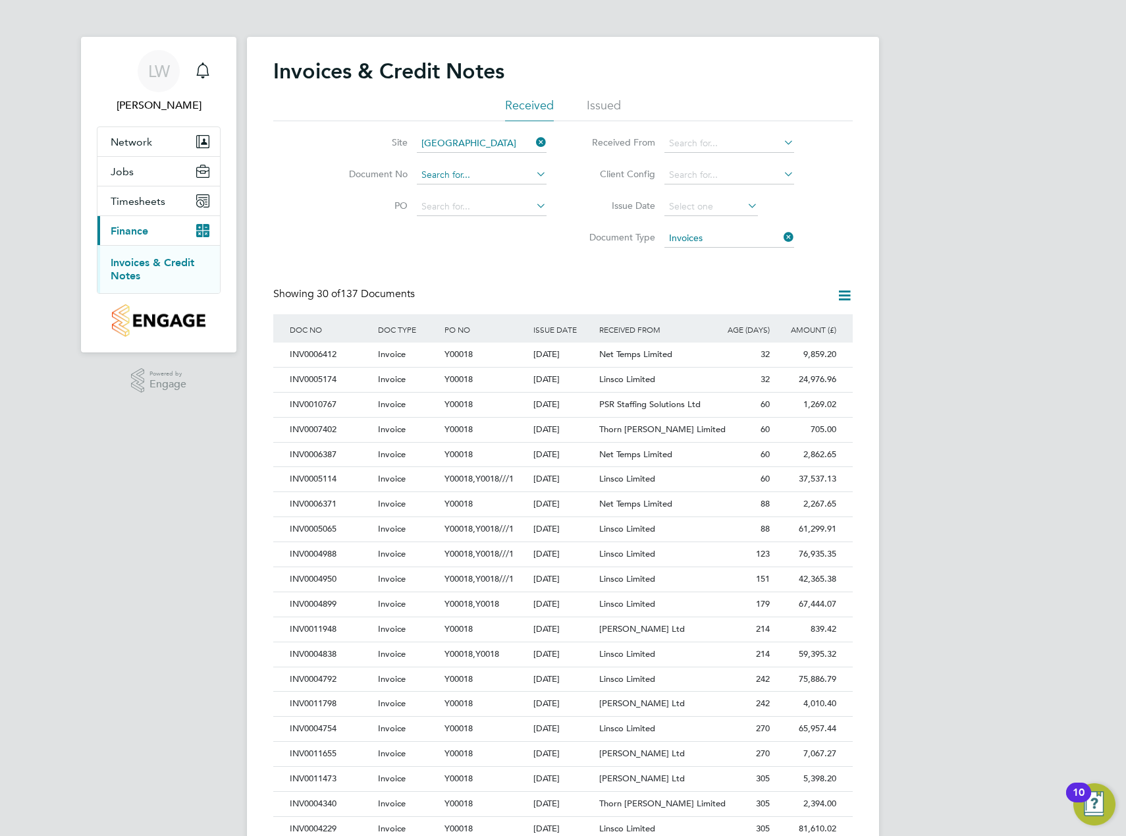
click at [503, 178] on input at bounding box center [482, 175] width 130 height 18
click at [452, 176] on input at bounding box center [482, 175] width 130 height 18
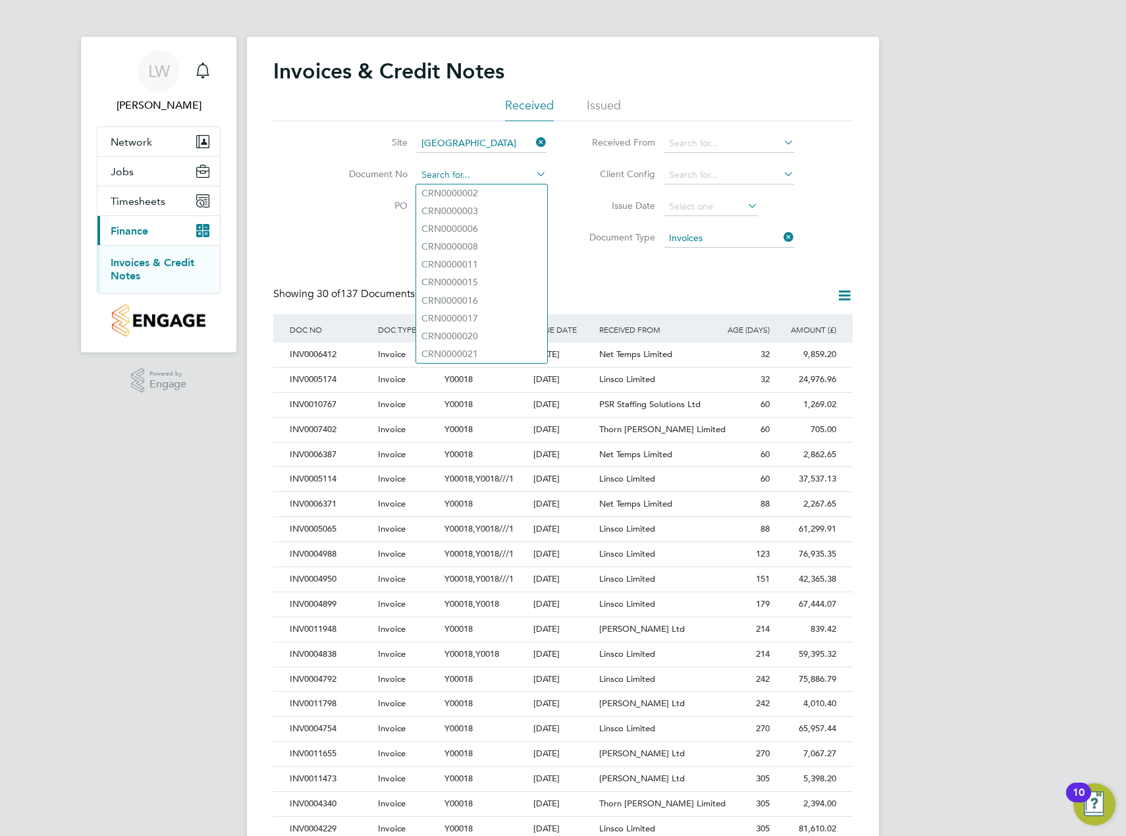
paste input "INV0010767"
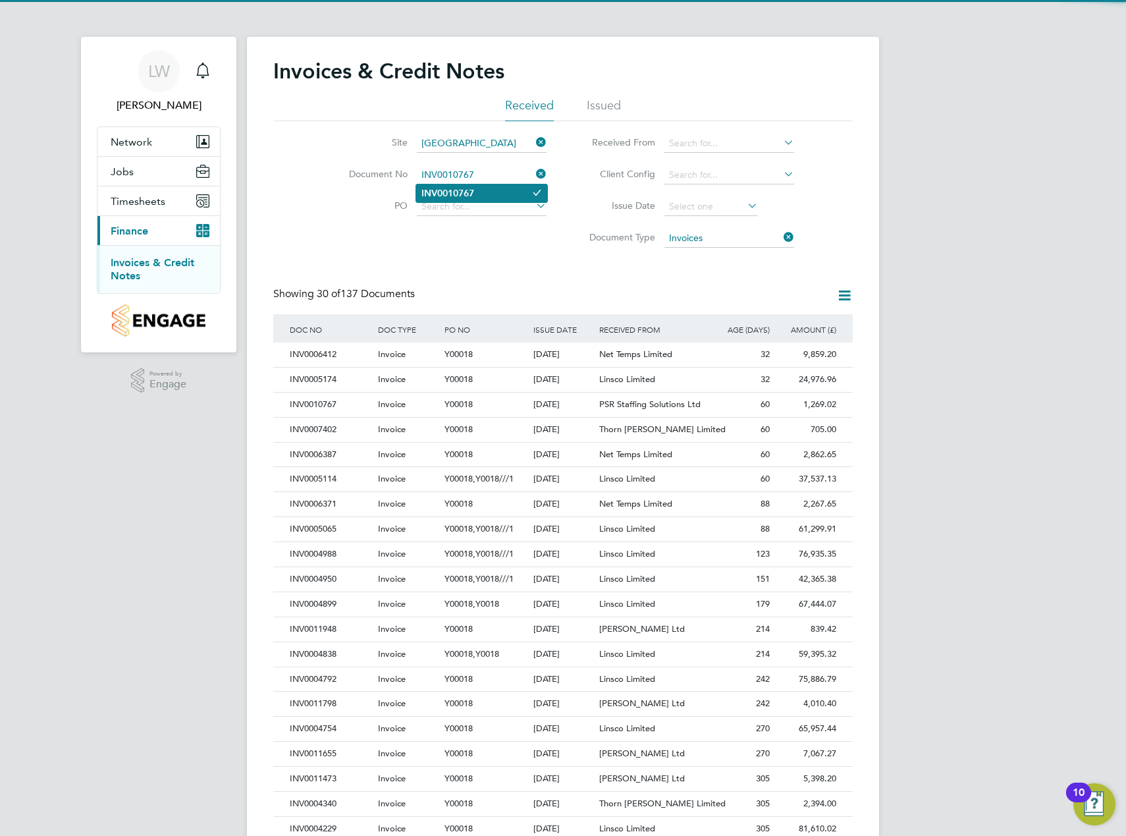
type input "INV0010767"
click at [478, 190] on li "INV0010767" at bounding box center [481, 193] width 131 height 18
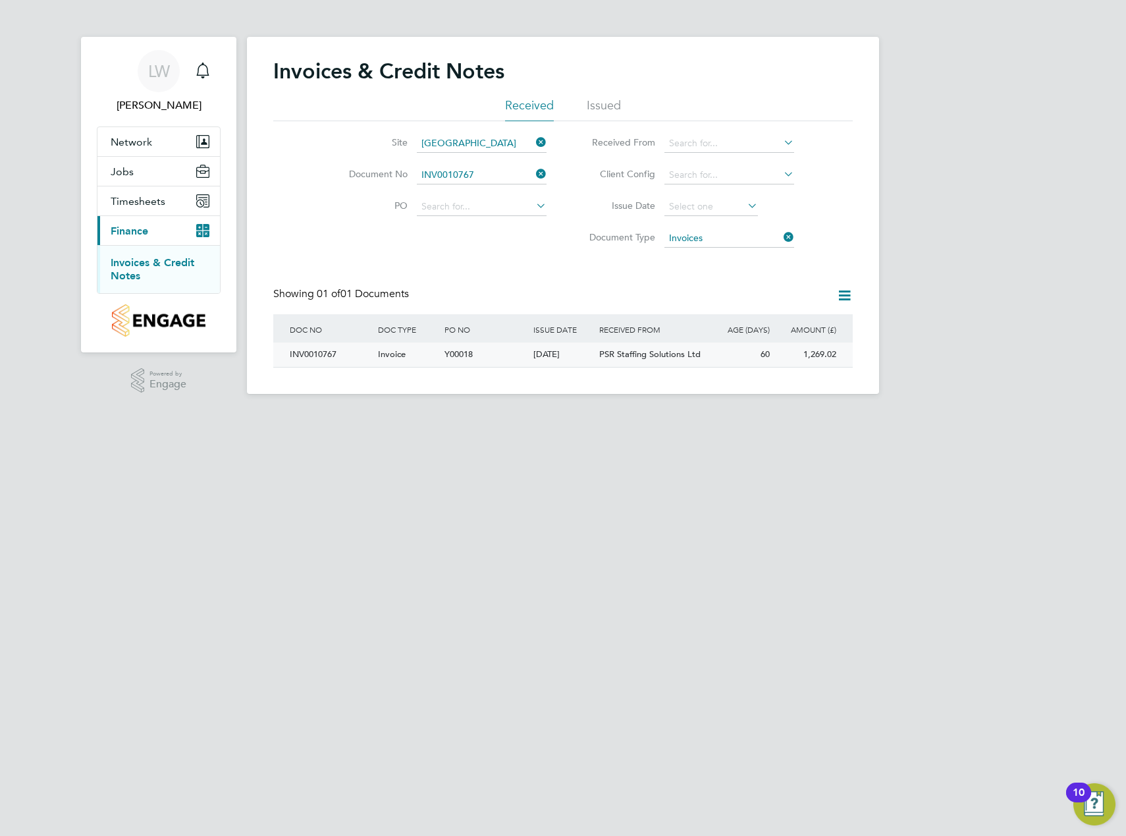
click at [328, 355] on div "INV0010767" at bounding box center [331, 355] width 88 height 24
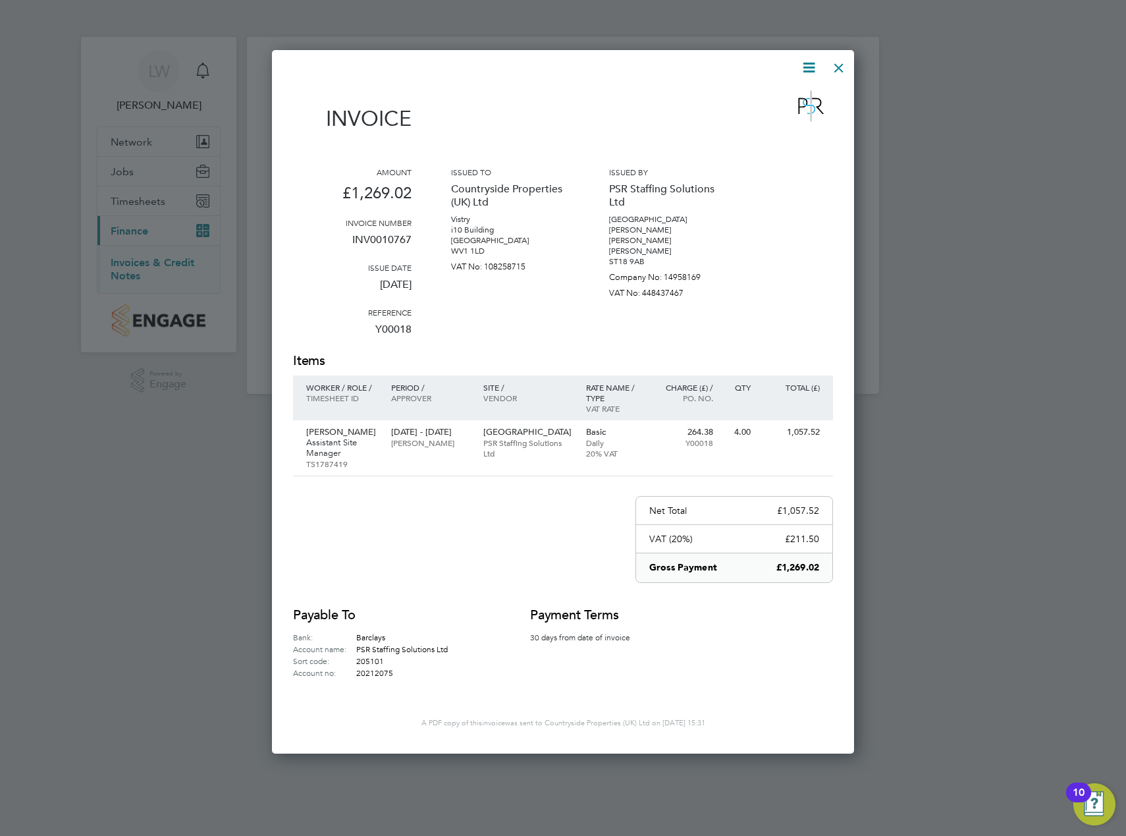
click at [808, 65] on icon at bounding box center [809, 67] width 16 height 16
click at [783, 213] on div "Amount £1,269.02 Invoice number INV0010767 Issue date 04 Aug 2025 Reference Y00…" at bounding box center [563, 259] width 540 height 185
click at [838, 66] on div at bounding box center [839, 65] width 24 height 24
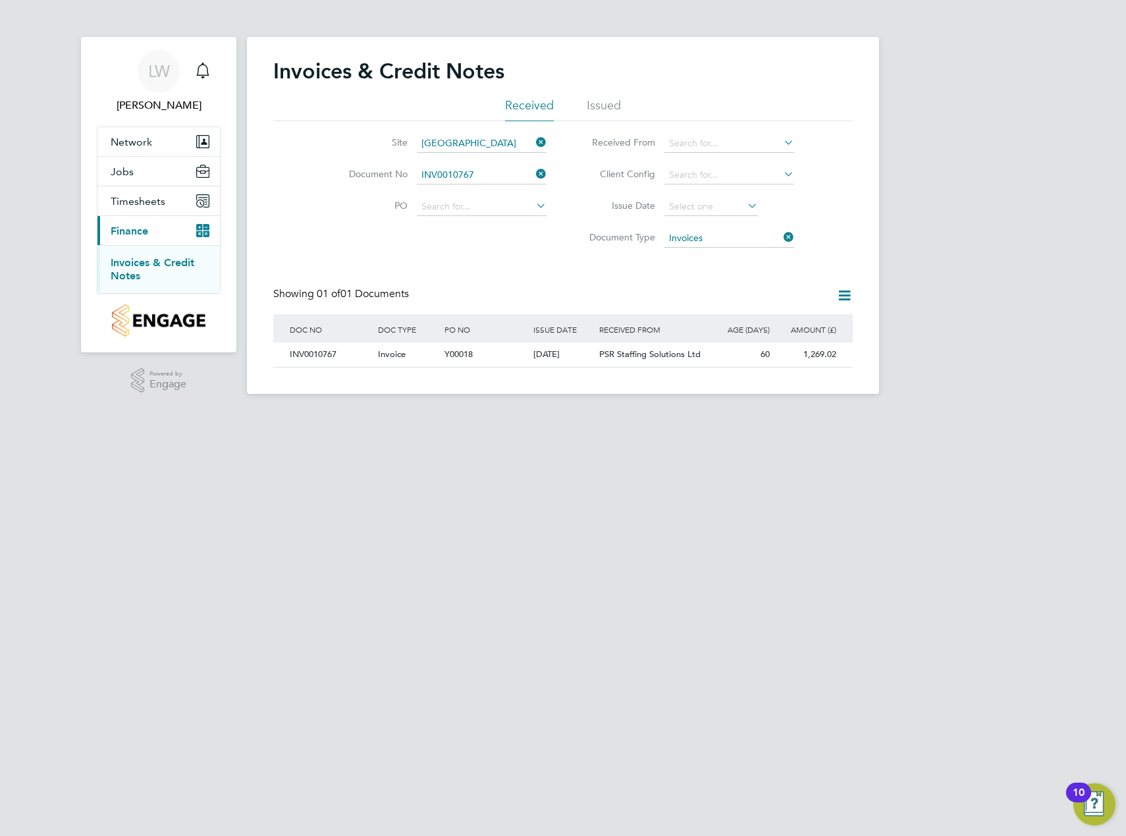
click at [781, 139] on icon at bounding box center [781, 142] width 0 height 18
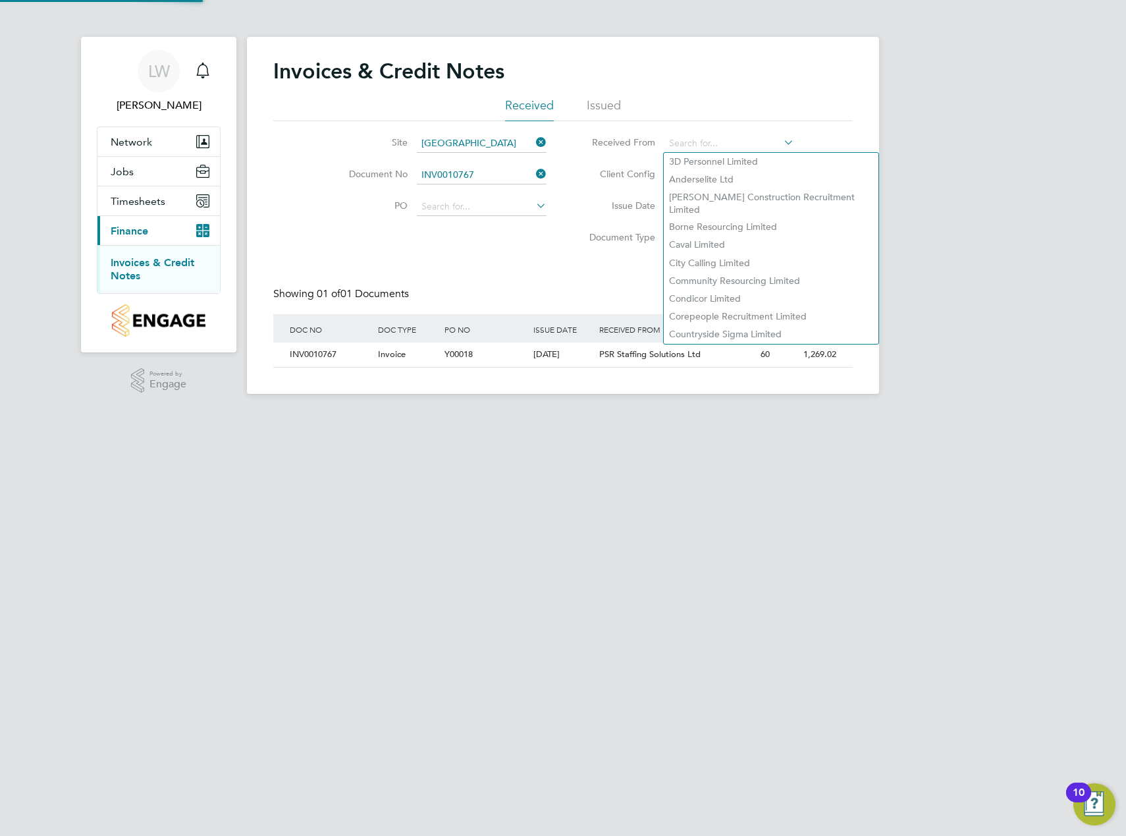
click at [877, 201] on div "Invoices & Credit Notes Received Issued Site Dracan Village Document No INV0010…" at bounding box center [563, 215] width 632 height 357
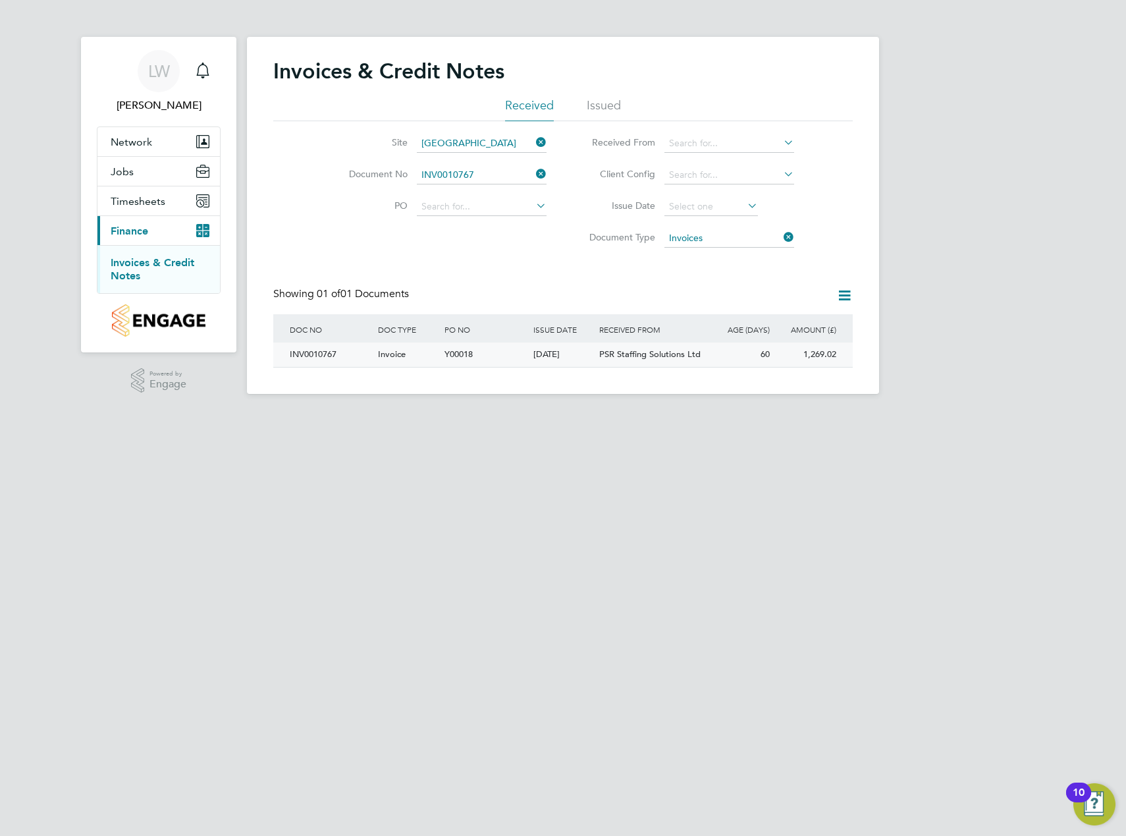
click at [397, 354] on span "Invoice" at bounding box center [392, 353] width 28 height 11
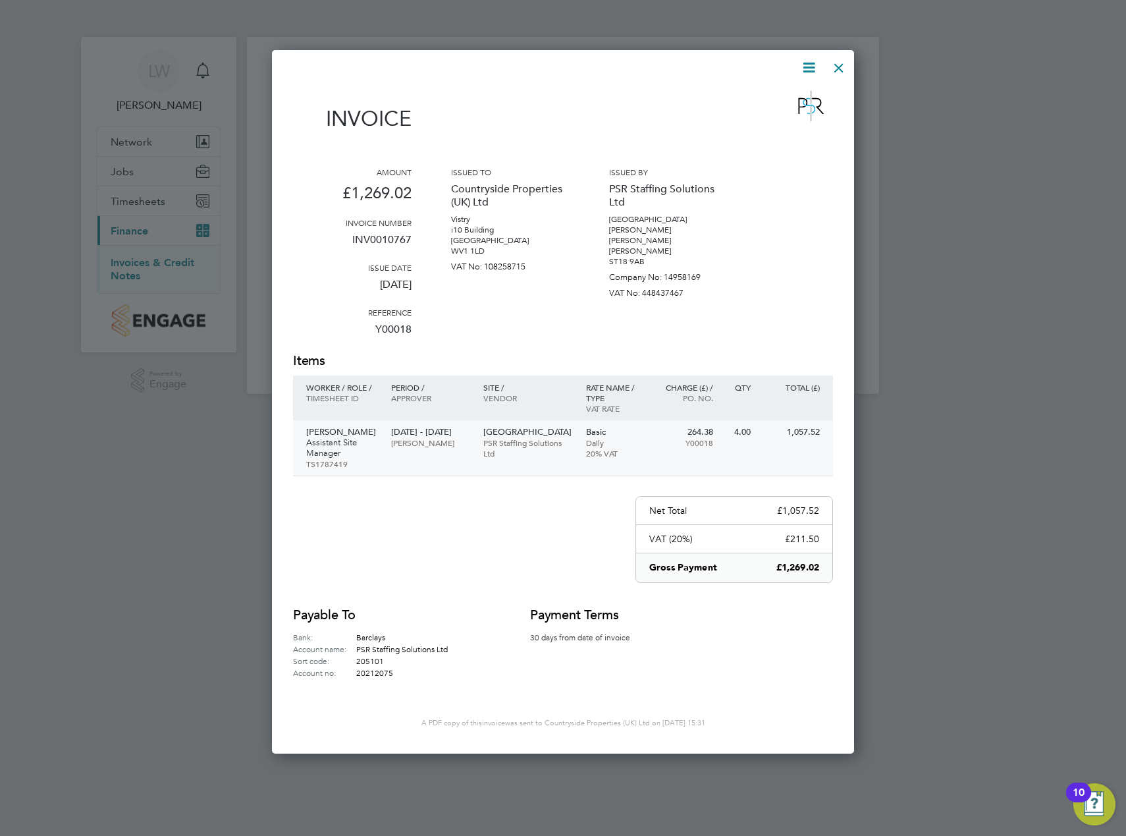
click at [341, 446] on p "Assistant Site Manager" at bounding box center [342, 447] width 72 height 21
click at [840, 66] on div at bounding box center [839, 65] width 24 height 24
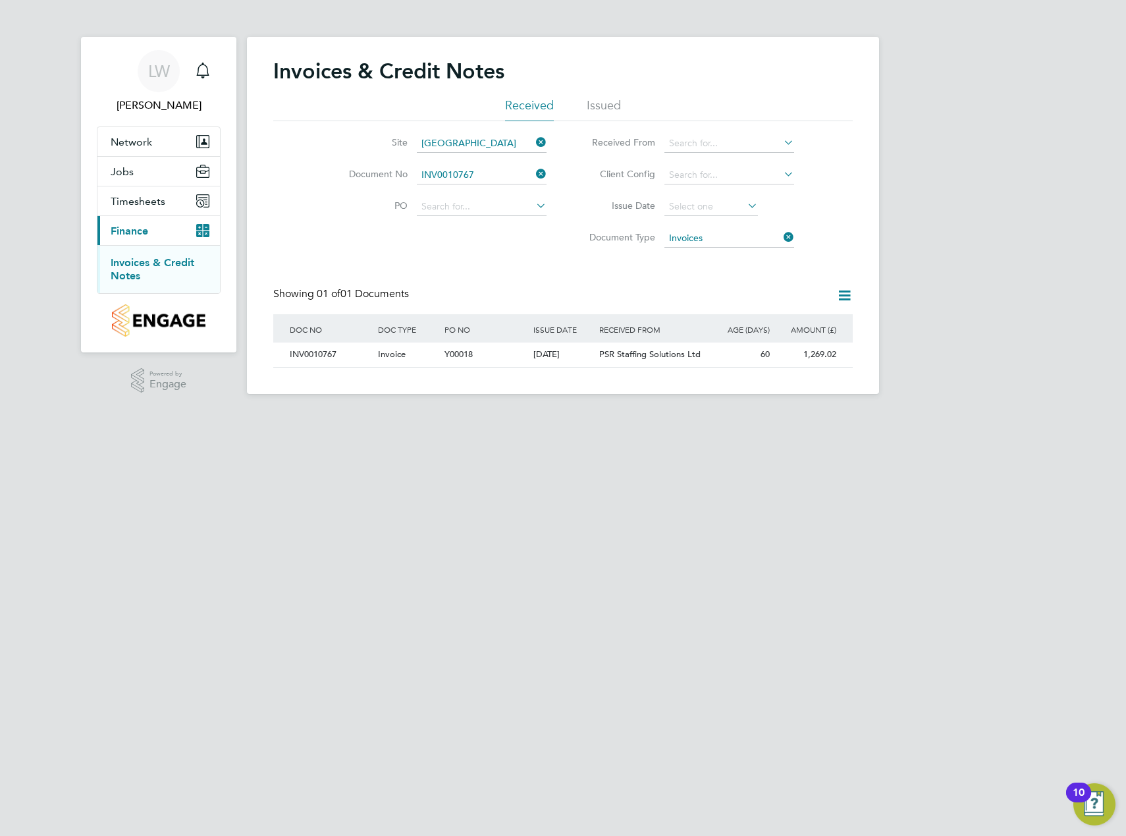
click at [843, 293] on icon at bounding box center [845, 295] width 16 height 16
click at [767, 265] on div "Invoices & Credit Notes Received Issued Site Dracan Village Document No INV0010…" at bounding box center [563, 213] width 580 height 310
click at [501, 349] on div "Y00018" at bounding box center [485, 355] width 88 height 24
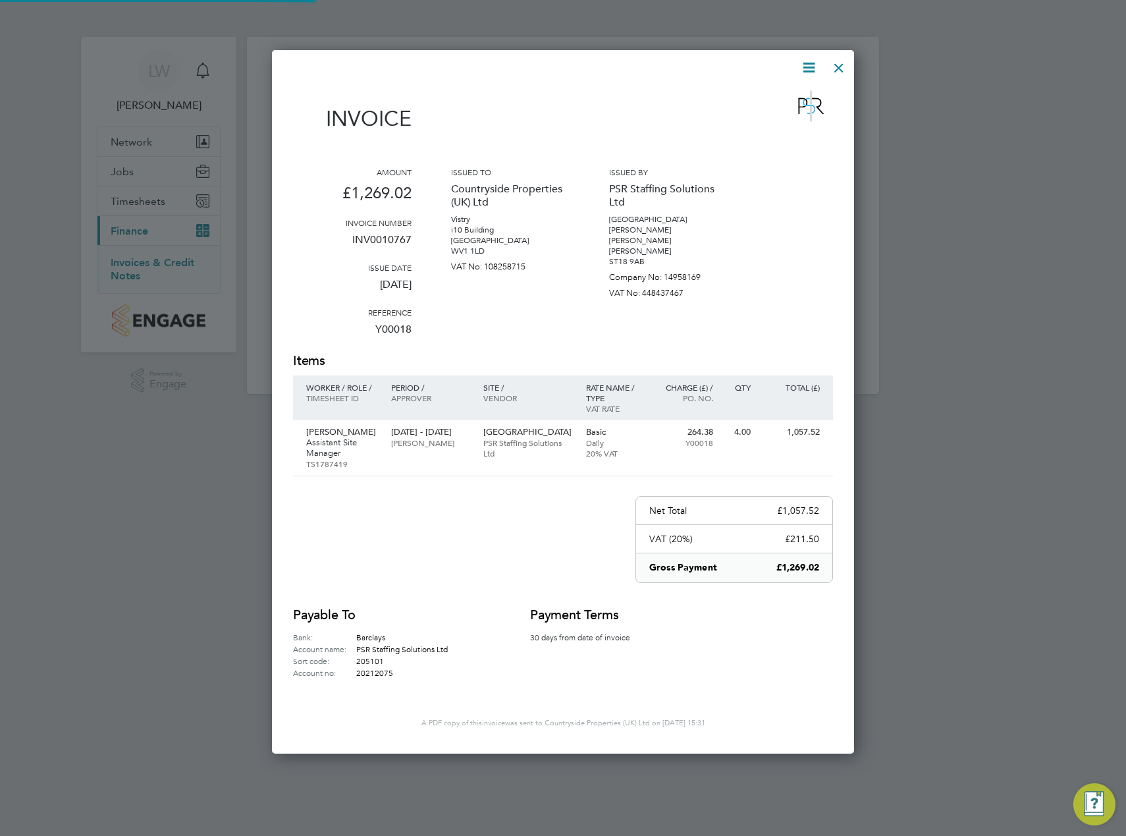
scroll to position [701, 583]
click at [806, 70] on icon at bounding box center [809, 67] width 16 height 16
click at [781, 98] on li "Download Invoice" at bounding box center [769, 99] width 91 height 18
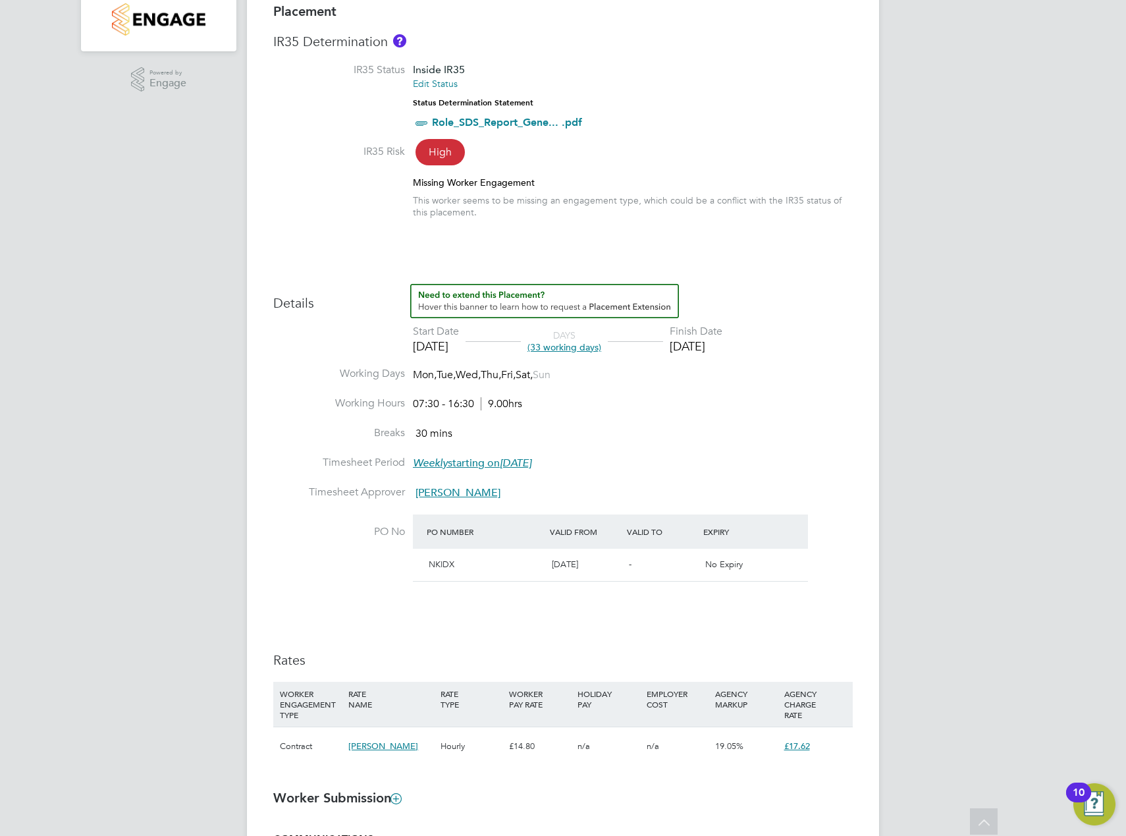
scroll to position [329, 0]
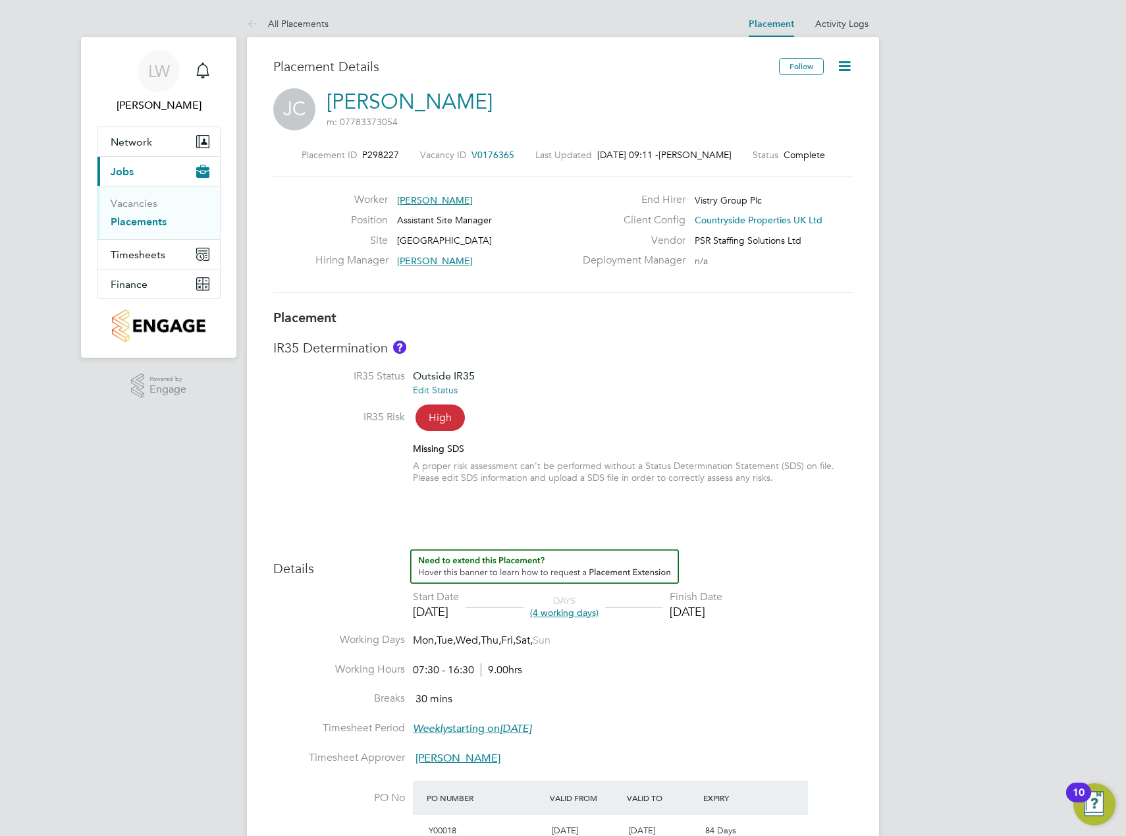
click at [653, 103] on div "[PERSON_NAME] [PERSON_NAME] m: 07783373054" at bounding box center [563, 110] width 580 height 45
click at [844, 61] on icon at bounding box center [845, 66] width 16 height 16
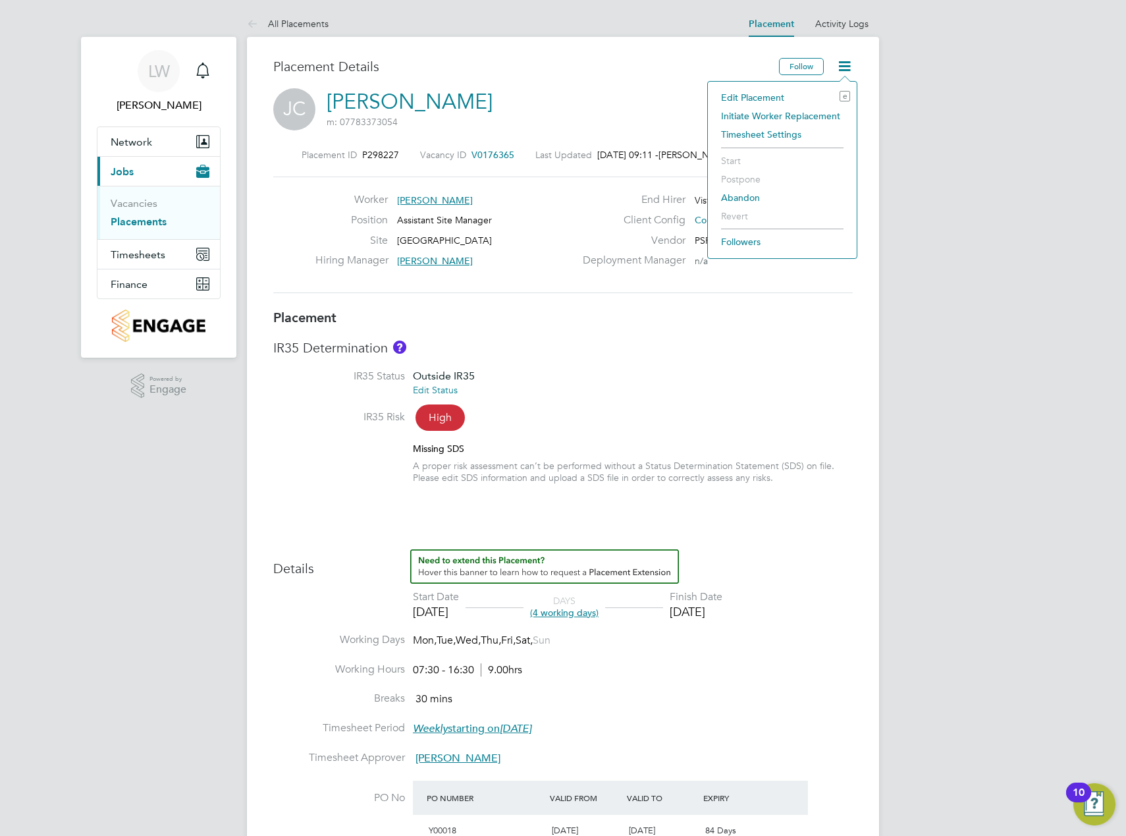
click at [593, 91] on div "[PERSON_NAME] [PERSON_NAME] m: 07783373054" at bounding box center [563, 110] width 580 height 45
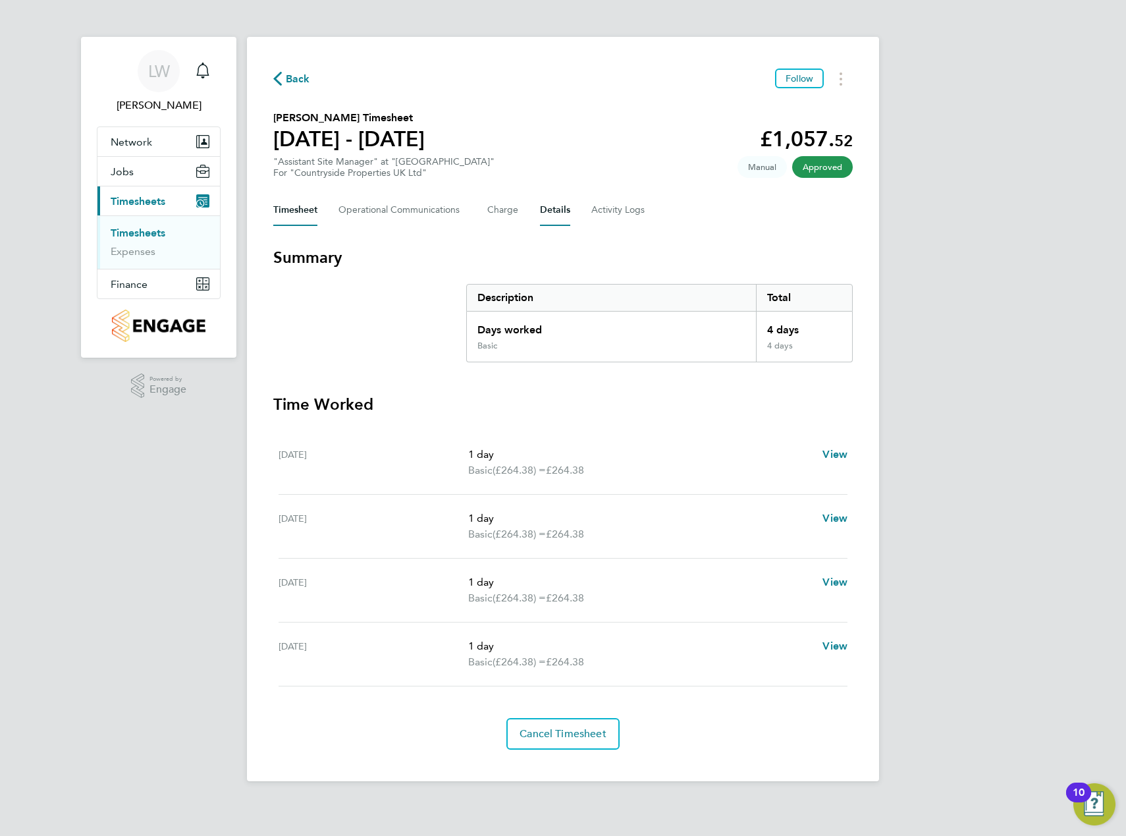
click at [552, 209] on button "Details" at bounding box center [555, 210] width 30 height 32
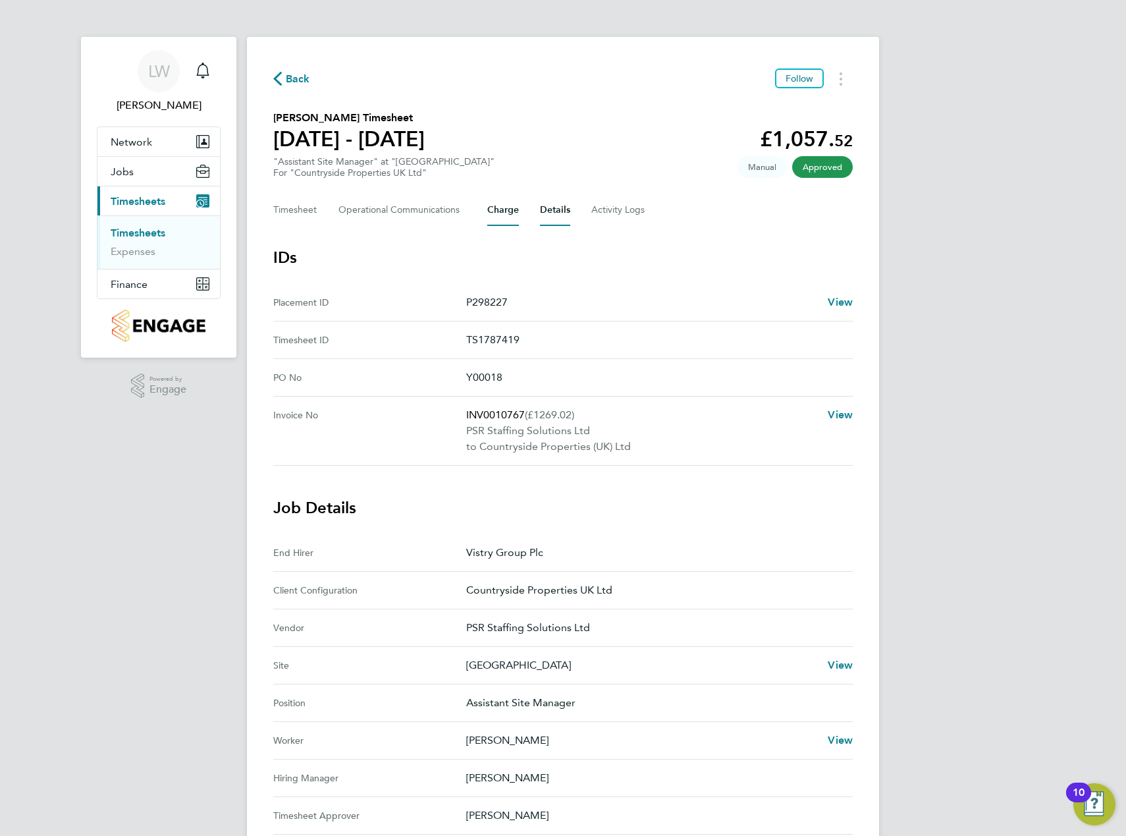
click at [493, 213] on button "Charge" at bounding box center [503, 210] width 32 height 32
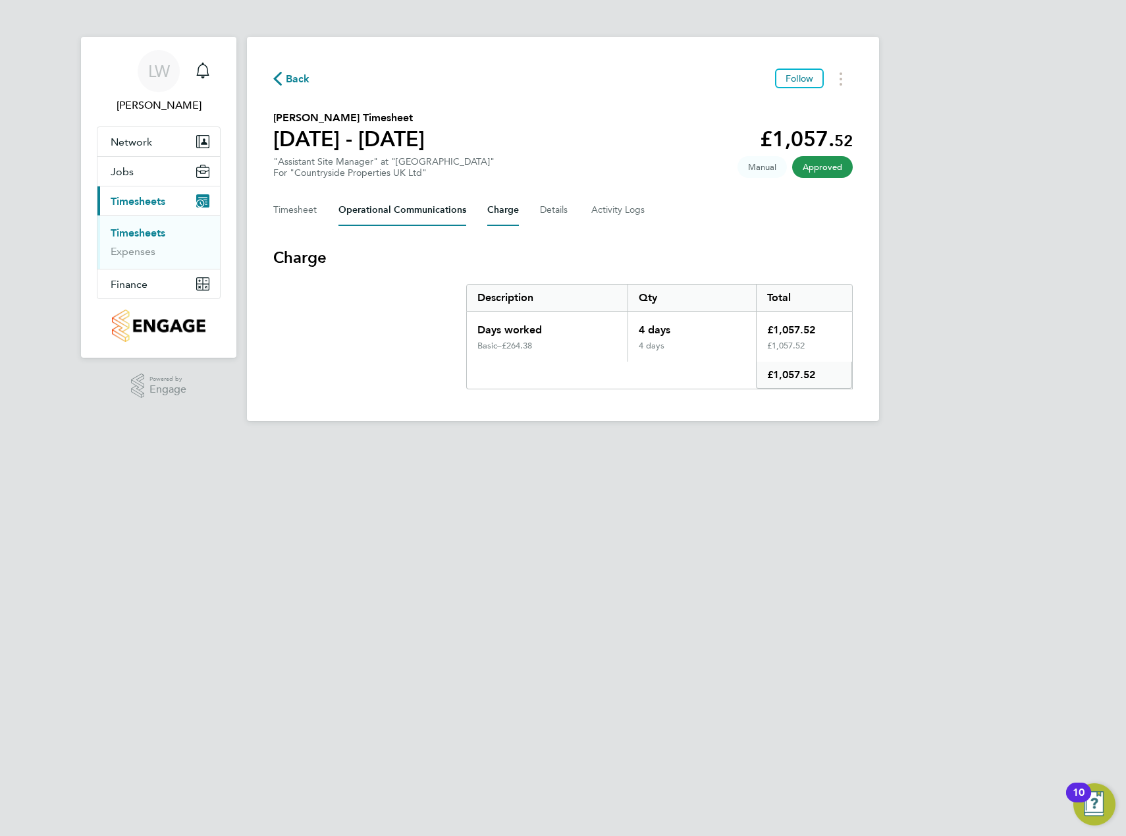
click at [424, 208] on Communications-tab "Operational Communications" at bounding box center [403, 210] width 128 height 32
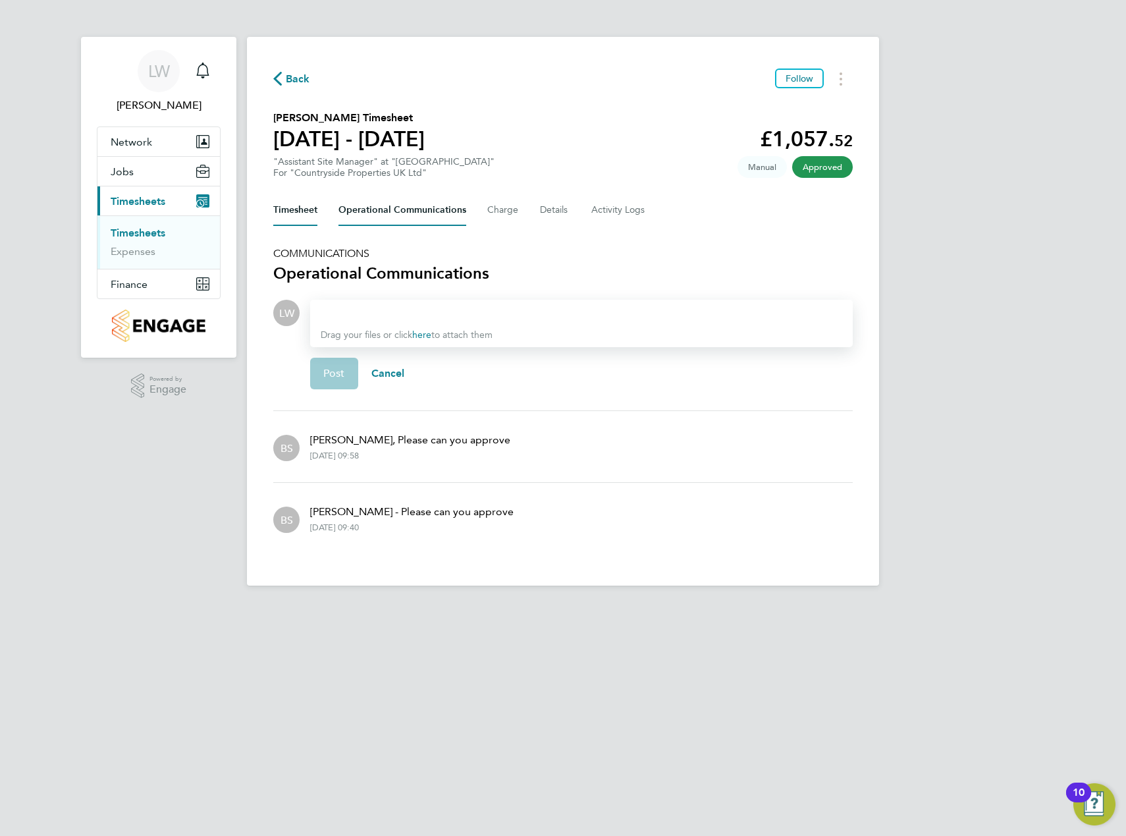
click at [295, 212] on button "Timesheet" at bounding box center [295, 210] width 44 height 32
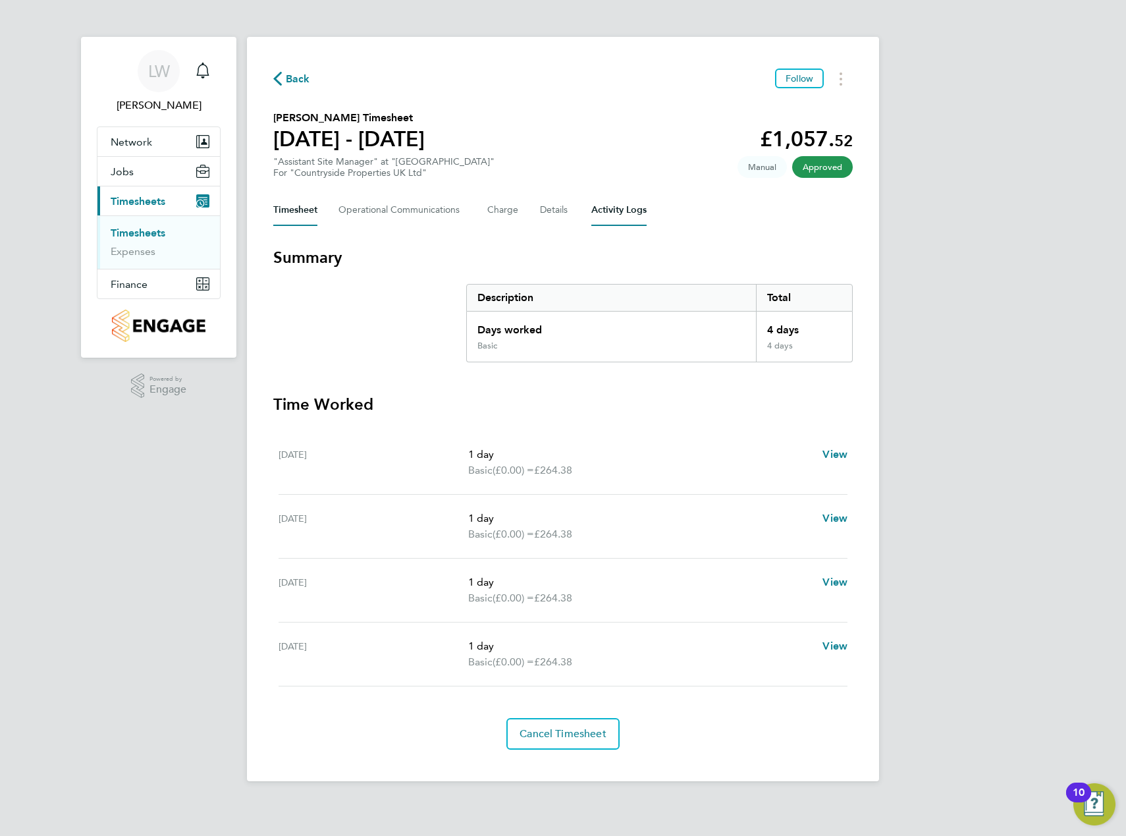
click at [611, 209] on Logs-tab "Activity Logs" at bounding box center [618, 210] width 55 height 32
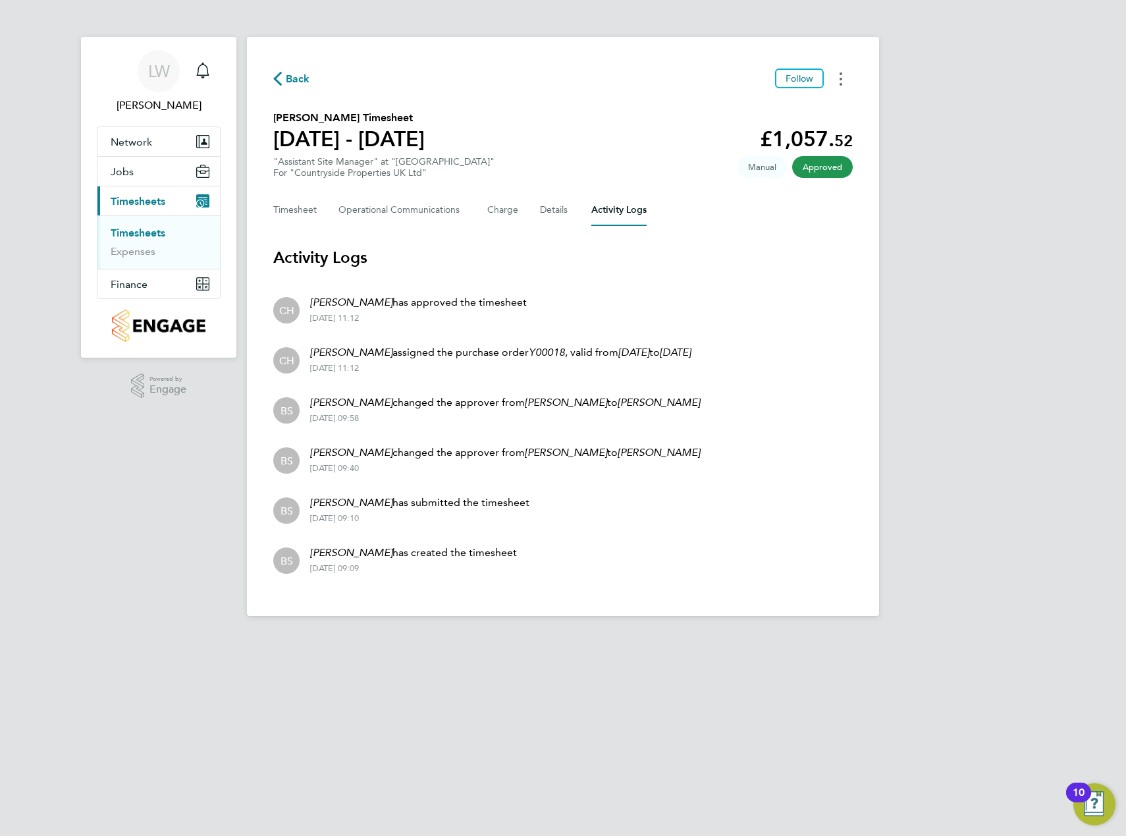
click at [839, 77] on button "Timesheets Menu" at bounding box center [841, 79] width 24 height 20
click at [588, 138] on section "[PERSON_NAME] Timesheet [DATE] - [DATE] £1,057. 52 "Assistant Site Manager" at …" at bounding box center [563, 144] width 580 height 69
click at [279, 74] on icon "button" at bounding box center [277, 79] width 9 height 14
